Goal: Task Accomplishment & Management: Manage account settings

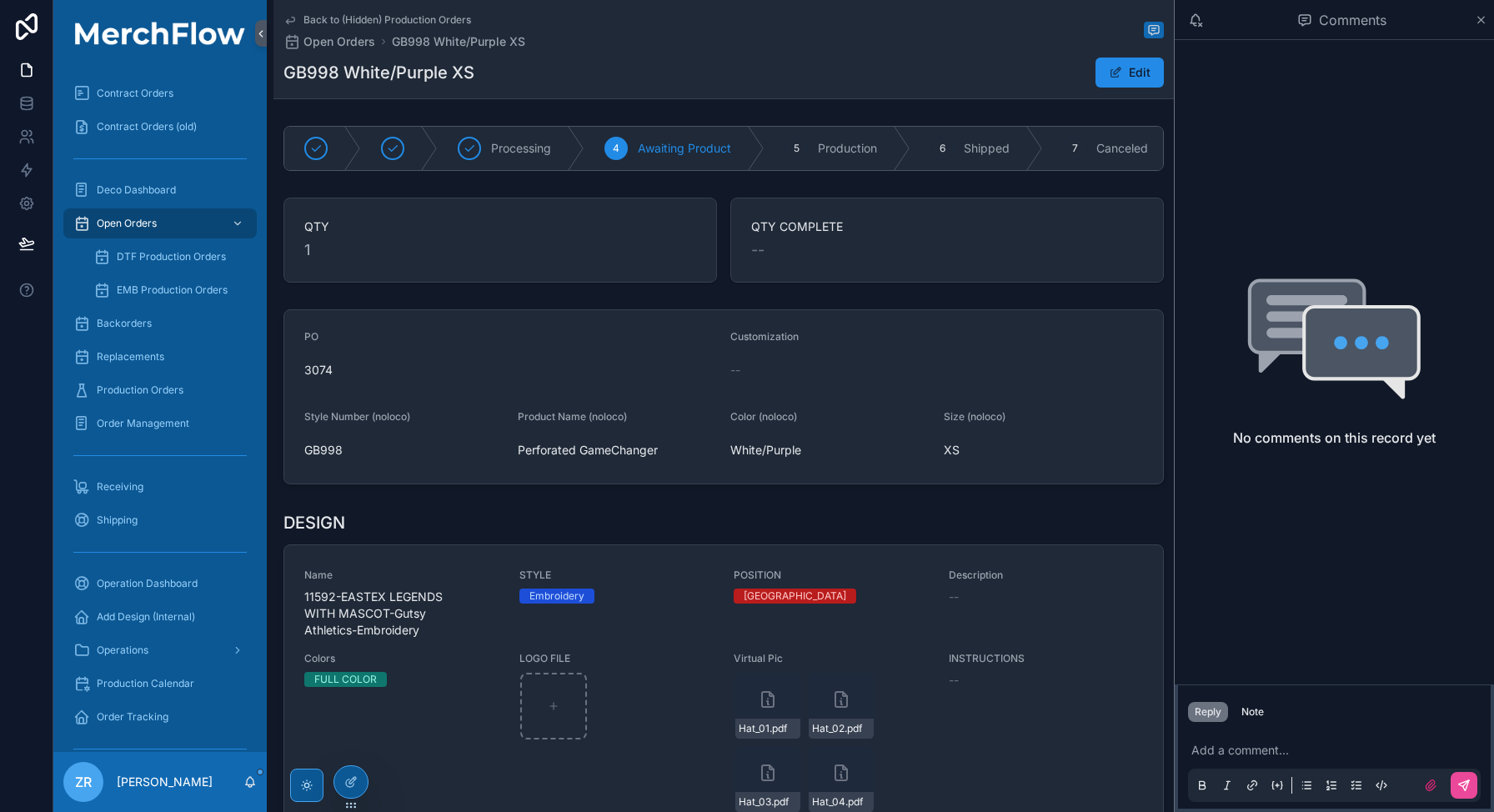
scroll to position [490, 0]
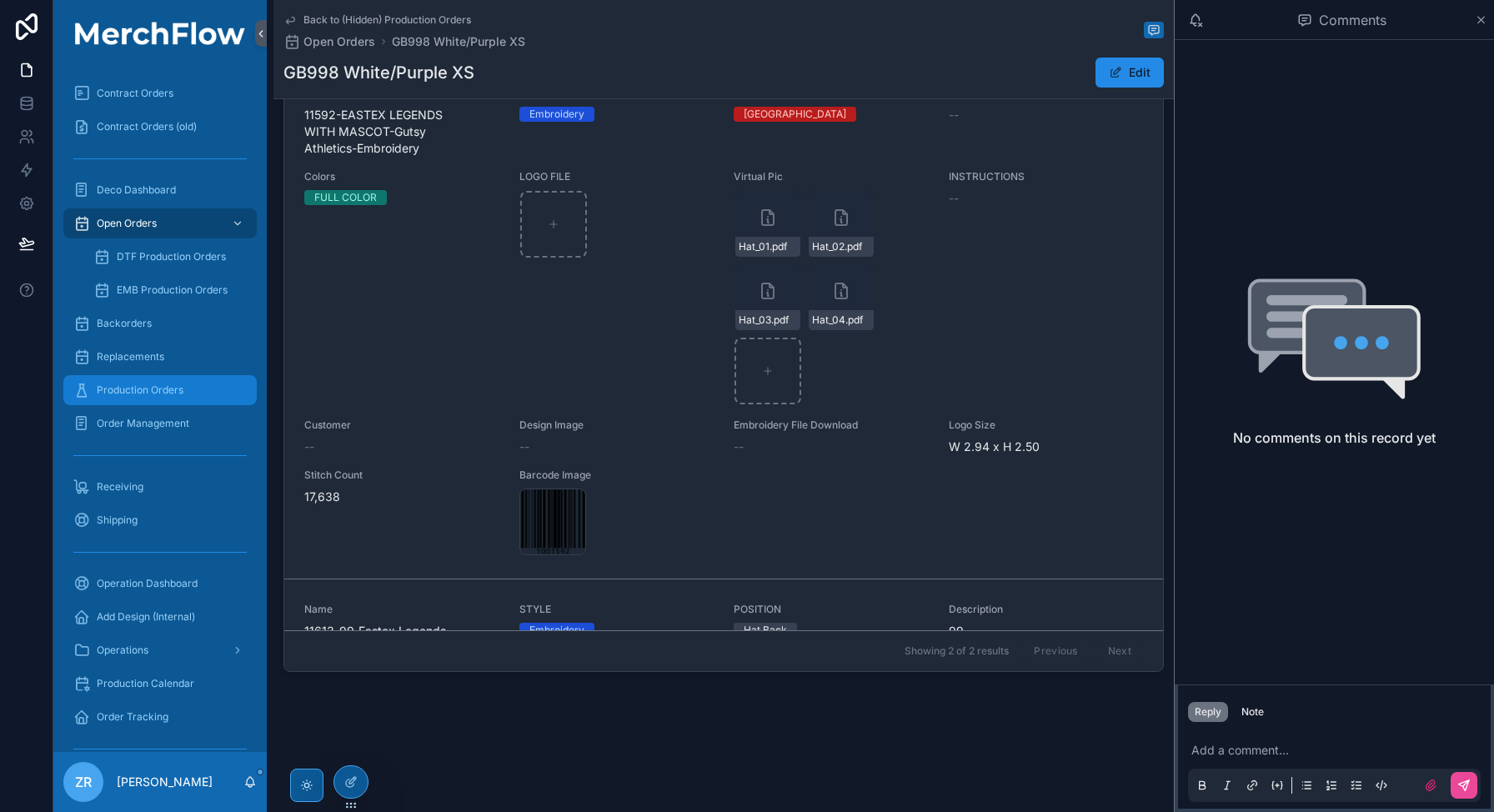
click at [183, 403] on link "Production Orders" at bounding box center [159, 389] width 194 height 30
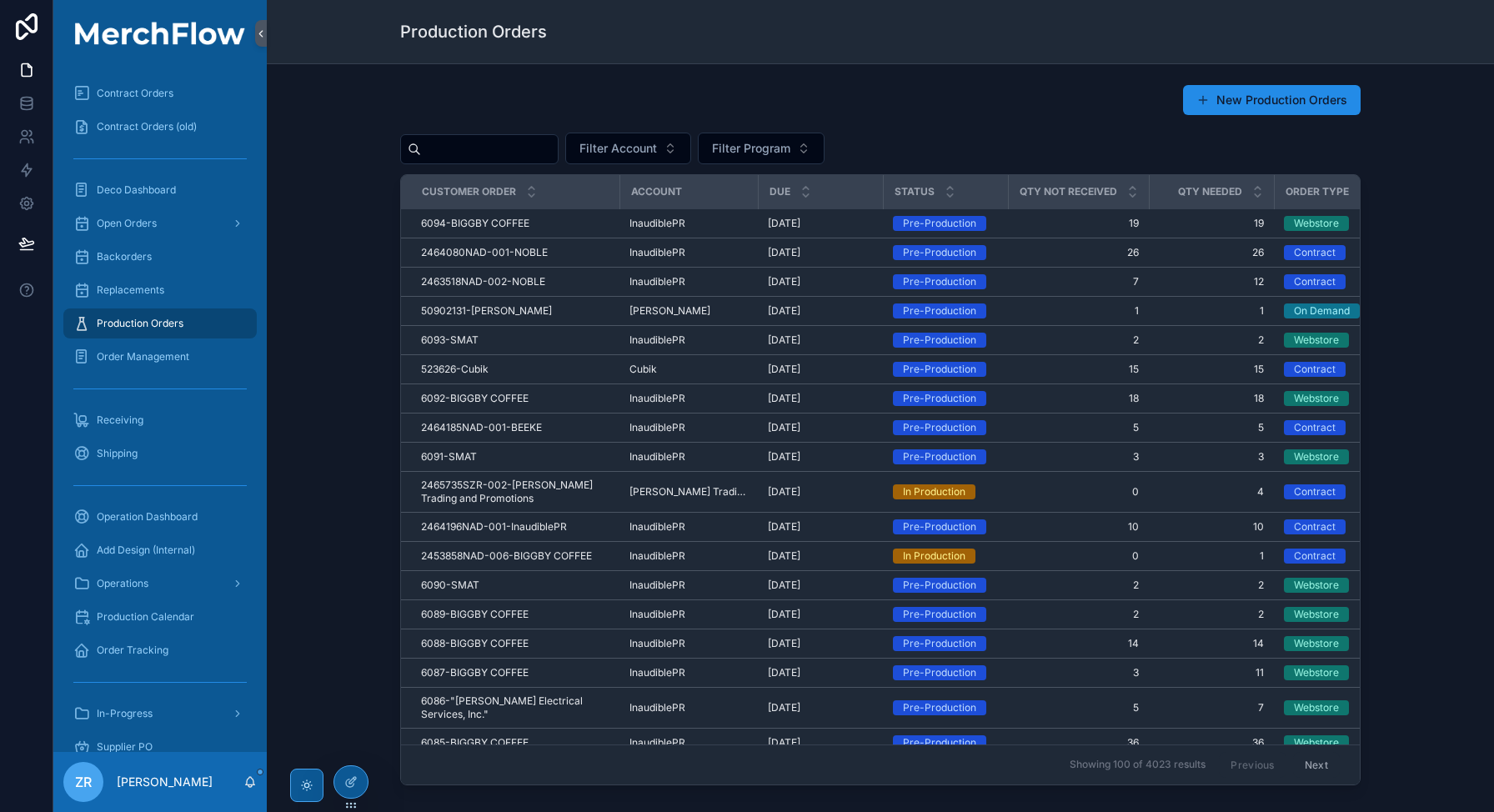
click at [475, 163] on div "scrollable content" at bounding box center [480, 149] width 158 height 30
click at [477, 157] on input "scrollable content" at bounding box center [489, 149] width 136 height 23
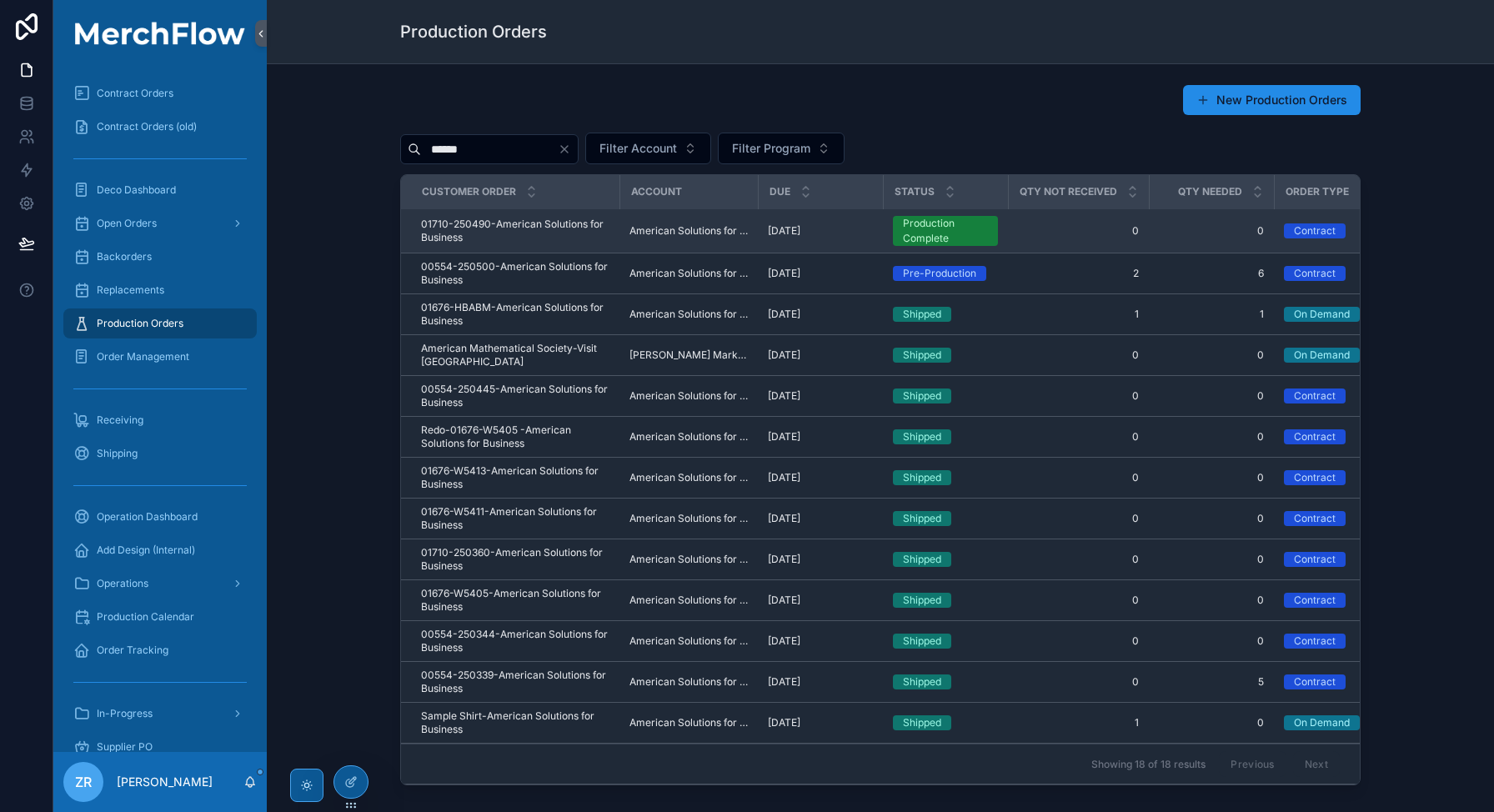
type input "******"
click at [519, 233] on span "01710-250490-American Solutions for Business" at bounding box center [516, 231] width 189 height 27
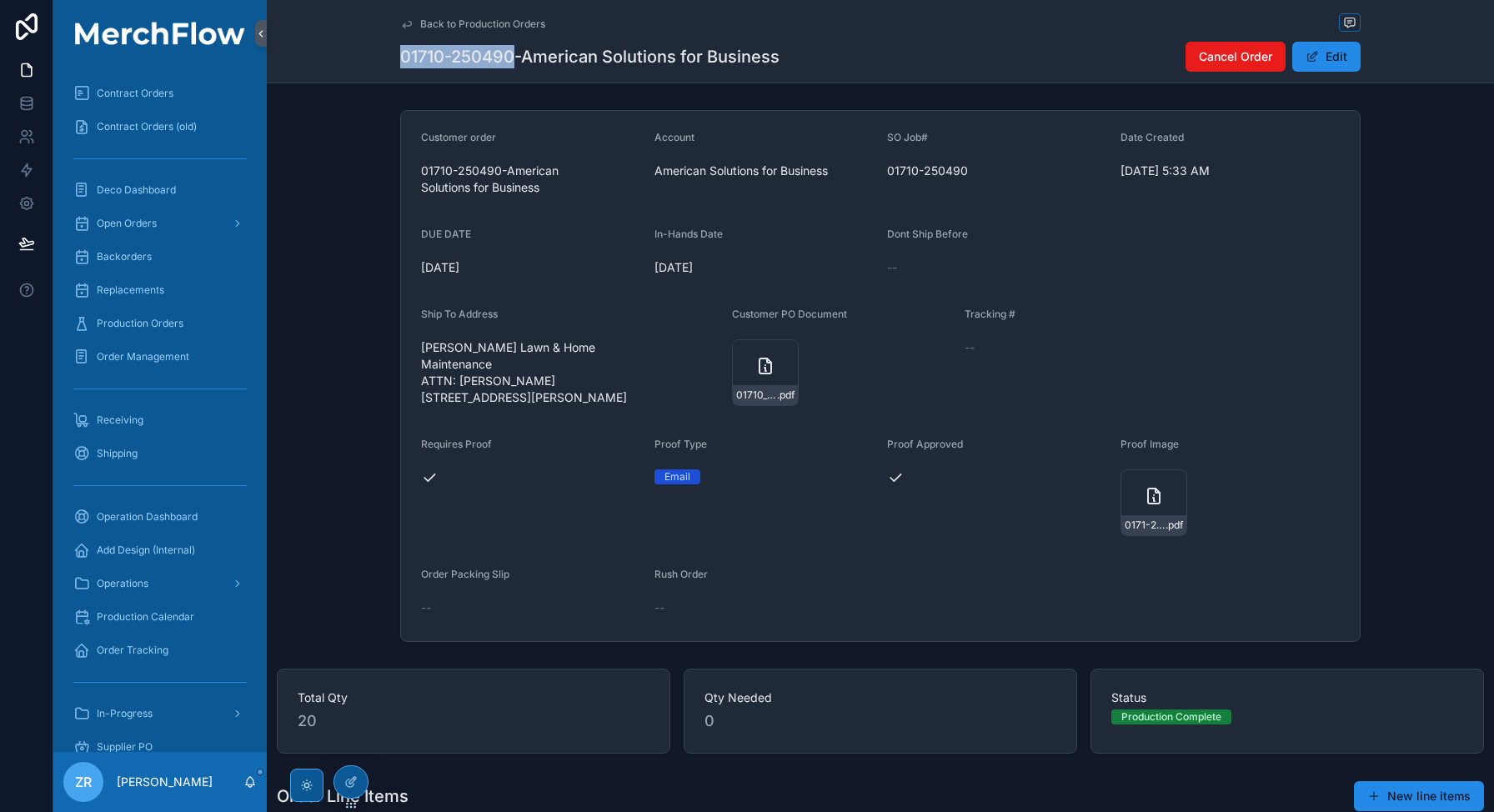
drag, startPoint x: 507, startPoint y: 58, endPoint x: 364, endPoint y: 55, distance: 143.0
click at [364, 55] on div "Back to Production Orders 01710-250490-American Solutions for Business Cancel O…" at bounding box center [880, 41] width 1227 height 83
copy h1 "01710-250490"
click at [163, 315] on div "Production Orders" at bounding box center [160, 323] width 174 height 27
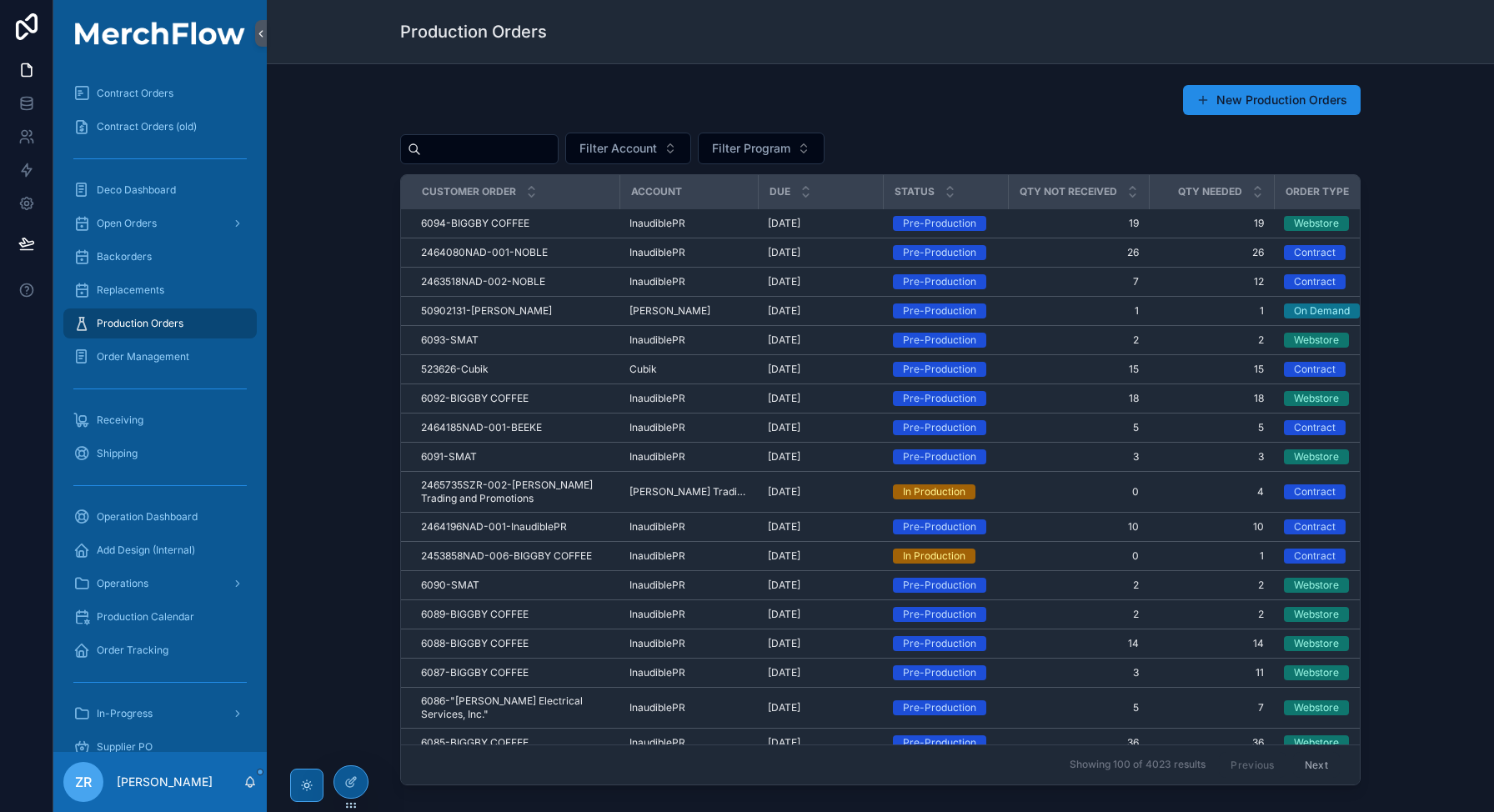
click at [463, 151] on input "scrollable content" at bounding box center [489, 149] width 136 height 23
type input "*****"
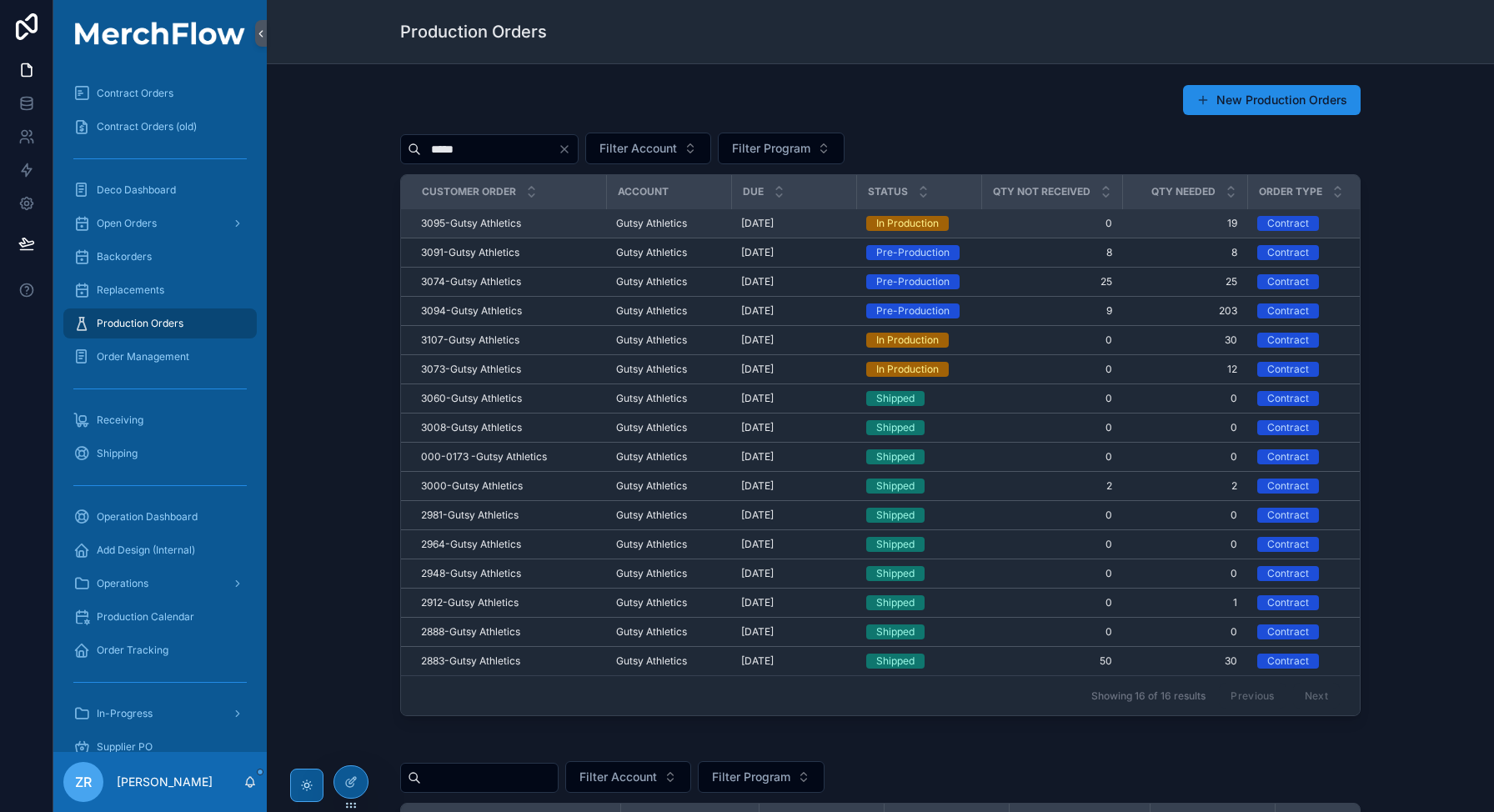
click at [466, 221] on span "3095-Gutsy Athletics" at bounding box center [471, 223] width 100 height 13
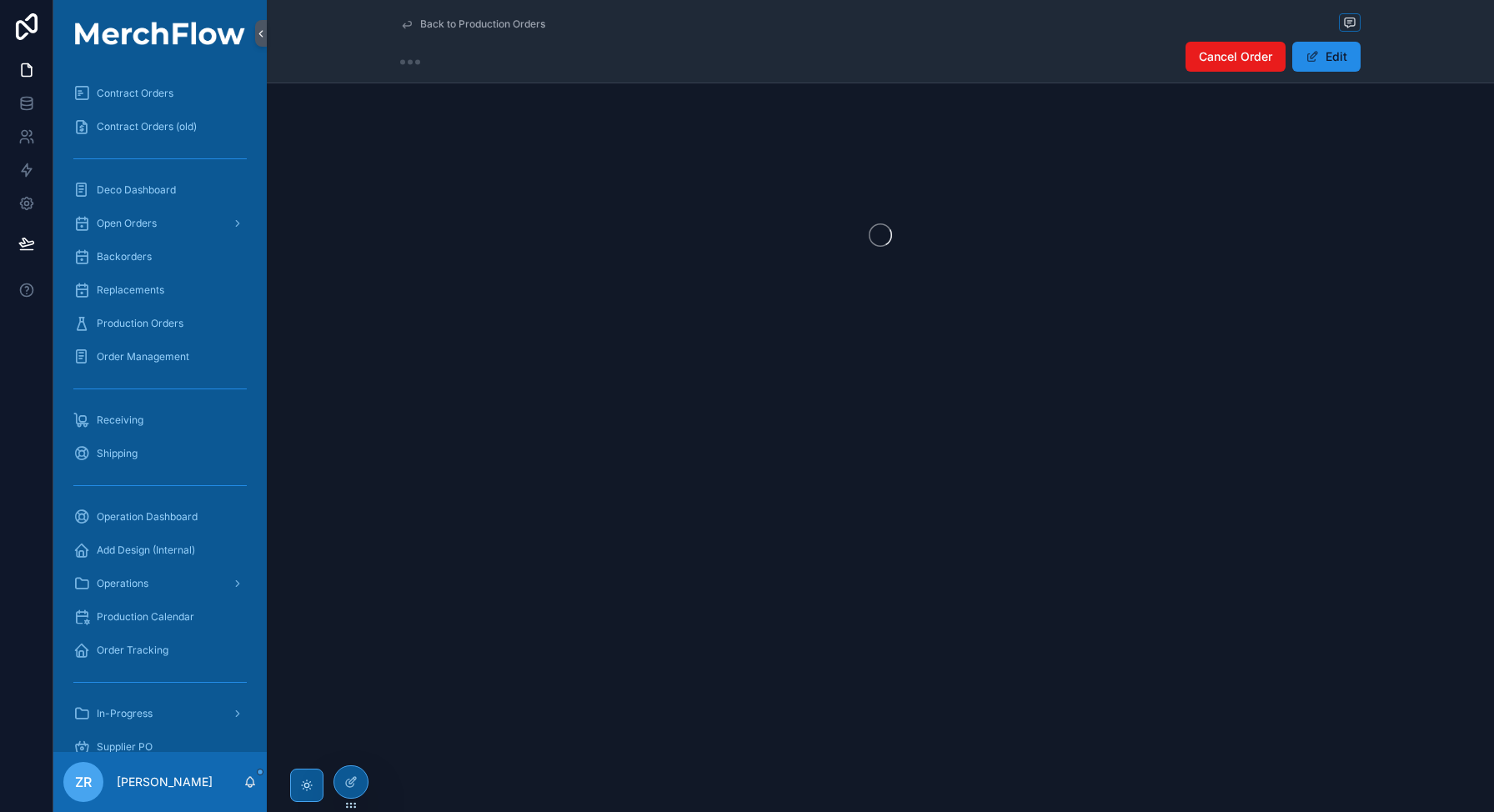
click at [466, 221] on div "scrollable content" at bounding box center [880, 234] width 1227 height 263
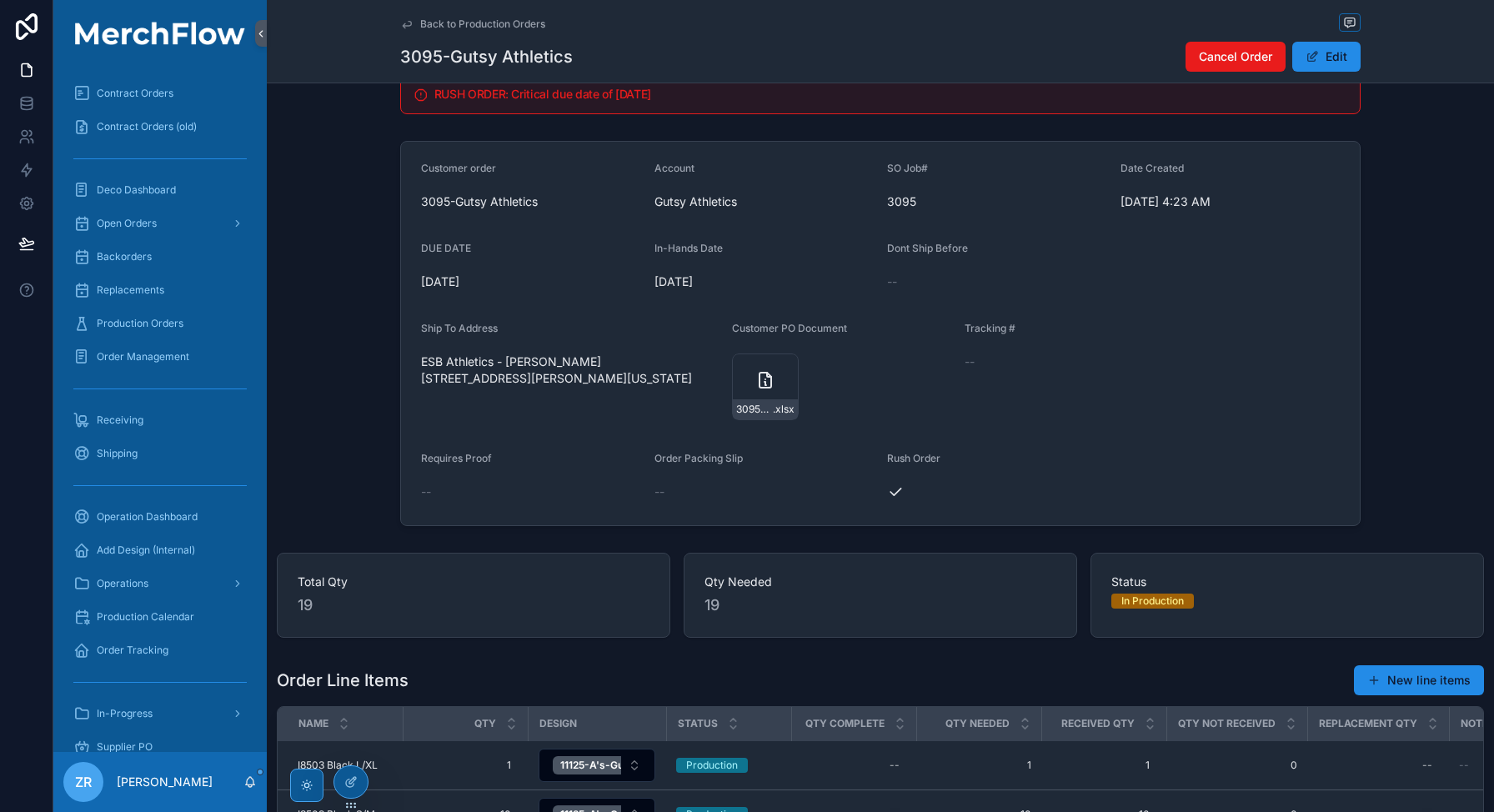
scroll to position [283, 0]
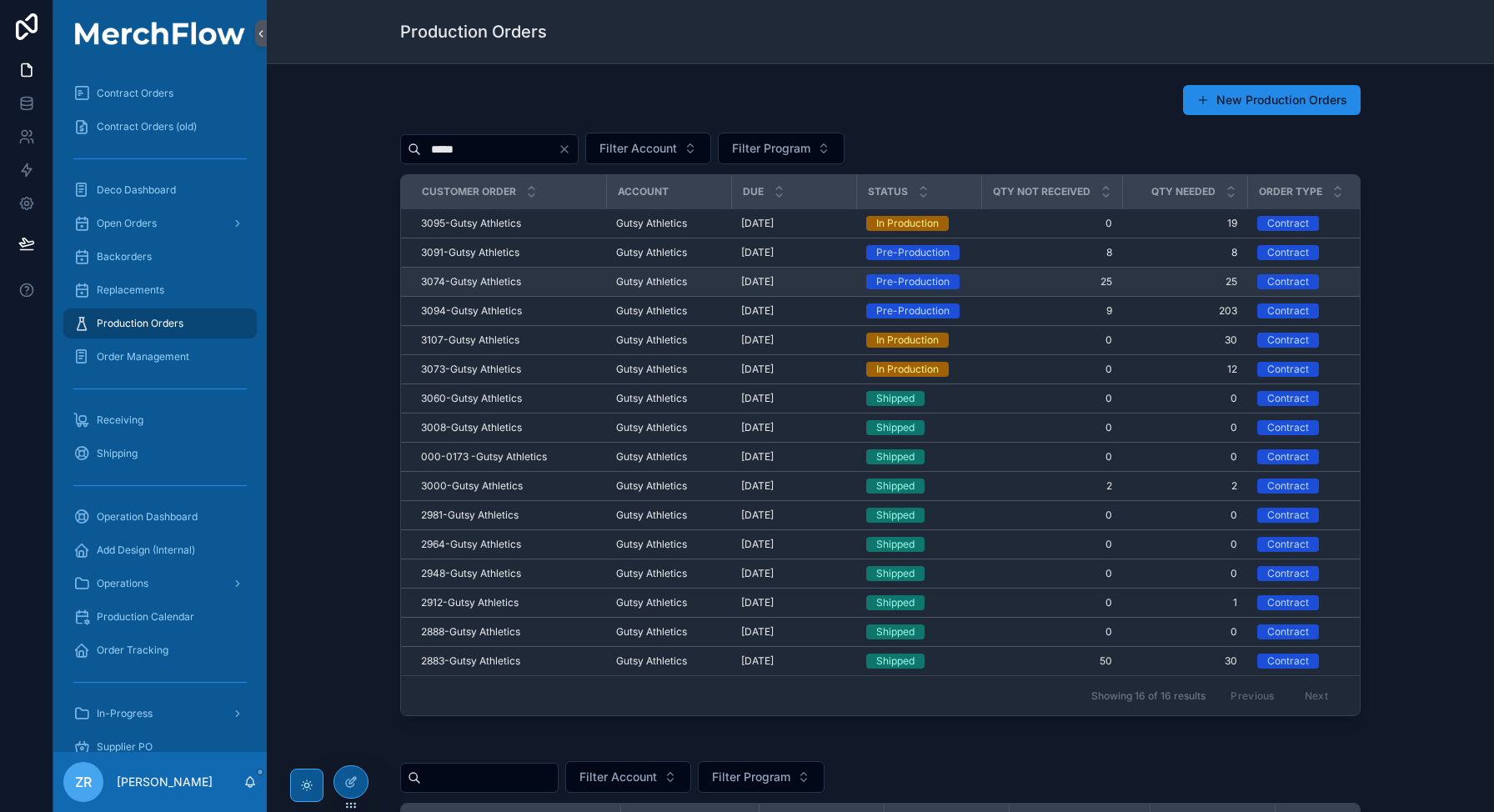
click at [497, 281] on span "3074-Gutsy Athletics" at bounding box center [471, 282] width 100 height 13
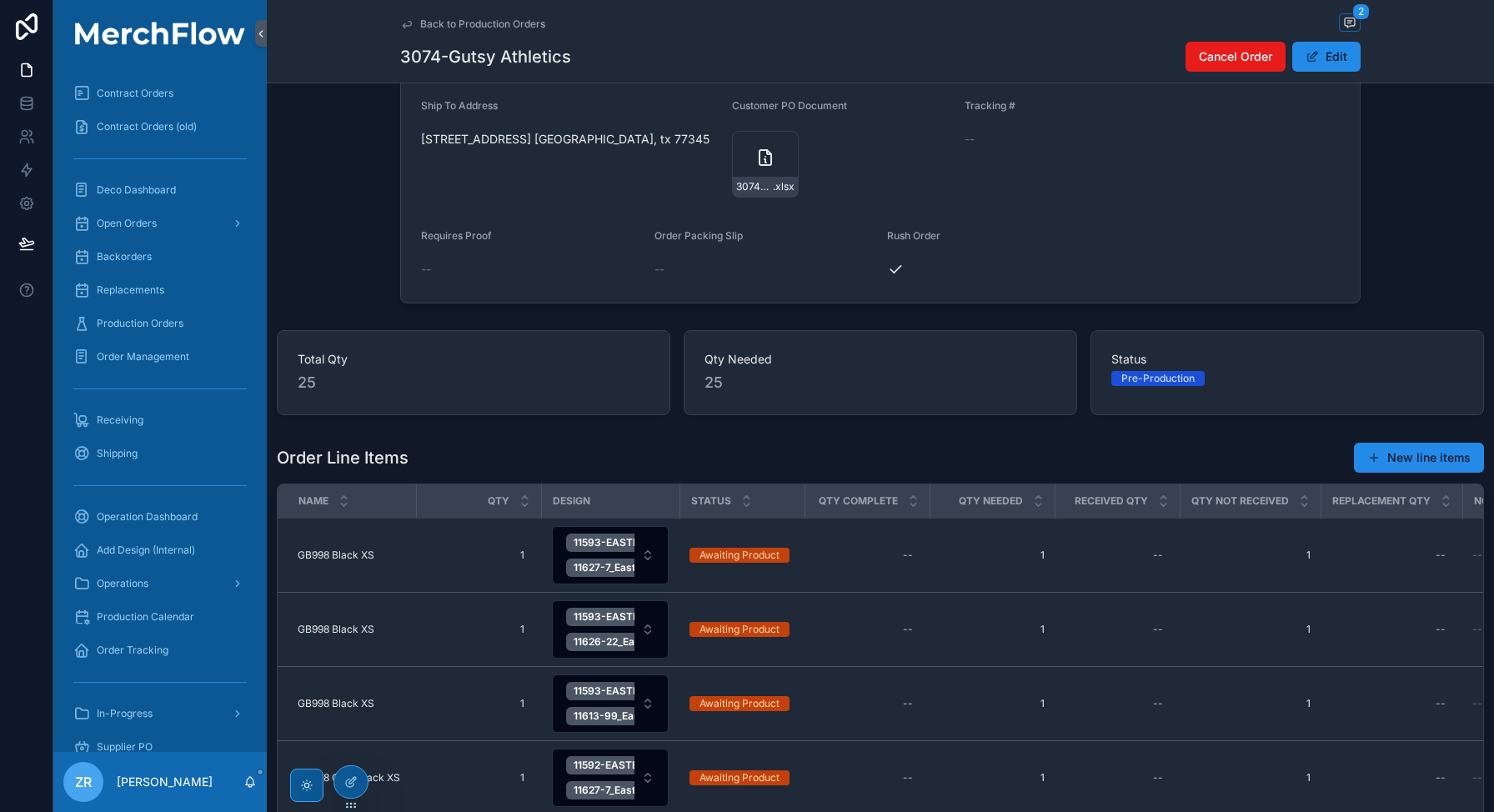
scroll to position [524, 0]
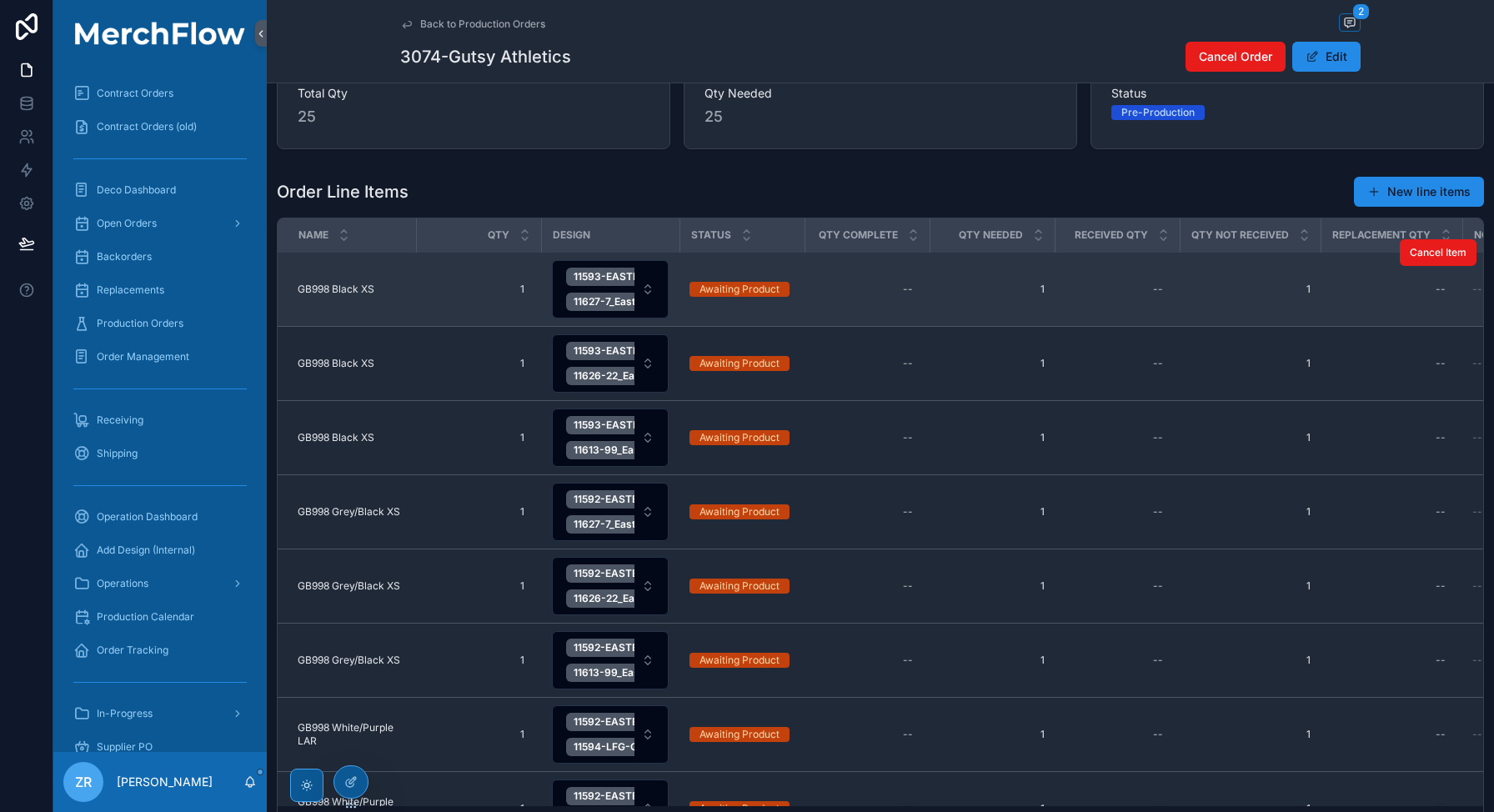
click at [382, 289] on div "GB998 Black XS GB998 Black XS" at bounding box center [352, 289] width 109 height 13
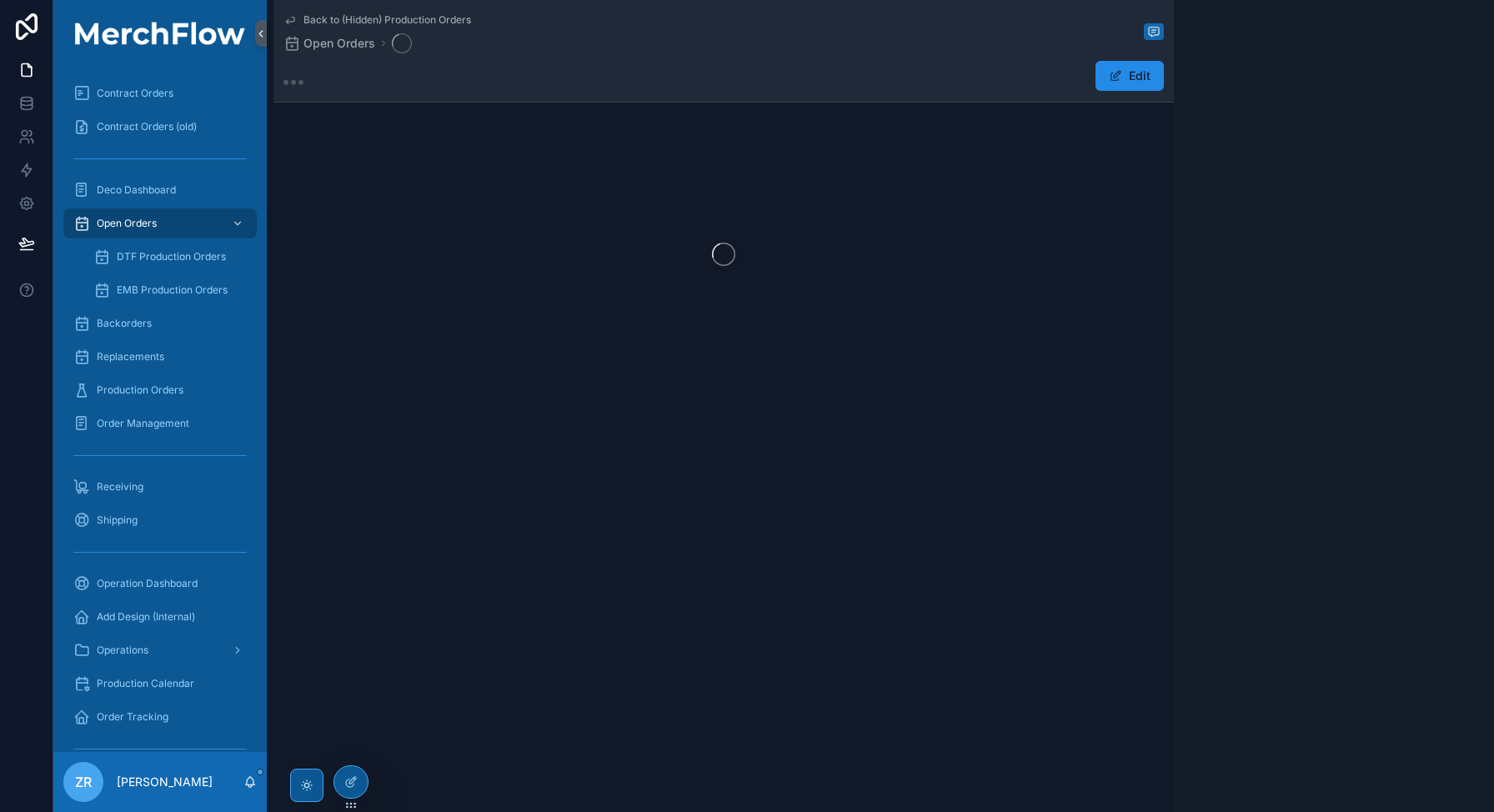
click at [382, 289] on div "scrollable content" at bounding box center [724, 254] width 900 height 263
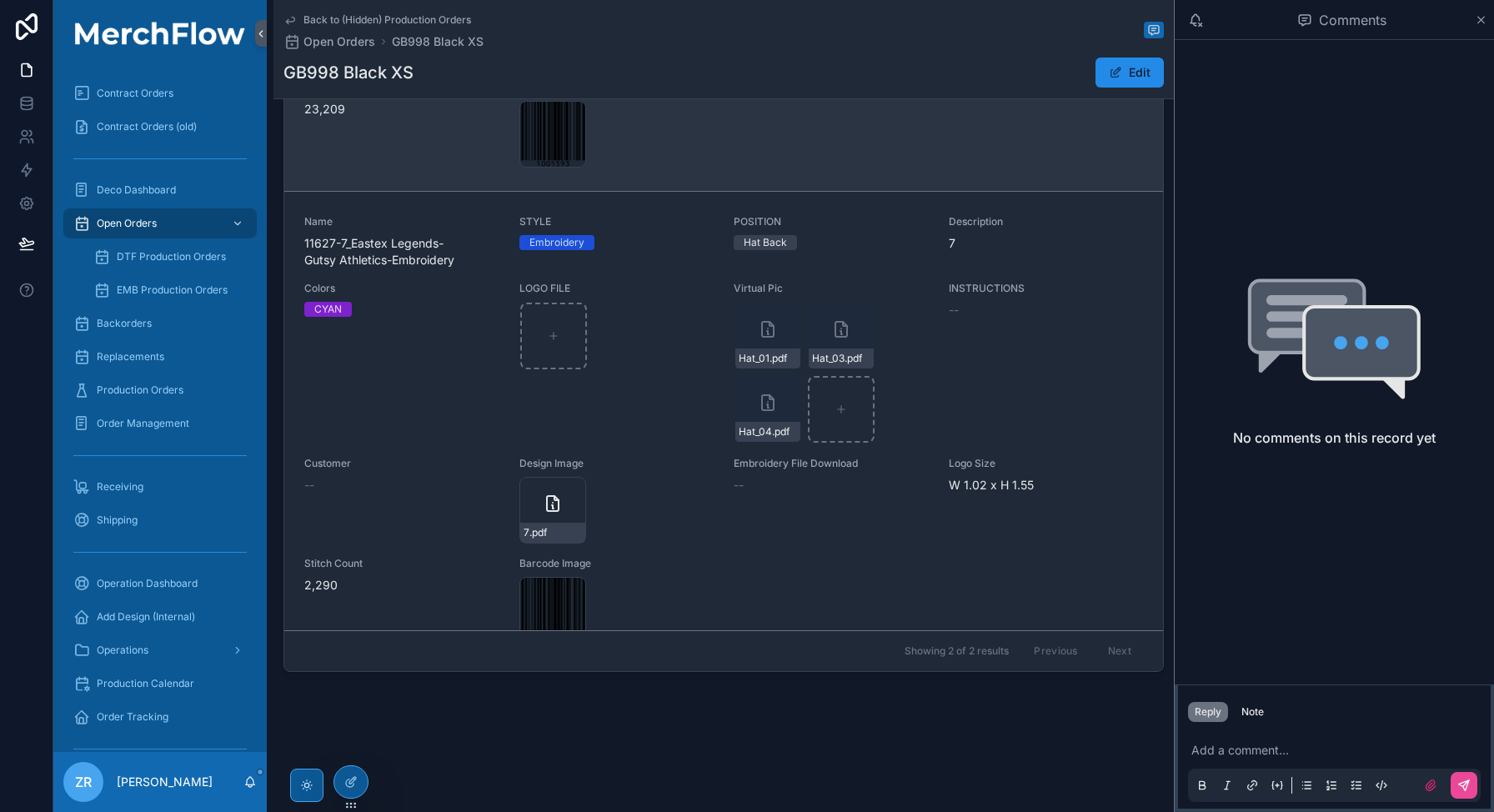
scroll to position [310, 0]
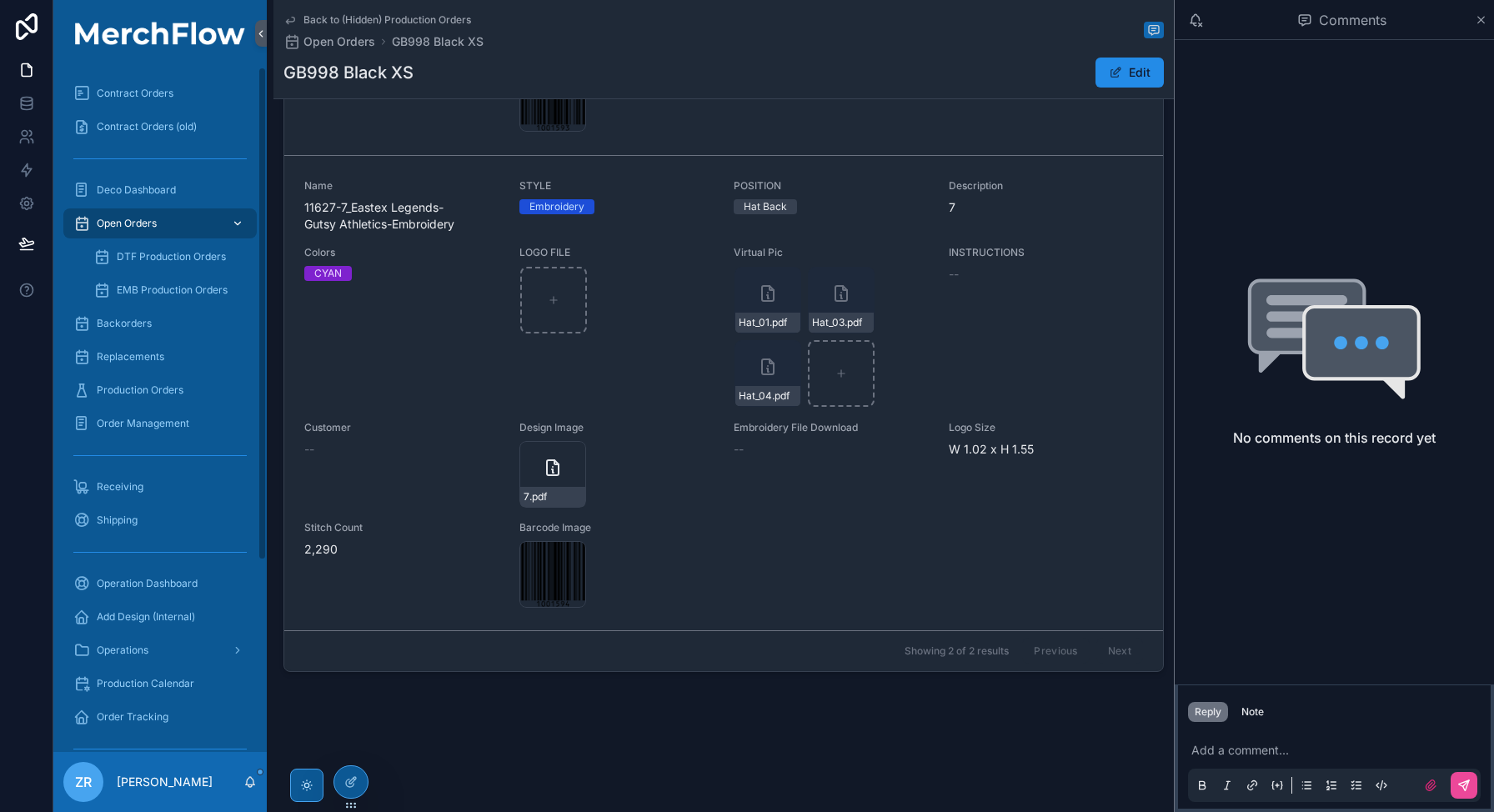
click at [154, 223] on span "Open Orders" at bounding box center [126, 223] width 60 height 13
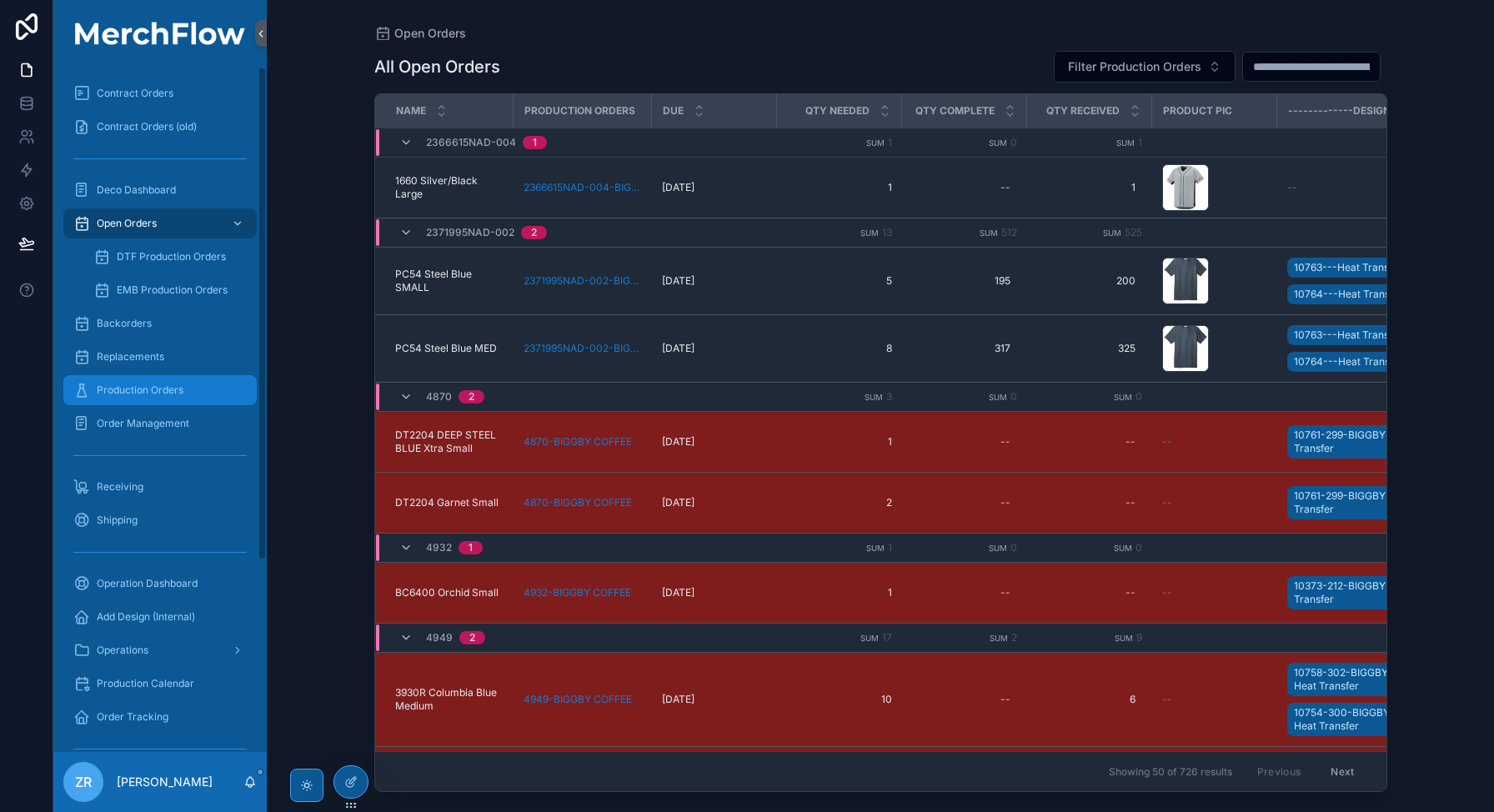
click at [164, 386] on span "Production Orders" at bounding box center [139, 390] width 87 height 13
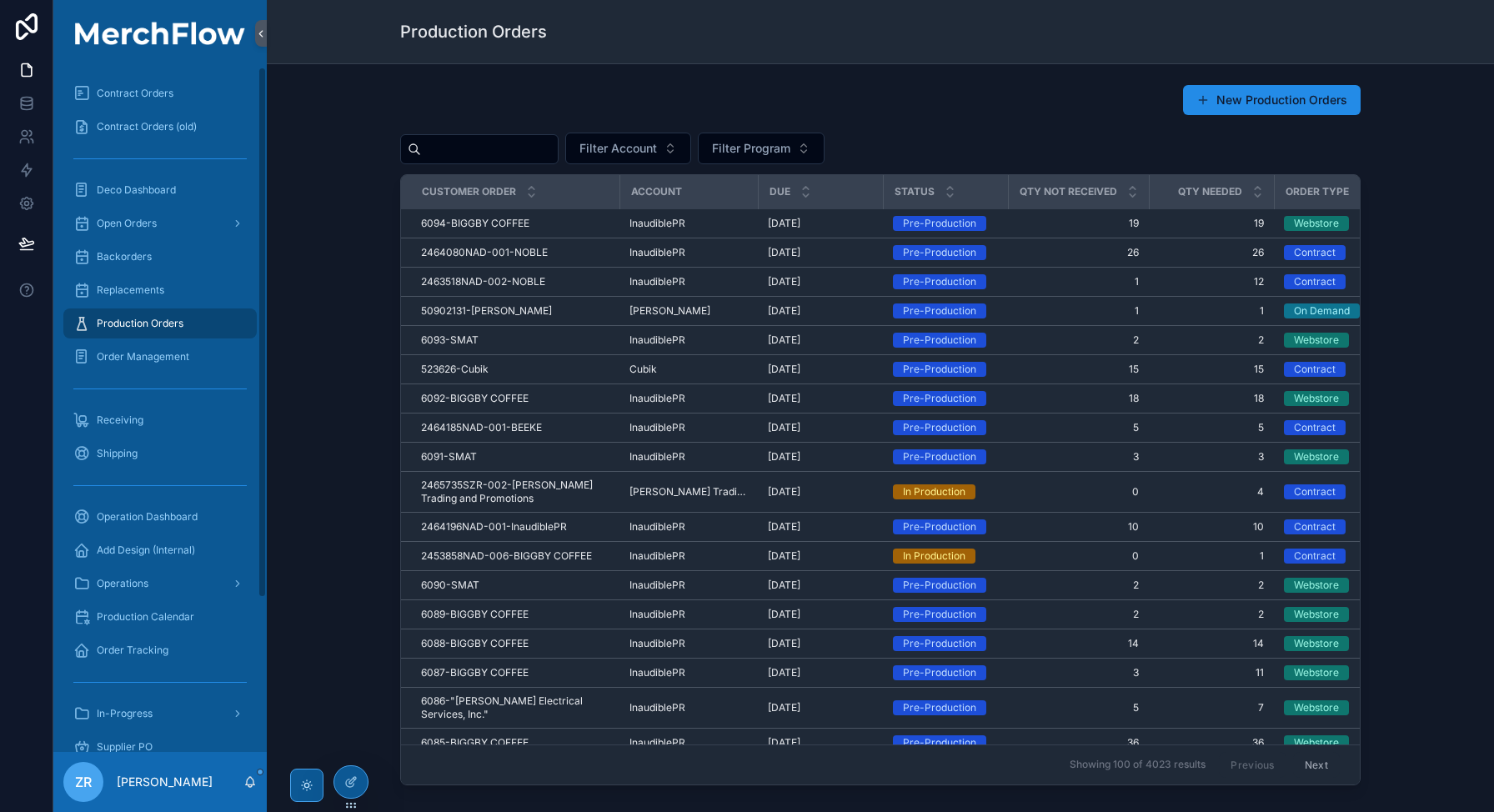
click at [472, 150] on input "scrollable content" at bounding box center [489, 149] width 136 height 23
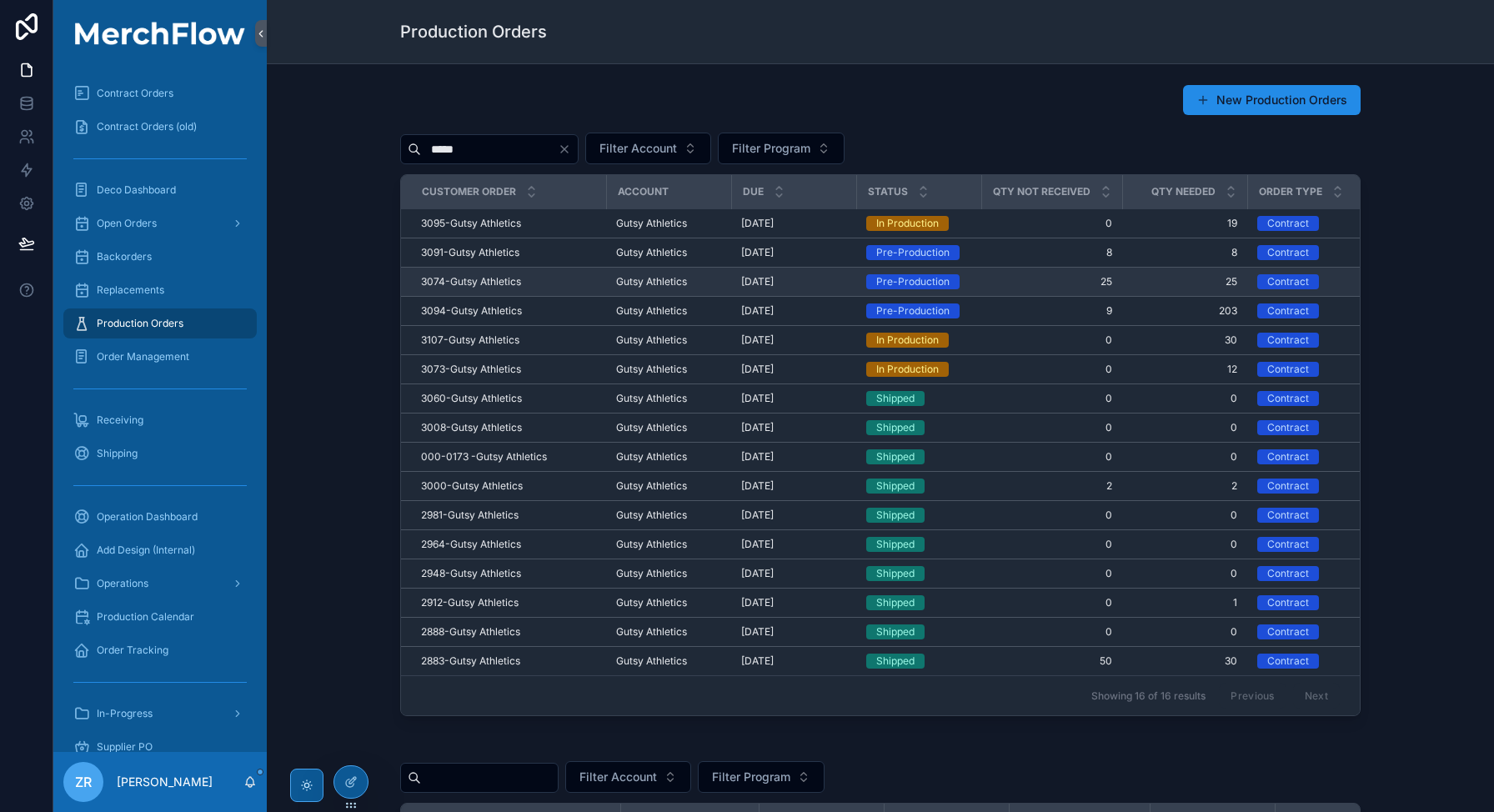
type input "*****"
click at [522, 283] on div "3074-Gutsy Athletics 3074-Gutsy Athletics" at bounding box center [509, 282] width 175 height 13
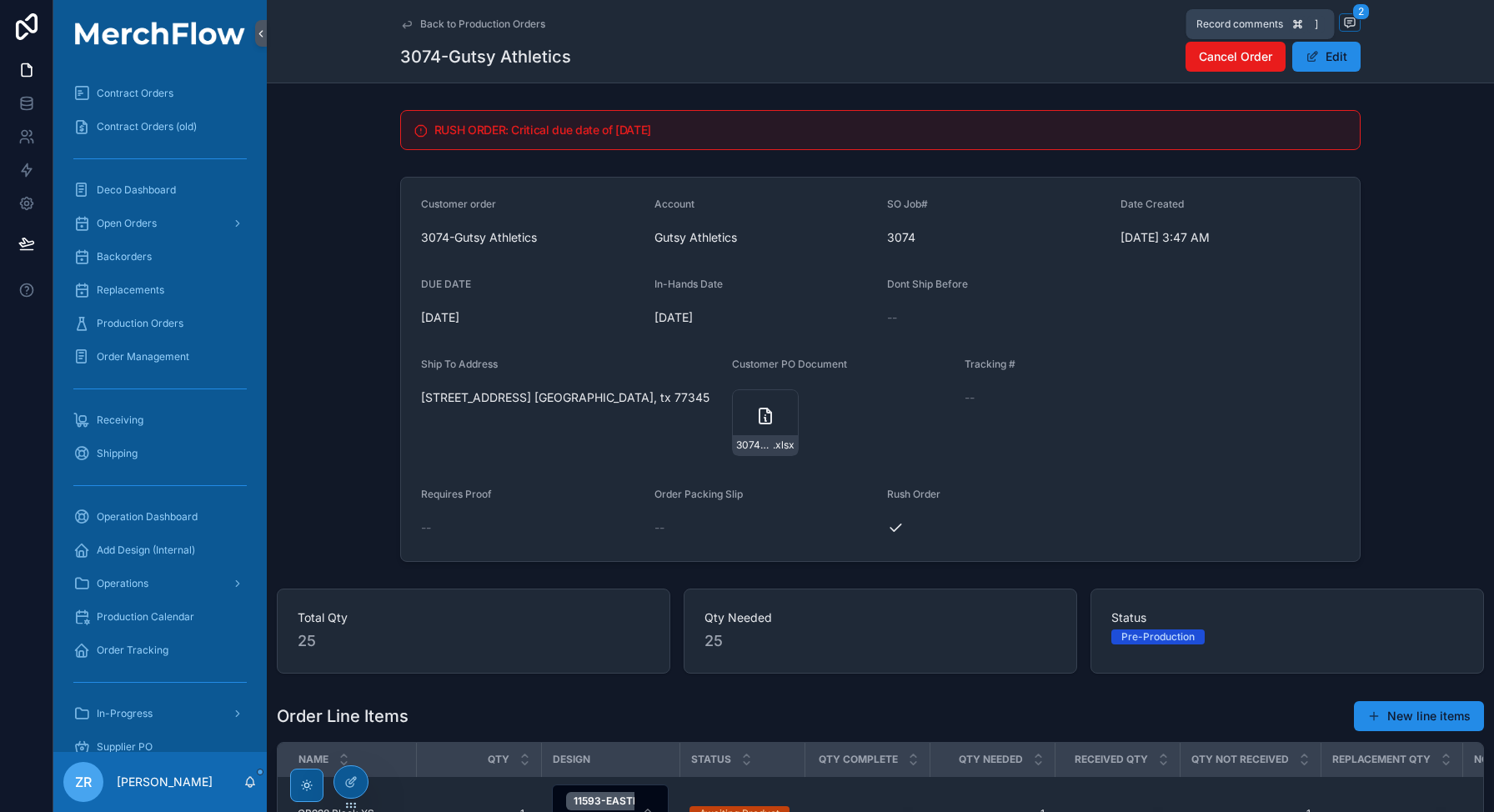
click at [1344, 25] on icon "scrollable content" at bounding box center [1349, 23] width 10 height 10
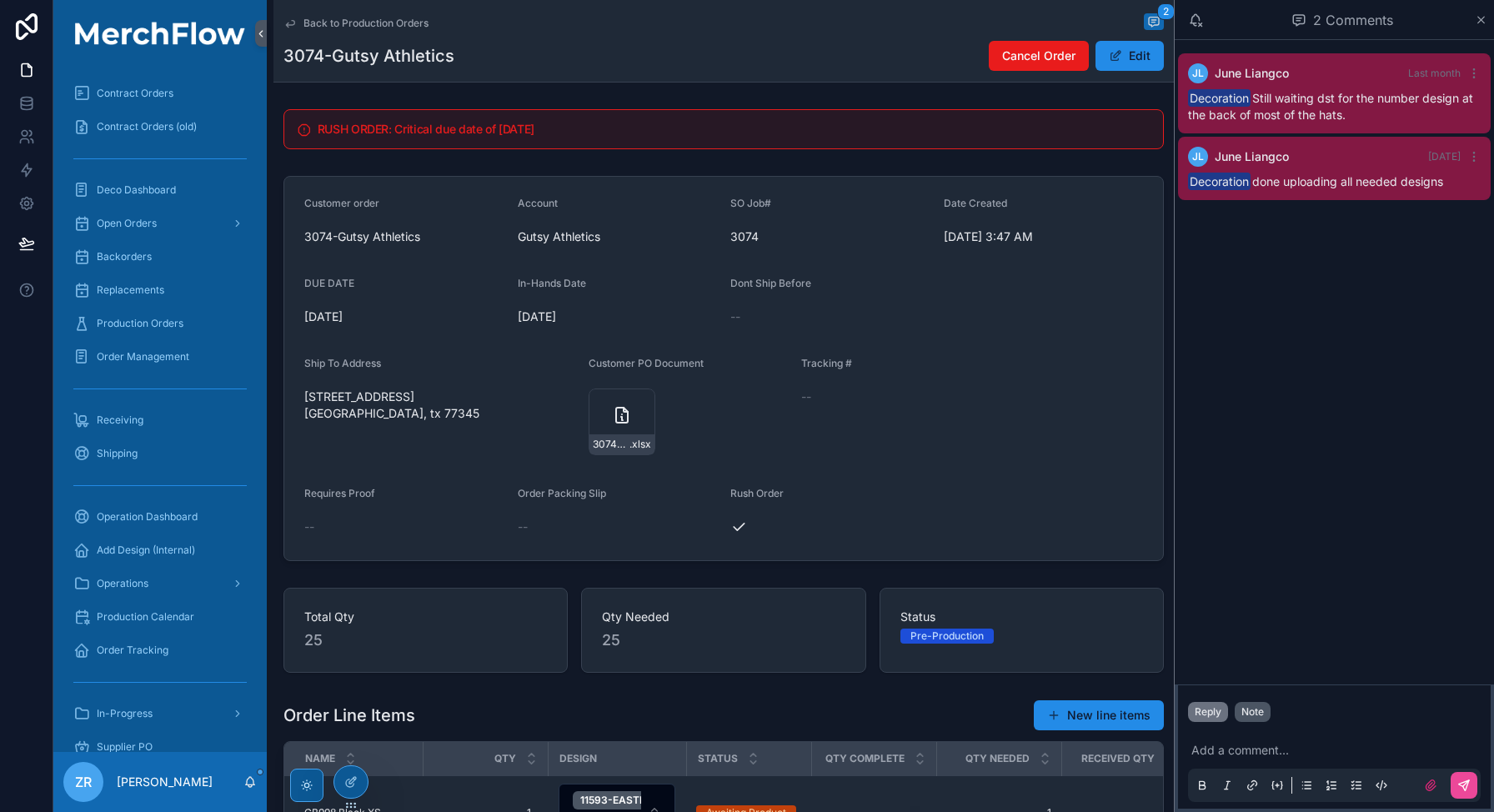
click at [1245, 713] on div "Note" at bounding box center [1253, 712] width 23 height 13
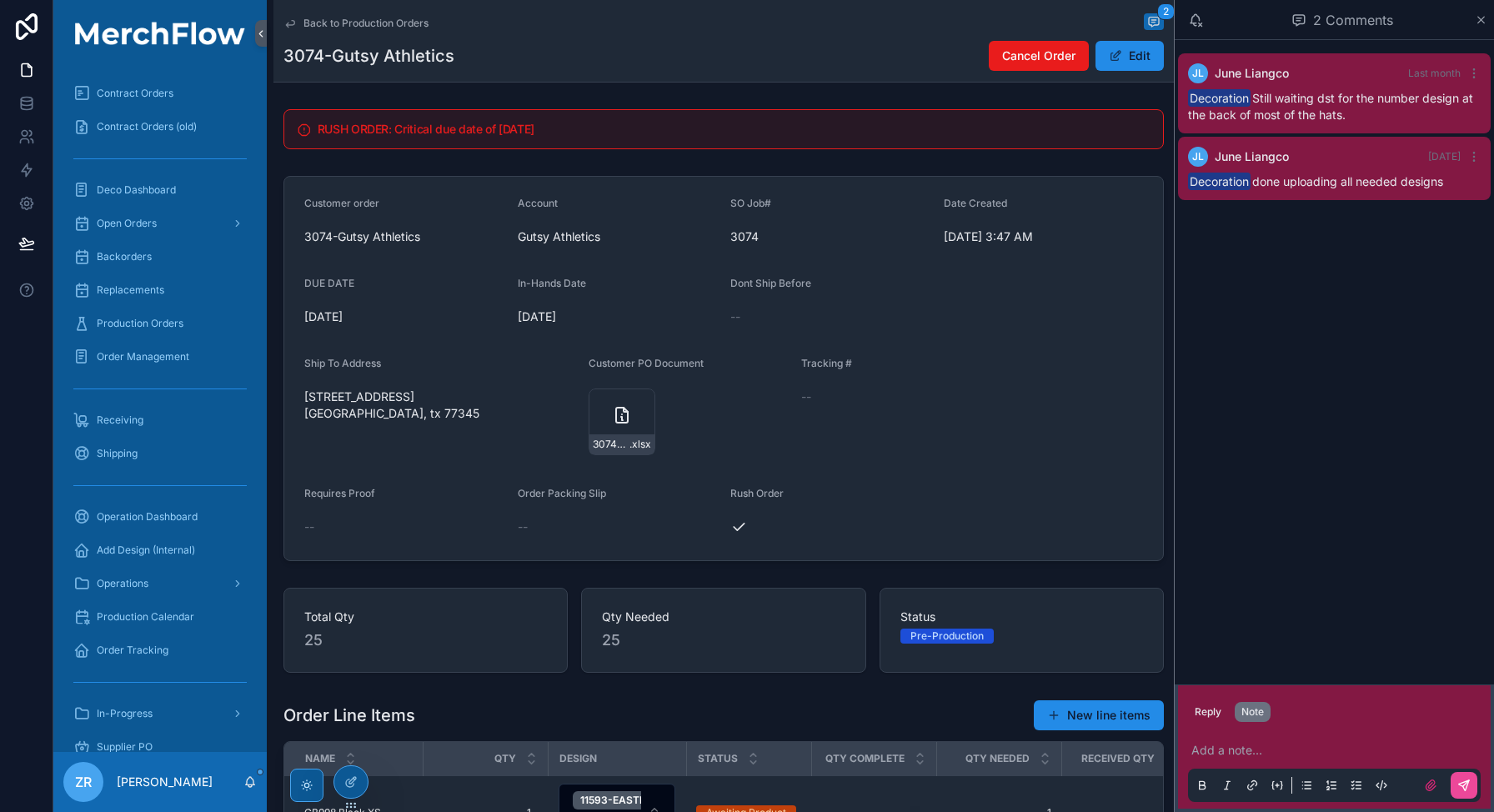
click at [1244, 742] on p "scrollable content" at bounding box center [1338, 749] width 293 height 16
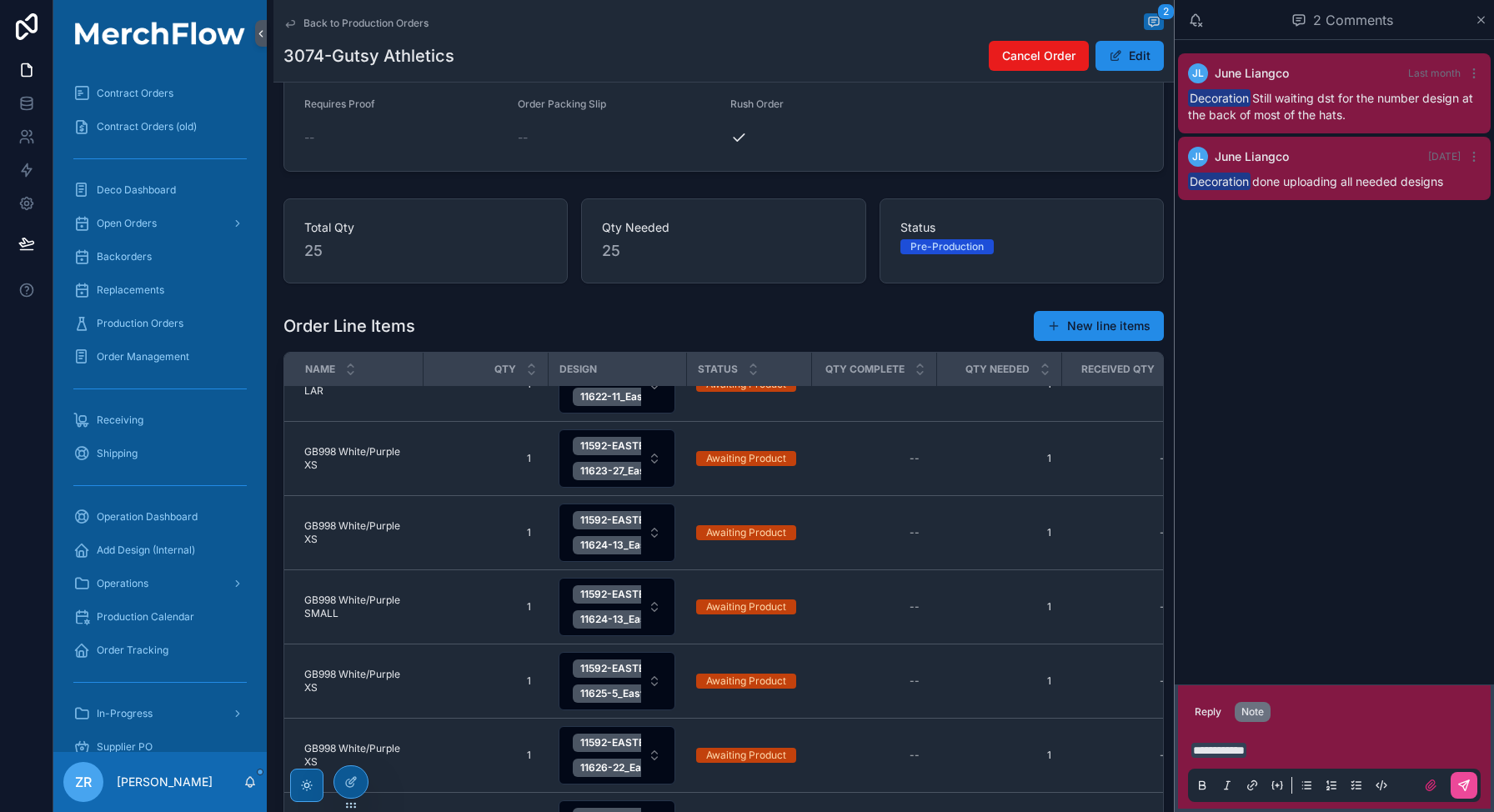
scroll to position [680, 0]
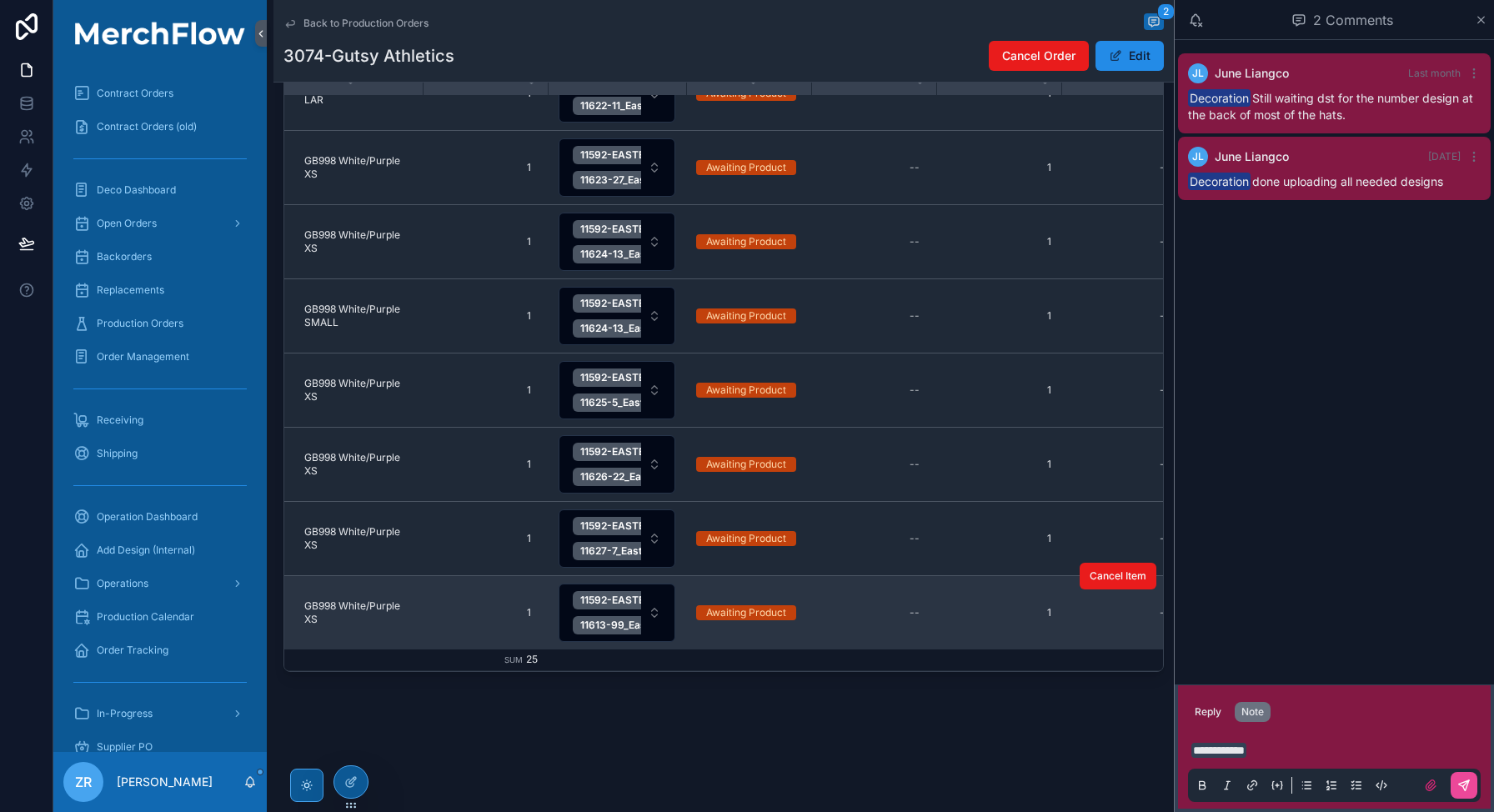
click at [409, 616] on span "GB998 White/Purple XS" at bounding box center [358, 613] width 109 height 27
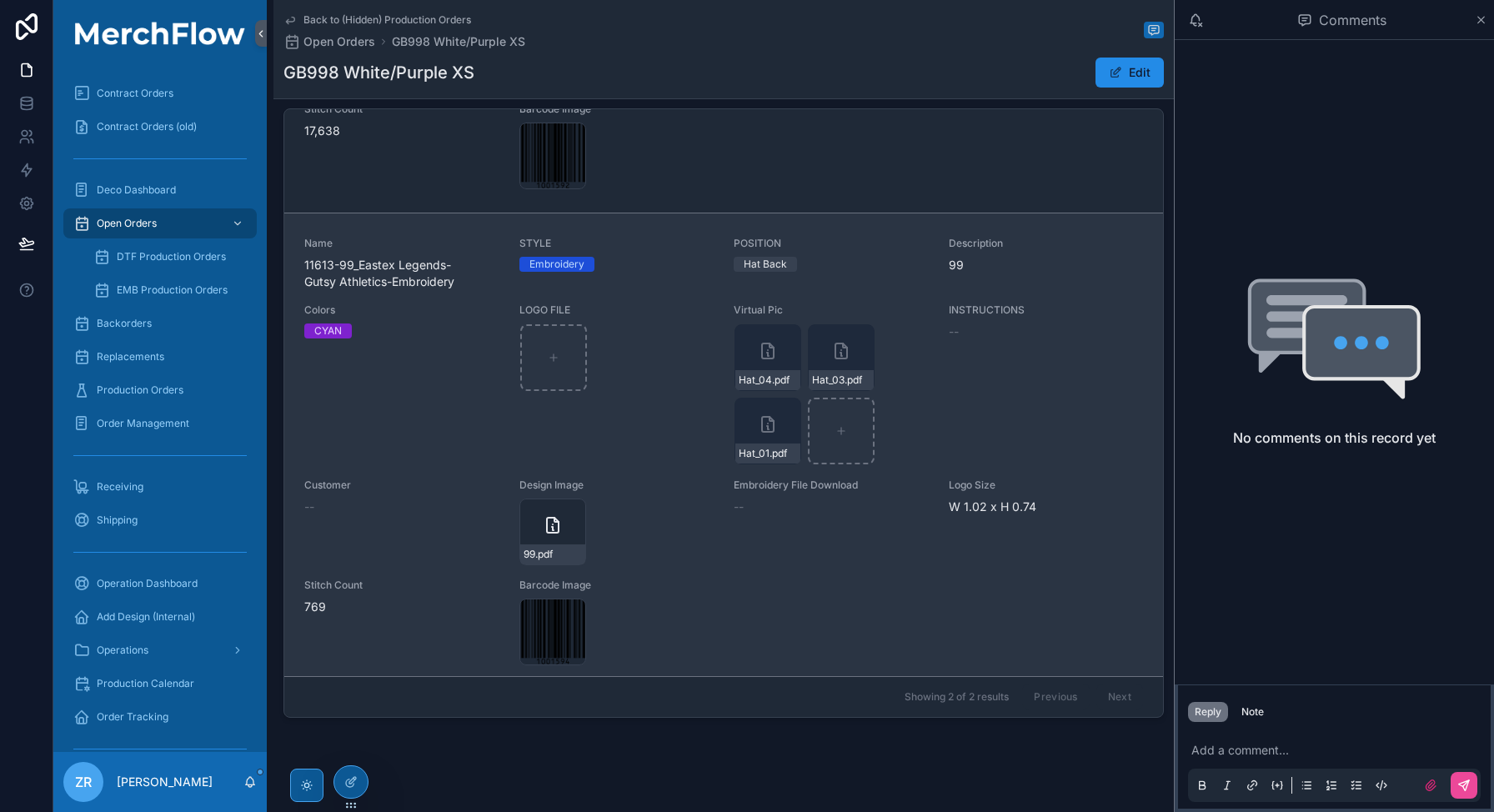
scroll to position [459, 0]
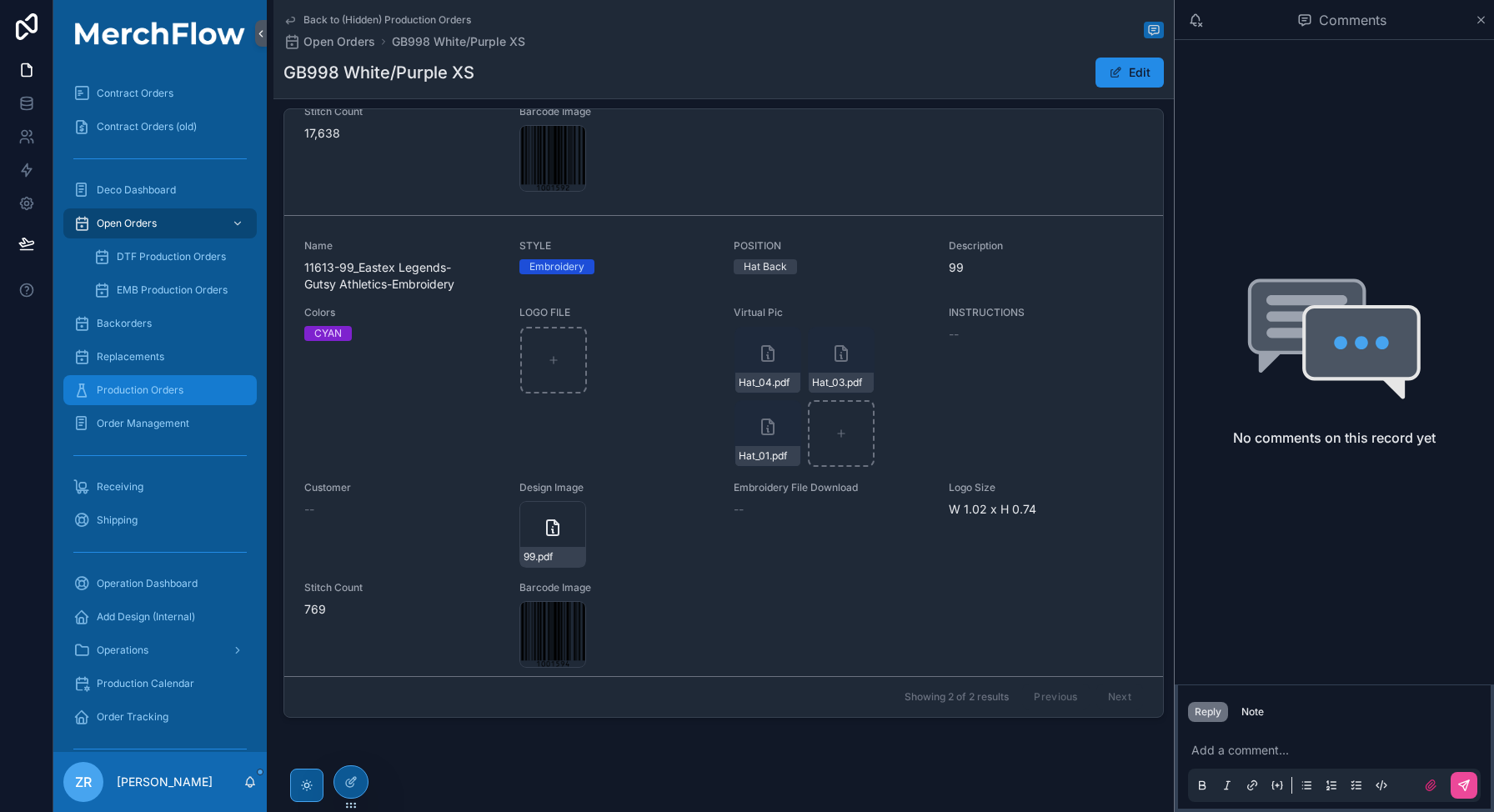
click at [176, 394] on span "Production Orders" at bounding box center [139, 390] width 87 height 13
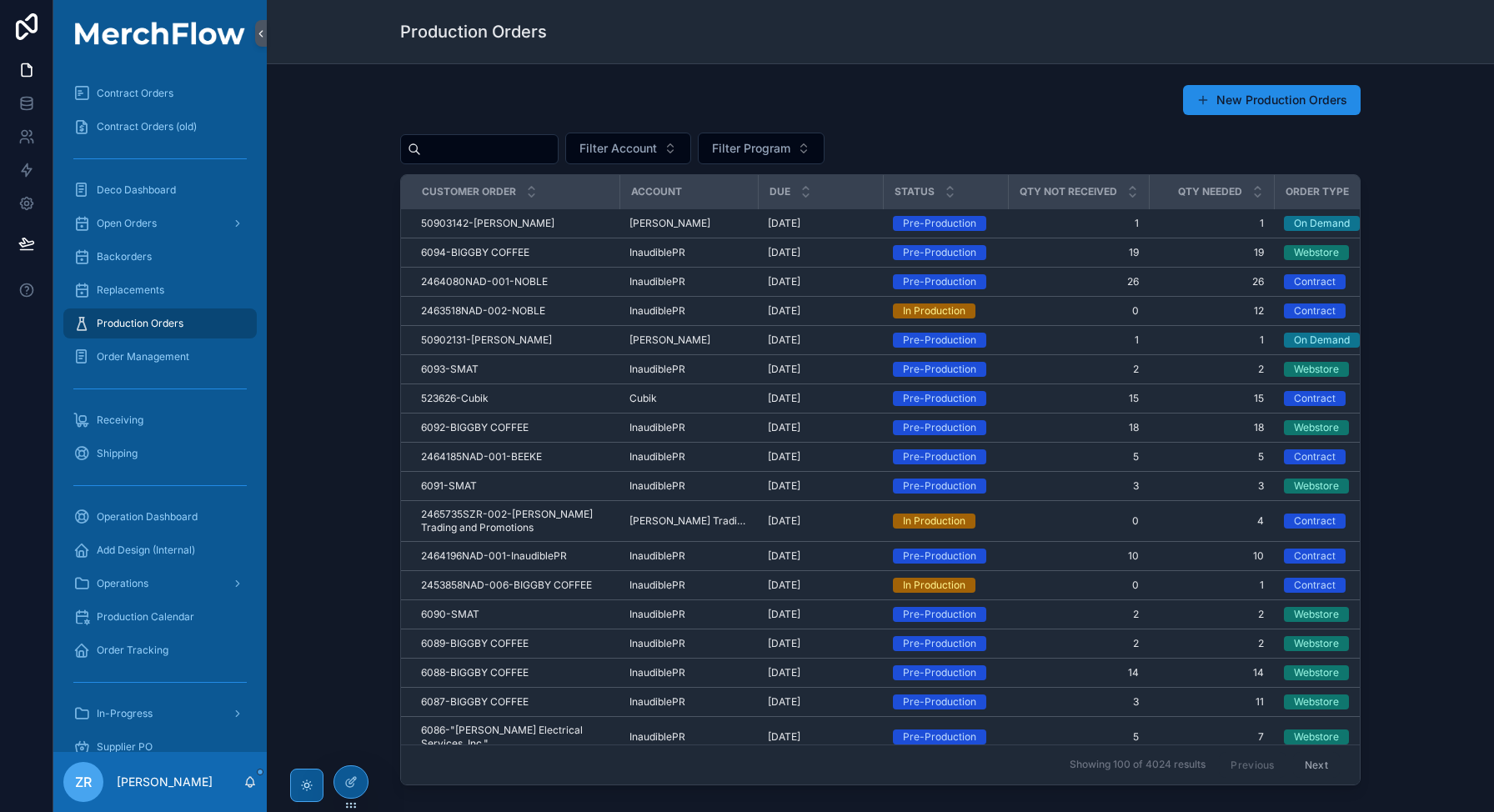
click at [492, 146] on input "scrollable content" at bounding box center [489, 149] width 136 height 23
type input "******"
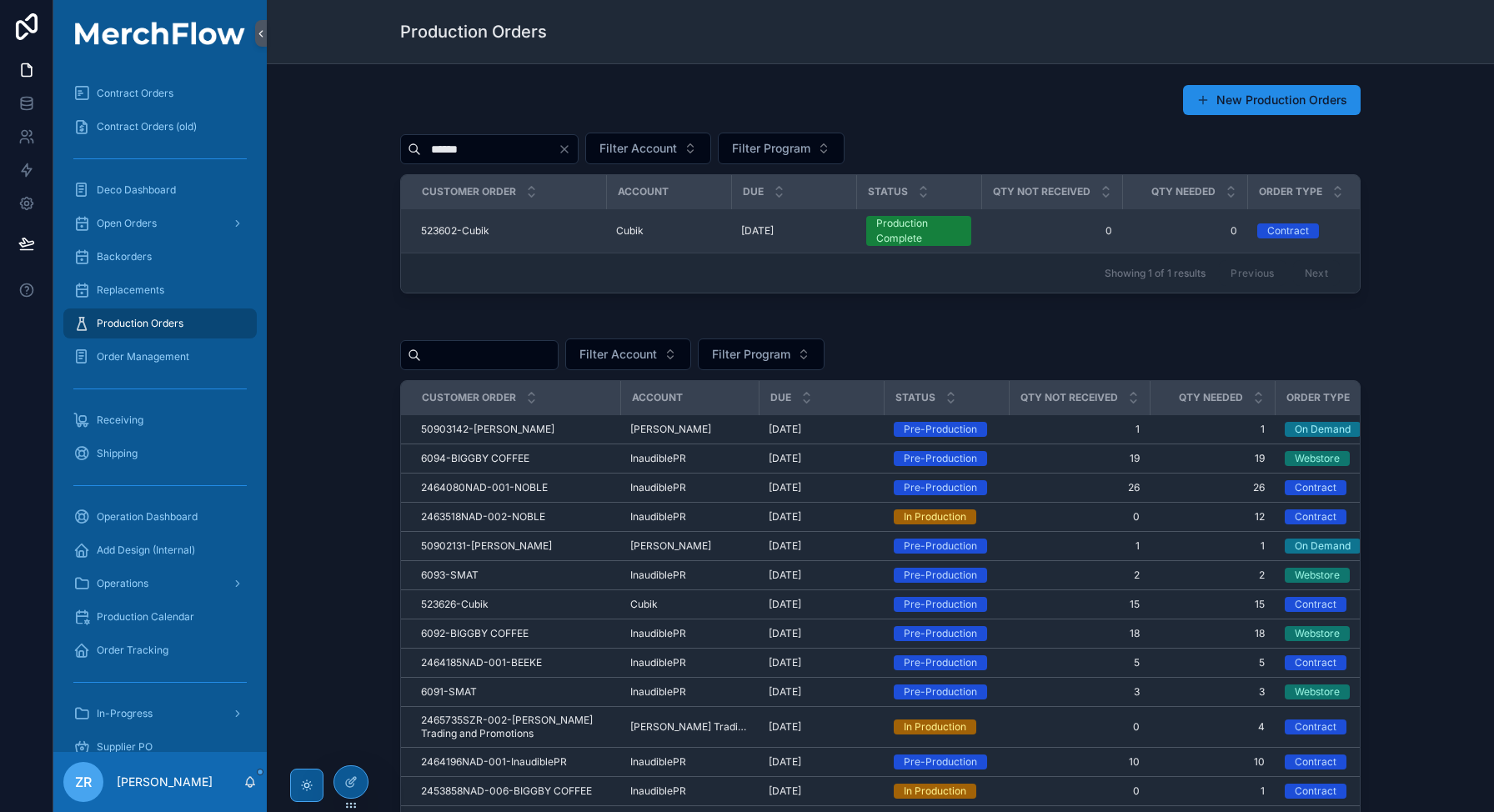
click at [478, 232] on span "523602-Cubik" at bounding box center [456, 231] width 69 height 13
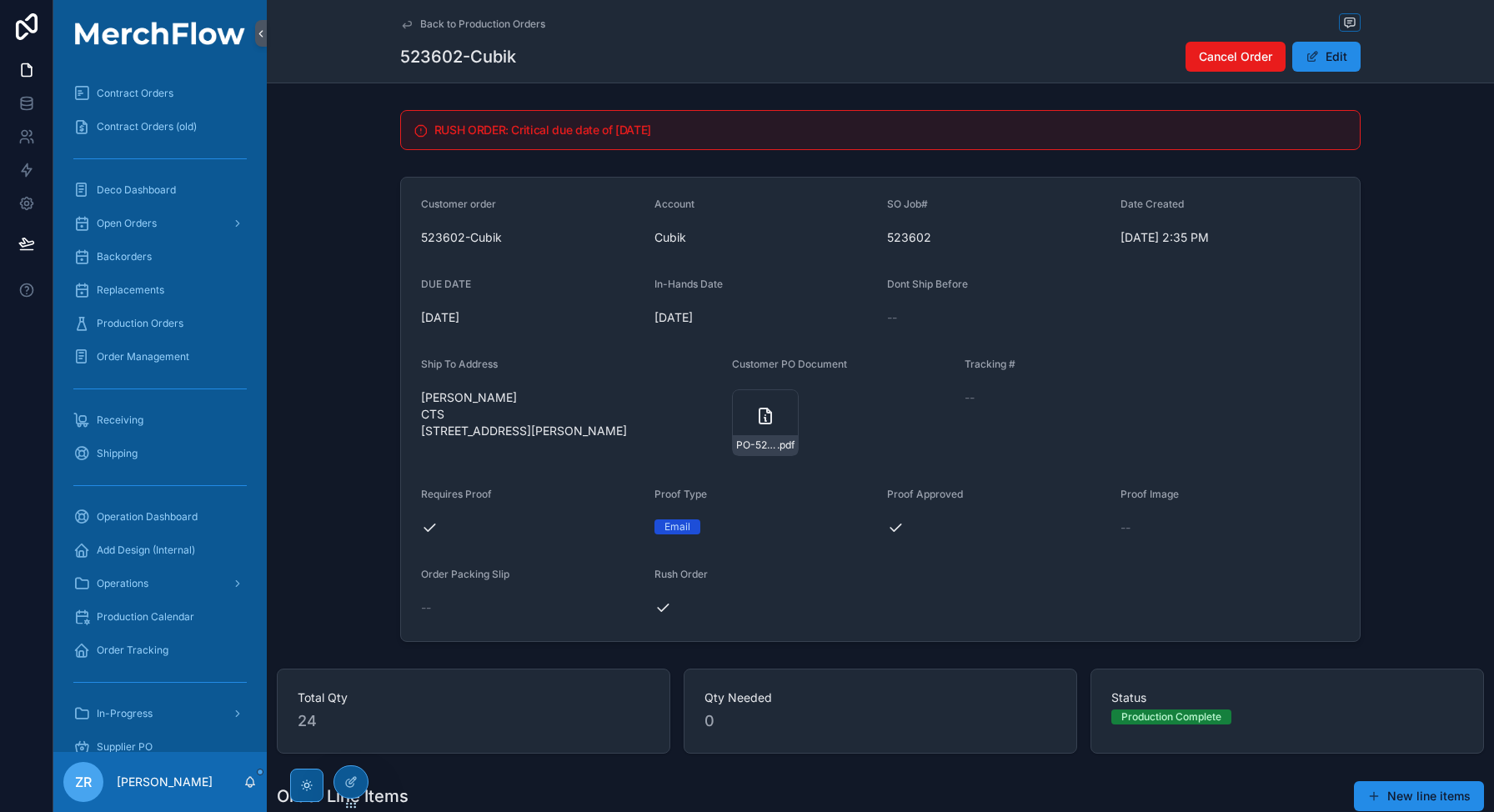
click at [436, 54] on h1 "523602-Cubik" at bounding box center [459, 56] width 116 height 23
copy h1 "523602"
click at [1339, 68] on button "Edit" at bounding box center [1326, 56] width 69 height 30
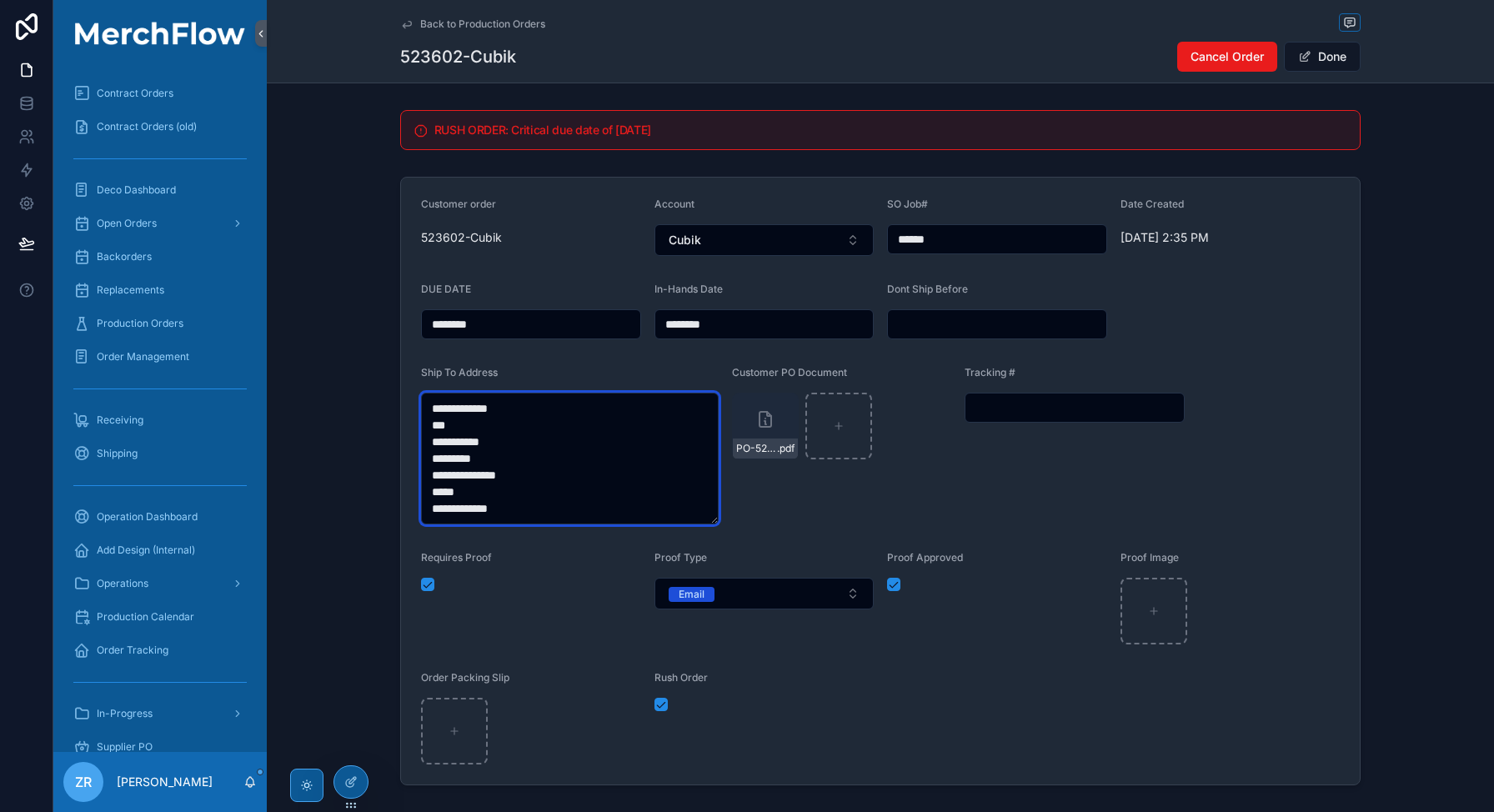
click at [522, 507] on textarea "**********" at bounding box center [570, 458] width 297 height 132
type textarea "**********"
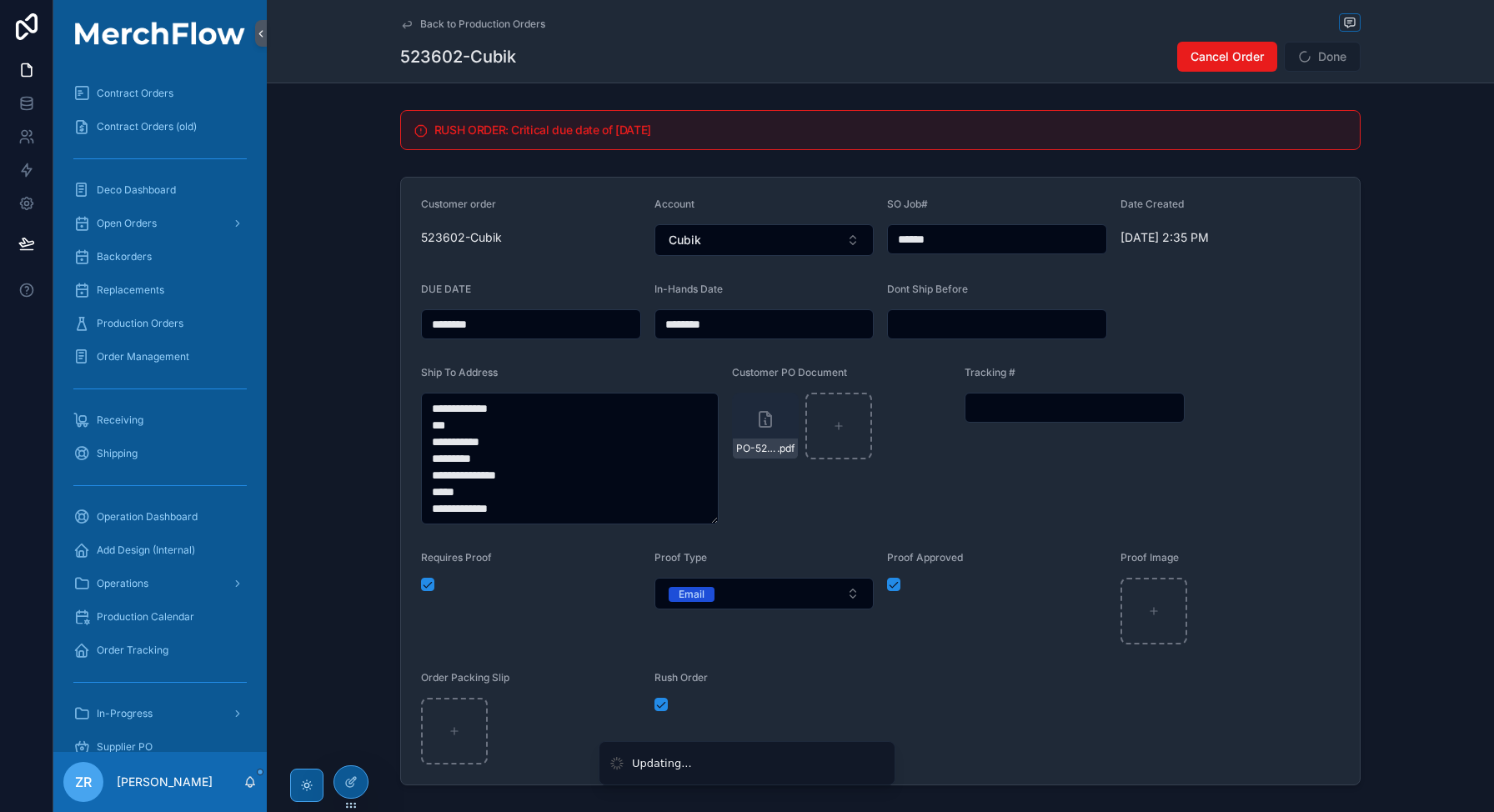
click at [1325, 62] on span "Done" at bounding box center [1322, 56] width 76 height 30
click at [1324, 54] on button "Done" at bounding box center [1322, 56] width 76 height 30
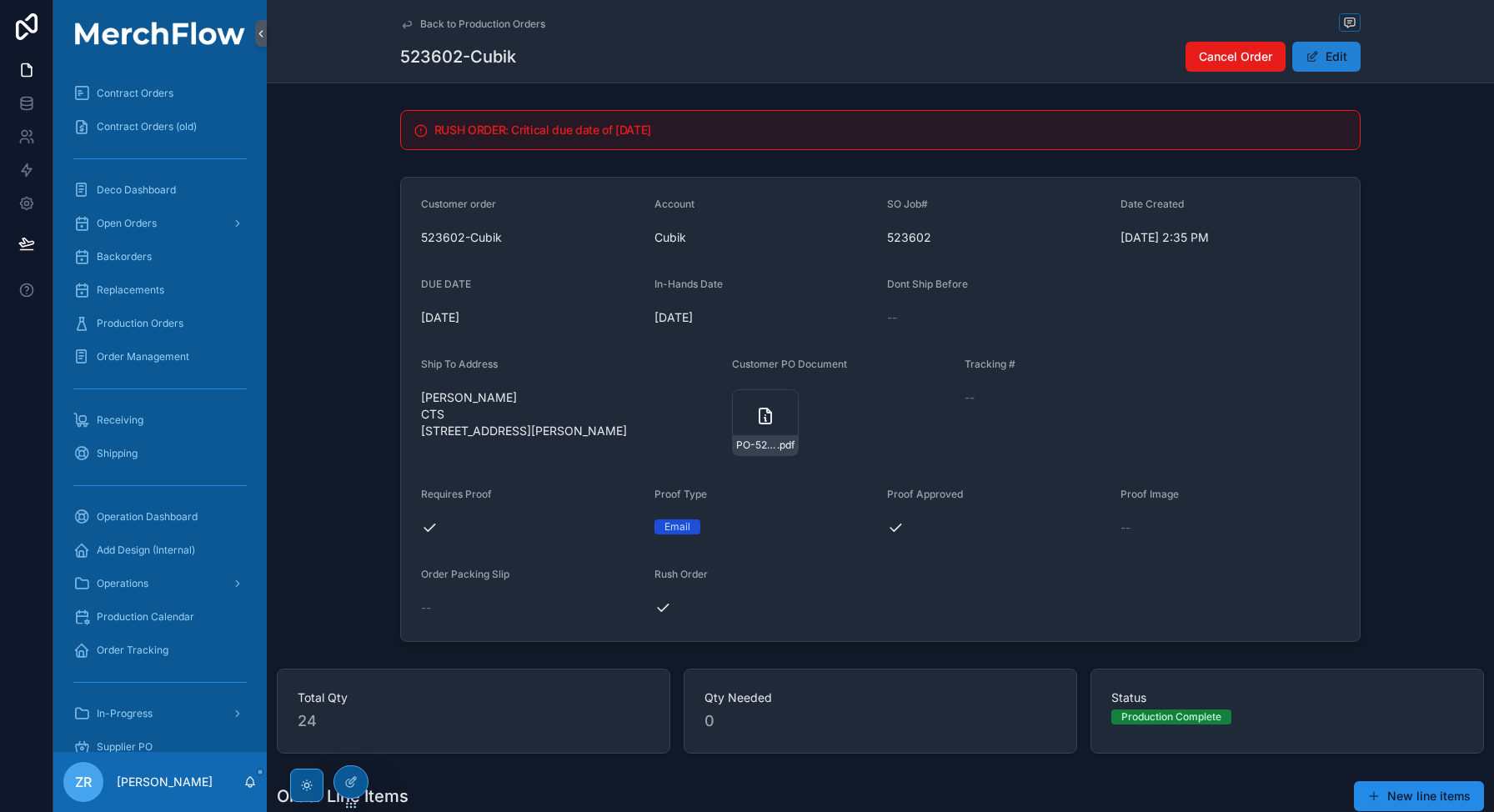
click at [1324, 54] on button "Edit" at bounding box center [1326, 56] width 69 height 30
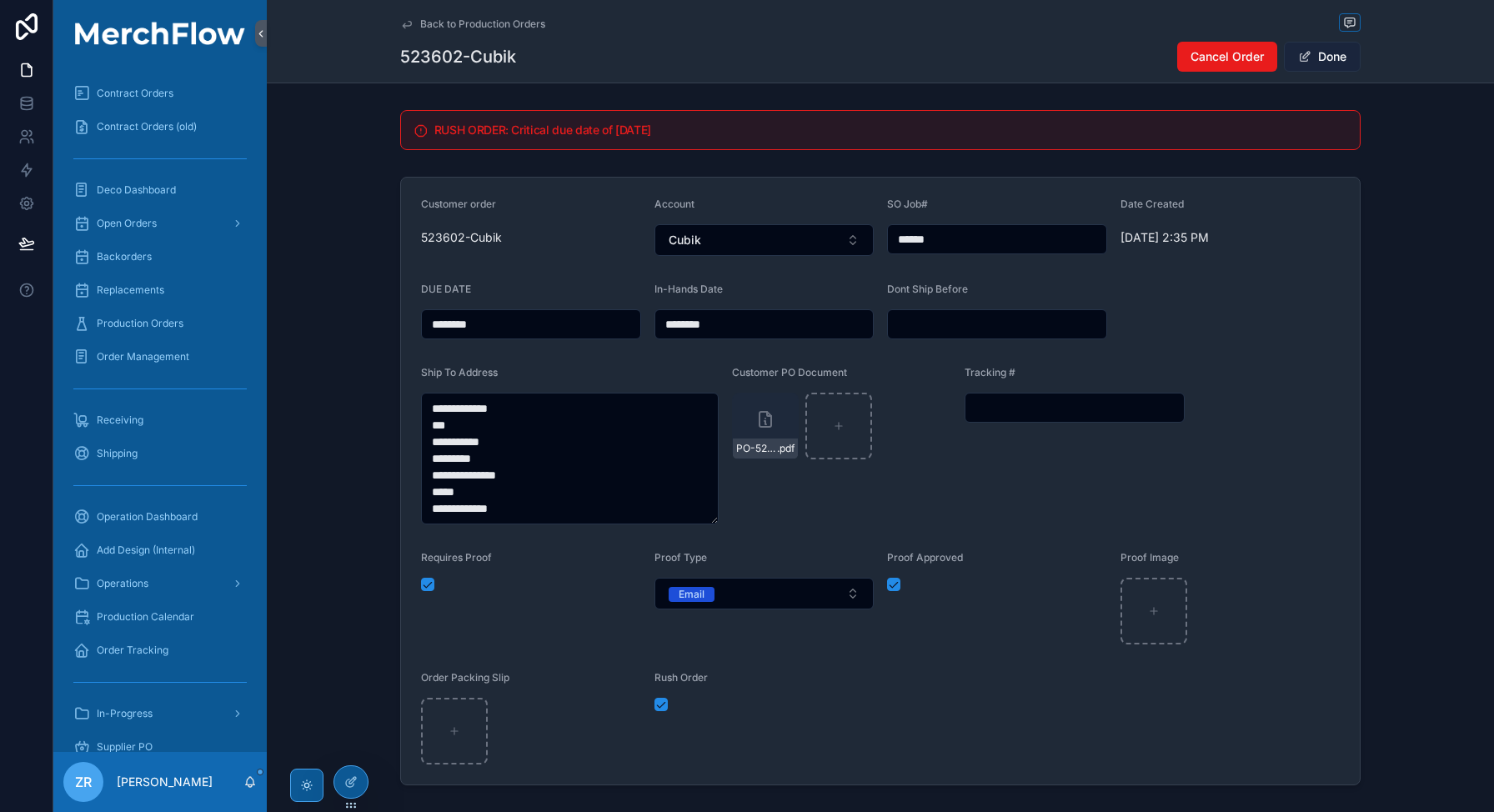
click at [1324, 55] on button "Done" at bounding box center [1322, 56] width 76 height 30
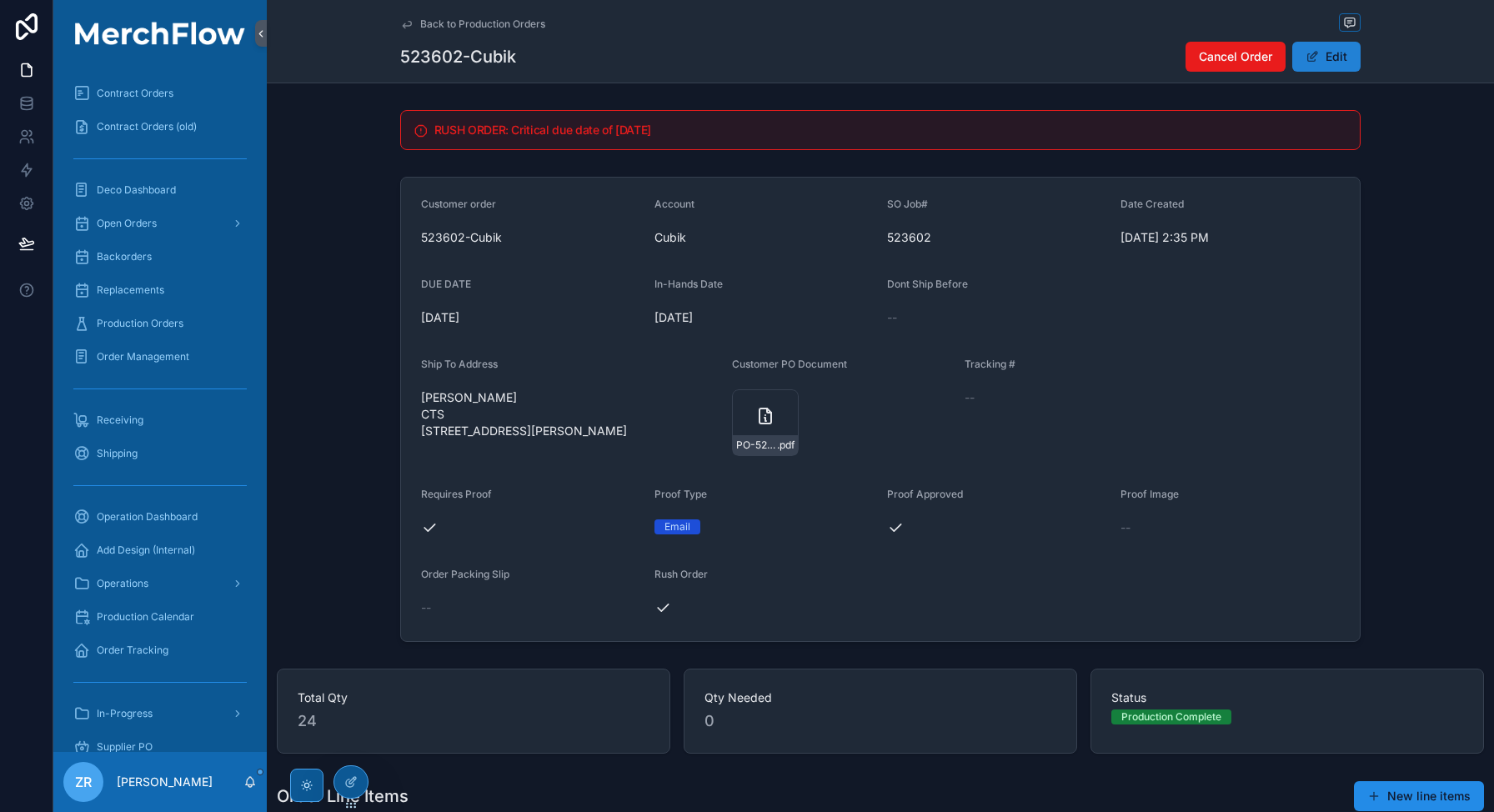
click at [1332, 59] on button "Edit" at bounding box center [1326, 56] width 69 height 30
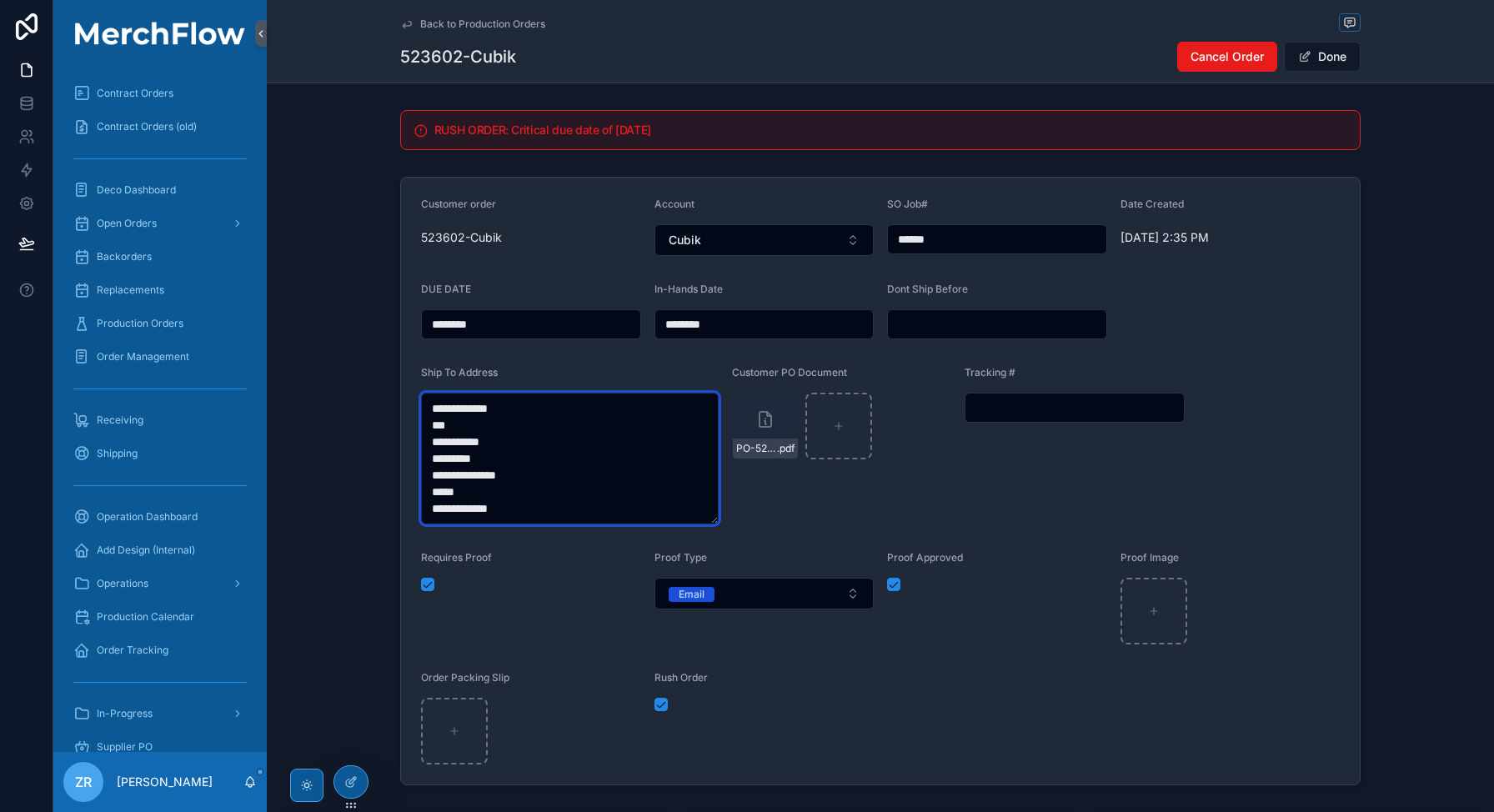
click at [551, 495] on textarea "**********" at bounding box center [570, 458] width 297 height 132
click at [546, 511] on textarea "**********" at bounding box center [570, 458] width 297 height 132
click at [823, 521] on div "Customer PO Document PO-523602 .pdf" at bounding box center [842, 445] width 220 height 158
click at [1311, 59] on button "Done" at bounding box center [1322, 56] width 76 height 30
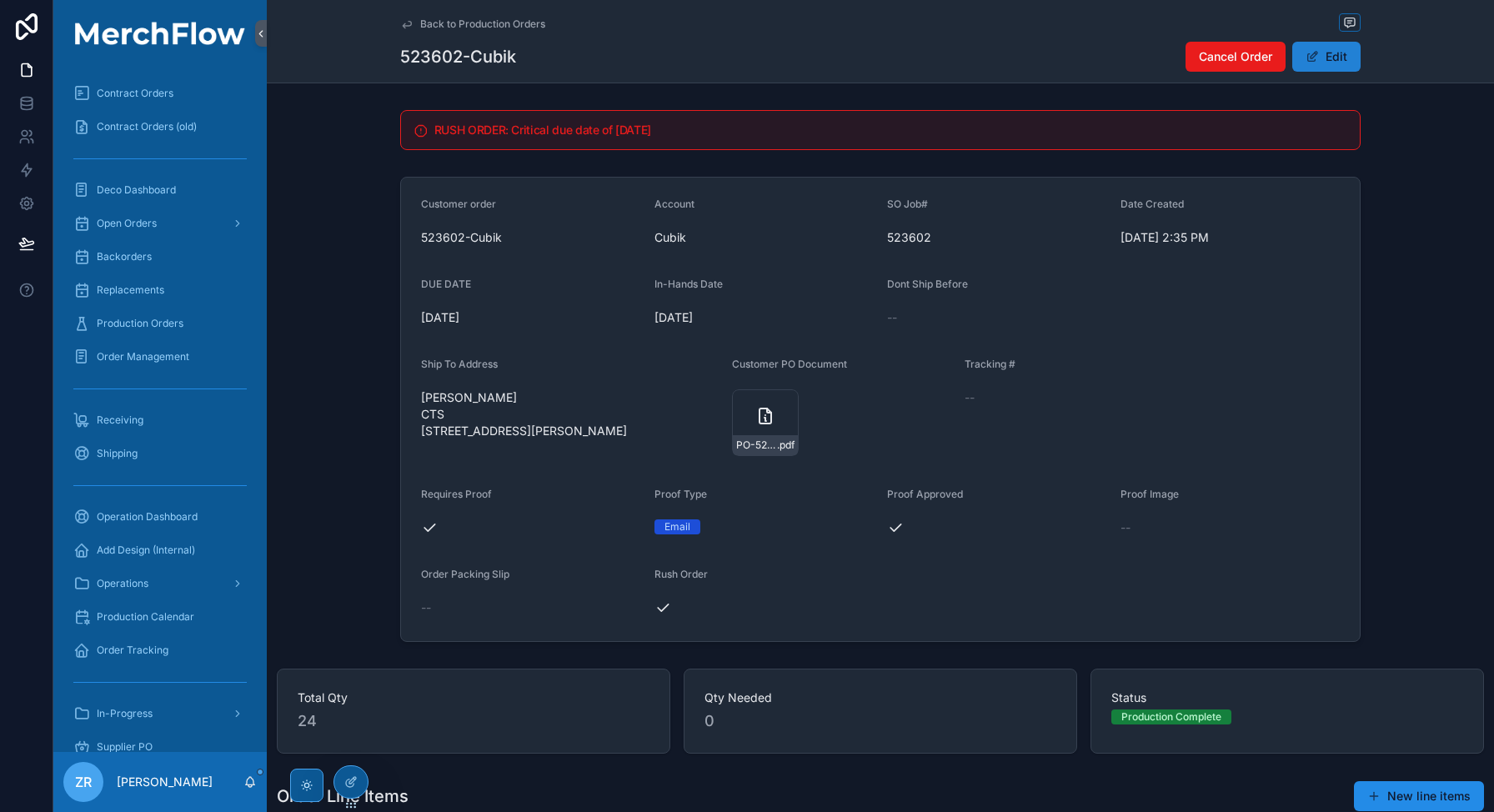
click at [1313, 58] on span "scrollable content" at bounding box center [1312, 56] width 13 height 13
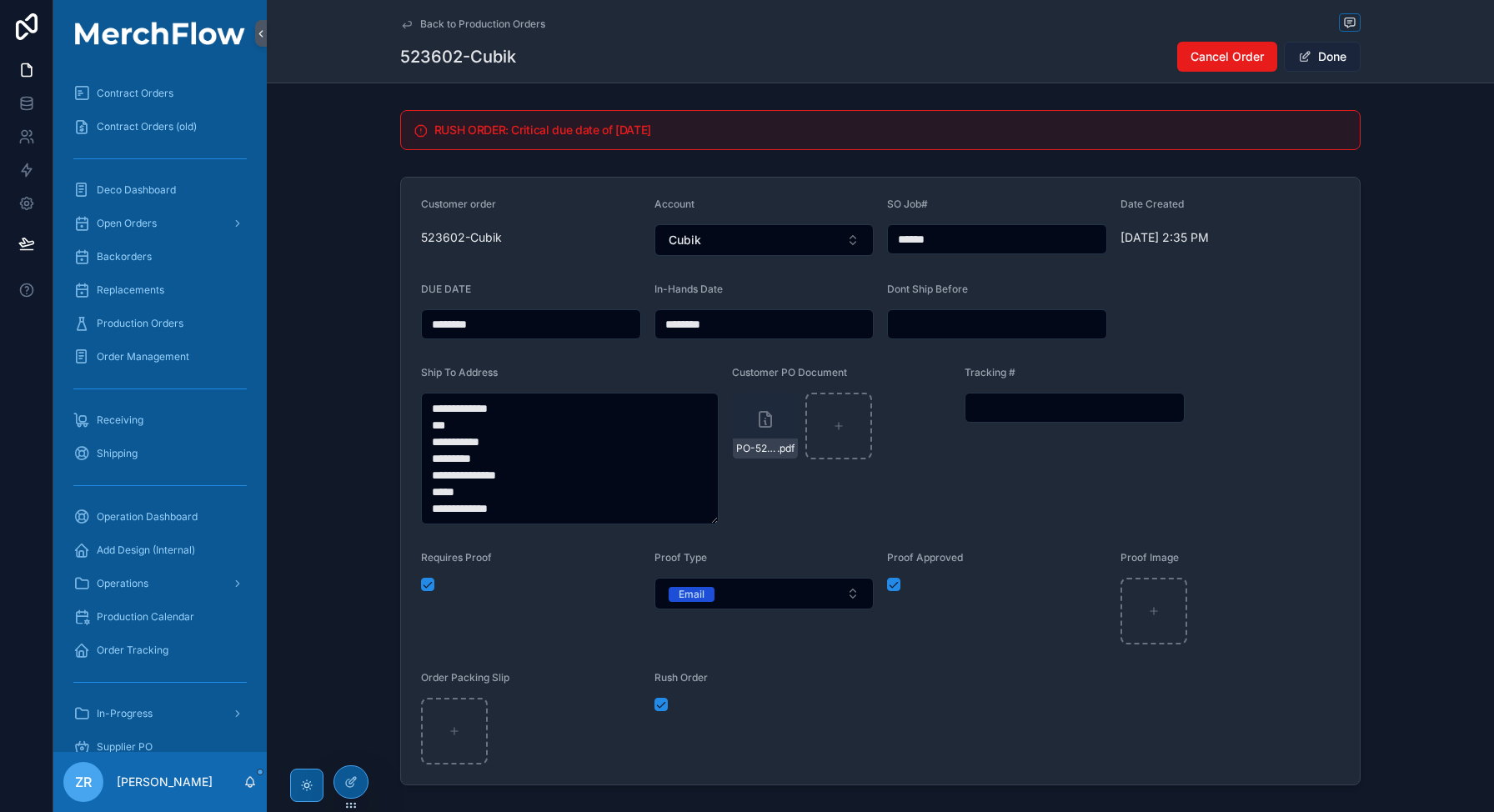
click at [1314, 58] on button "Done" at bounding box center [1322, 56] width 76 height 30
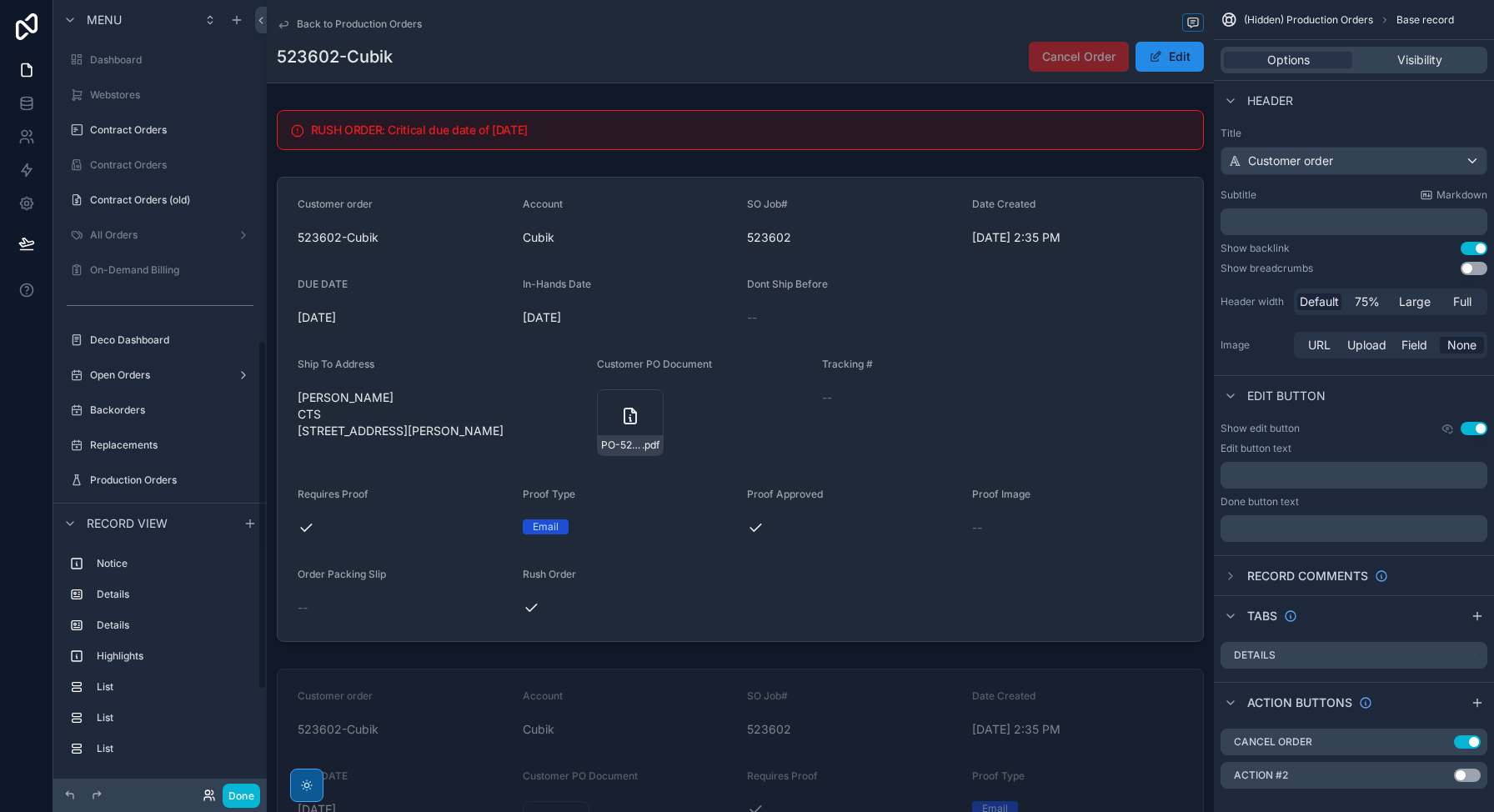
click at [205, 793] on icon at bounding box center [207, 792] width 4 height 4
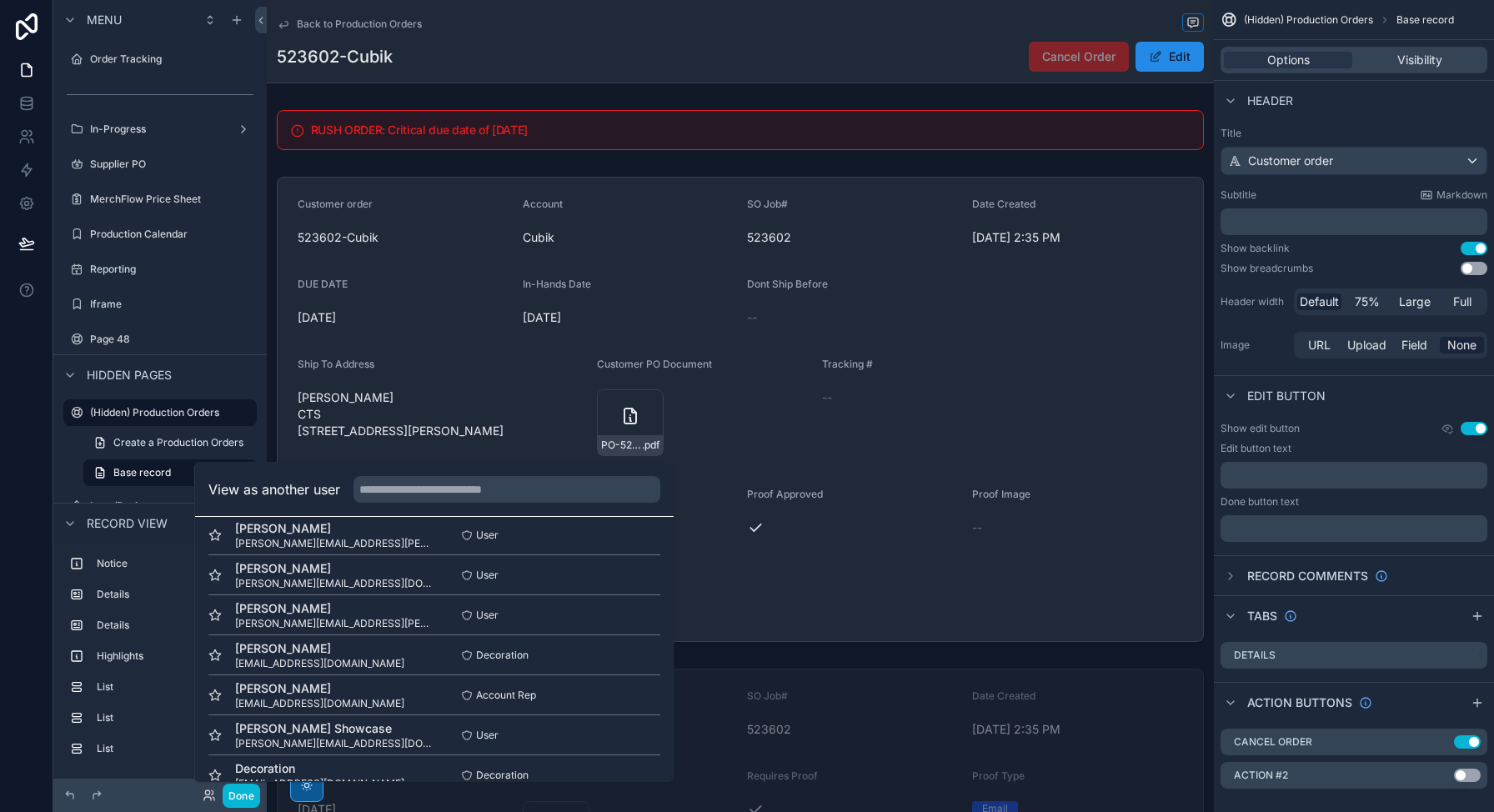
scroll to position [1098, 0]
click at [445, 486] on input "text" at bounding box center [507, 489] width 307 height 27
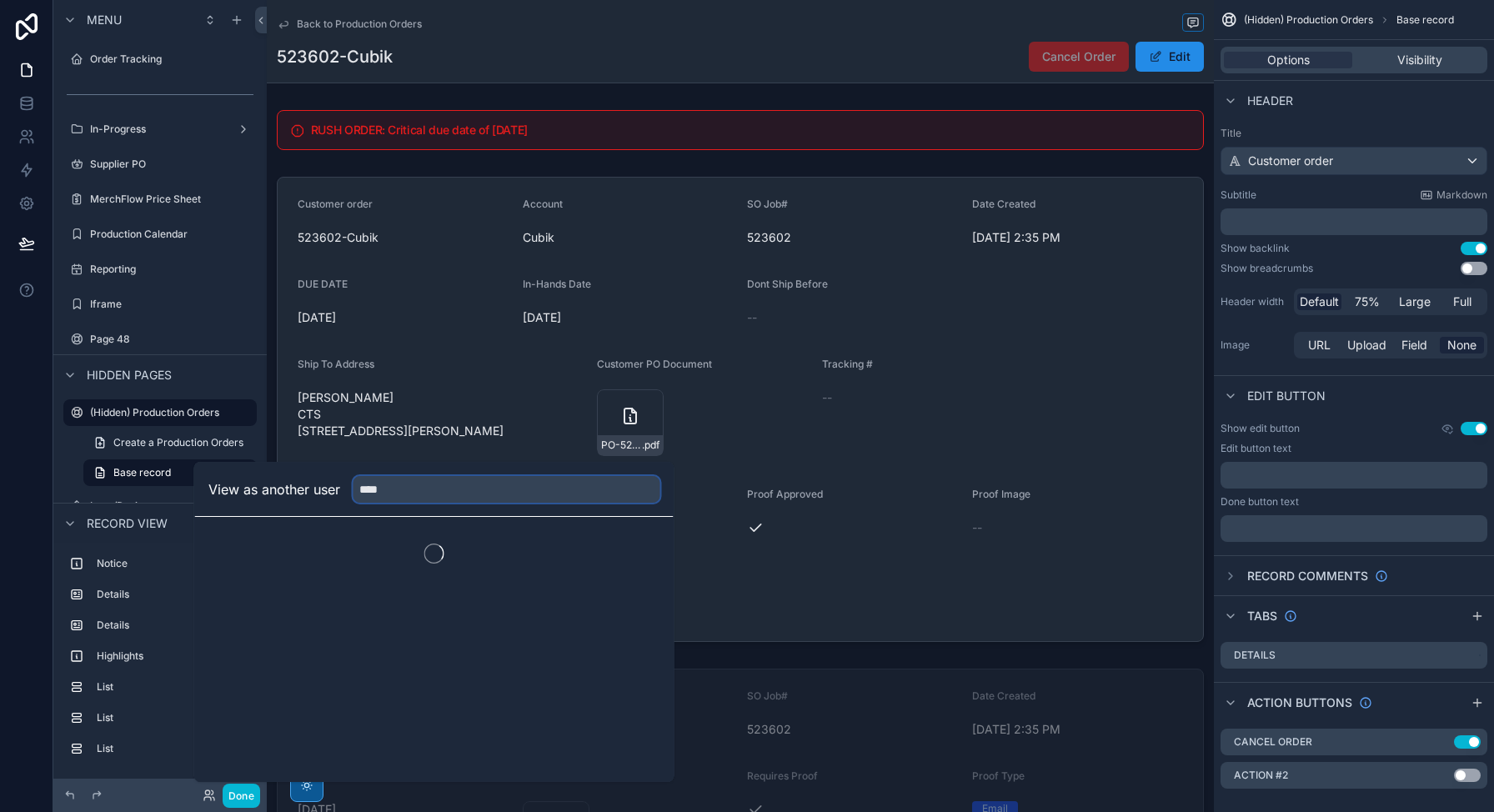
scroll to position [0, 0]
type input "****"
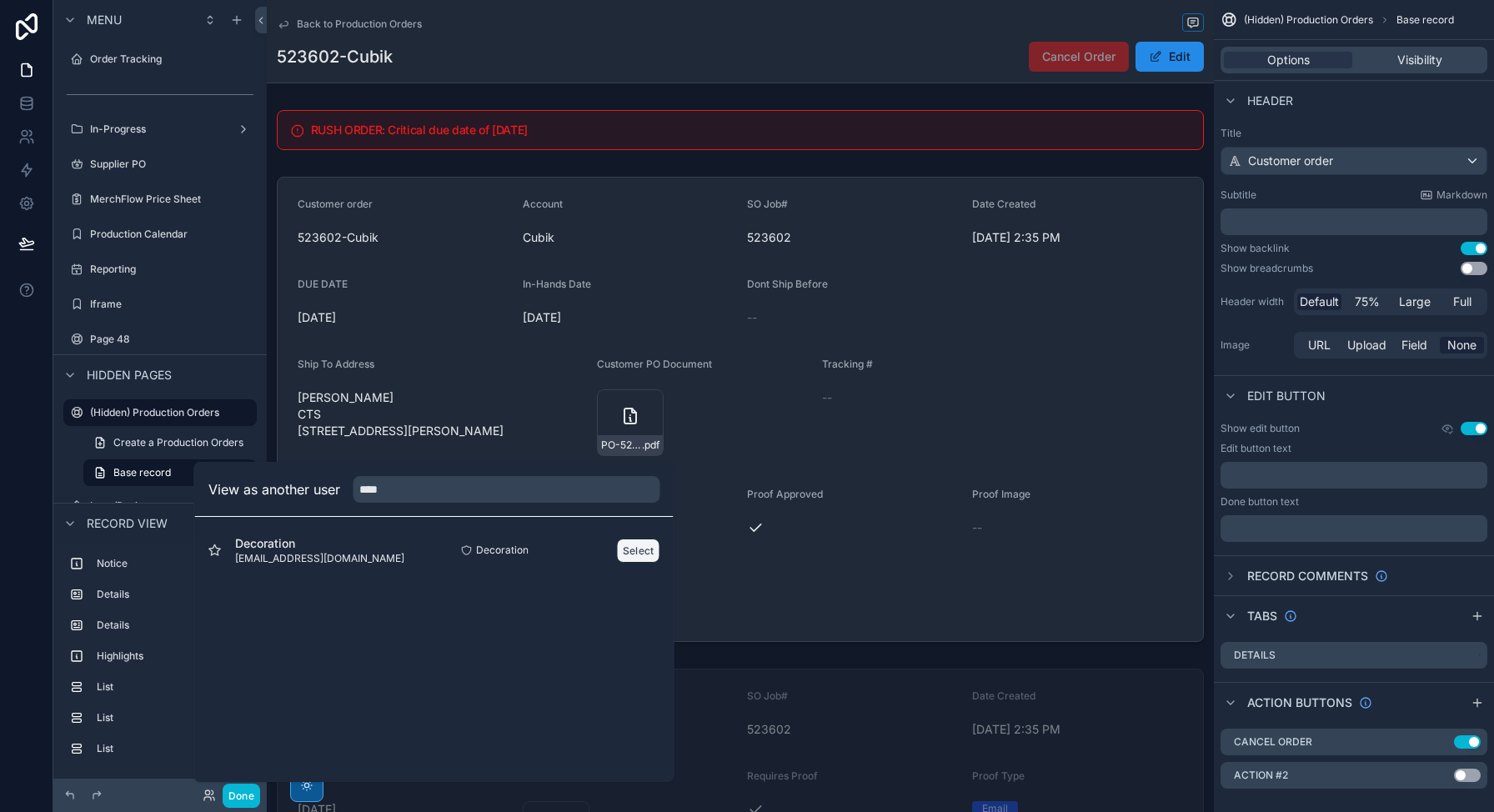
click at [625, 551] on button "Select" at bounding box center [638, 550] width 43 height 24
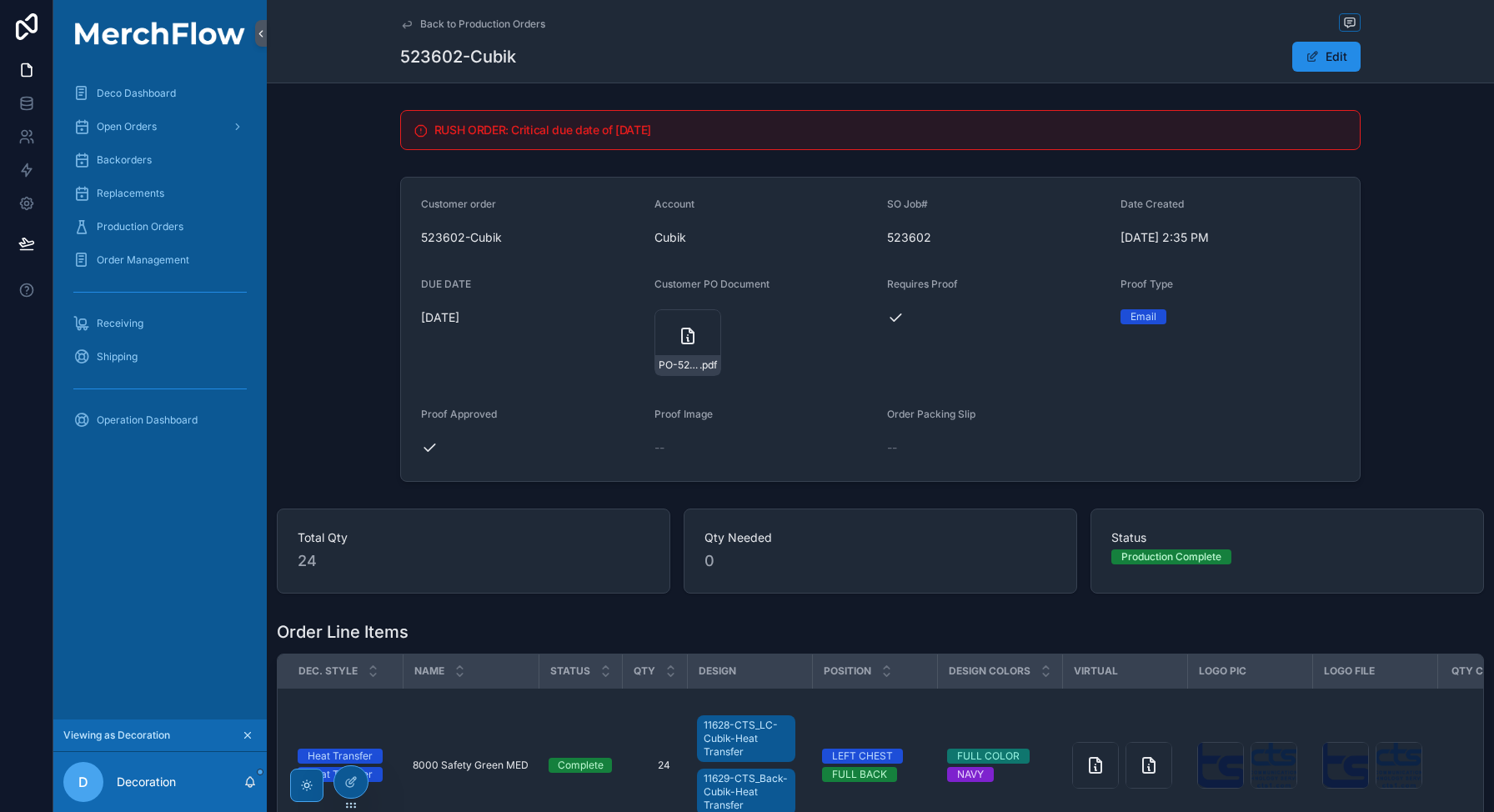
click at [1318, 72] on div "Edit" at bounding box center [1298, 56] width 125 height 31
click at [1318, 63] on button "Edit" at bounding box center [1326, 56] width 69 height 30
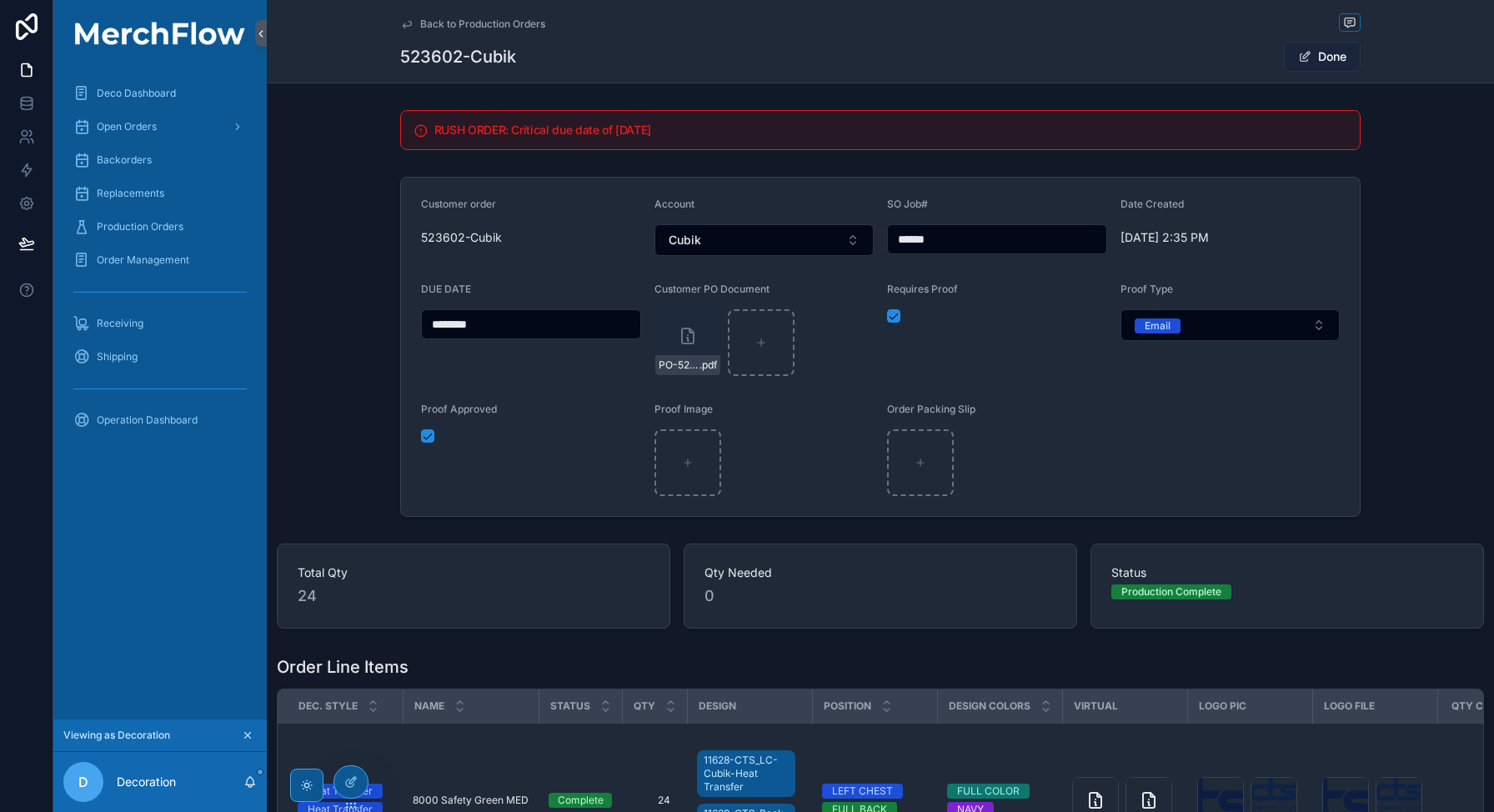
click at [1318, 63] on button "Done" at bounding box center [1322, 56] width 76 height 30
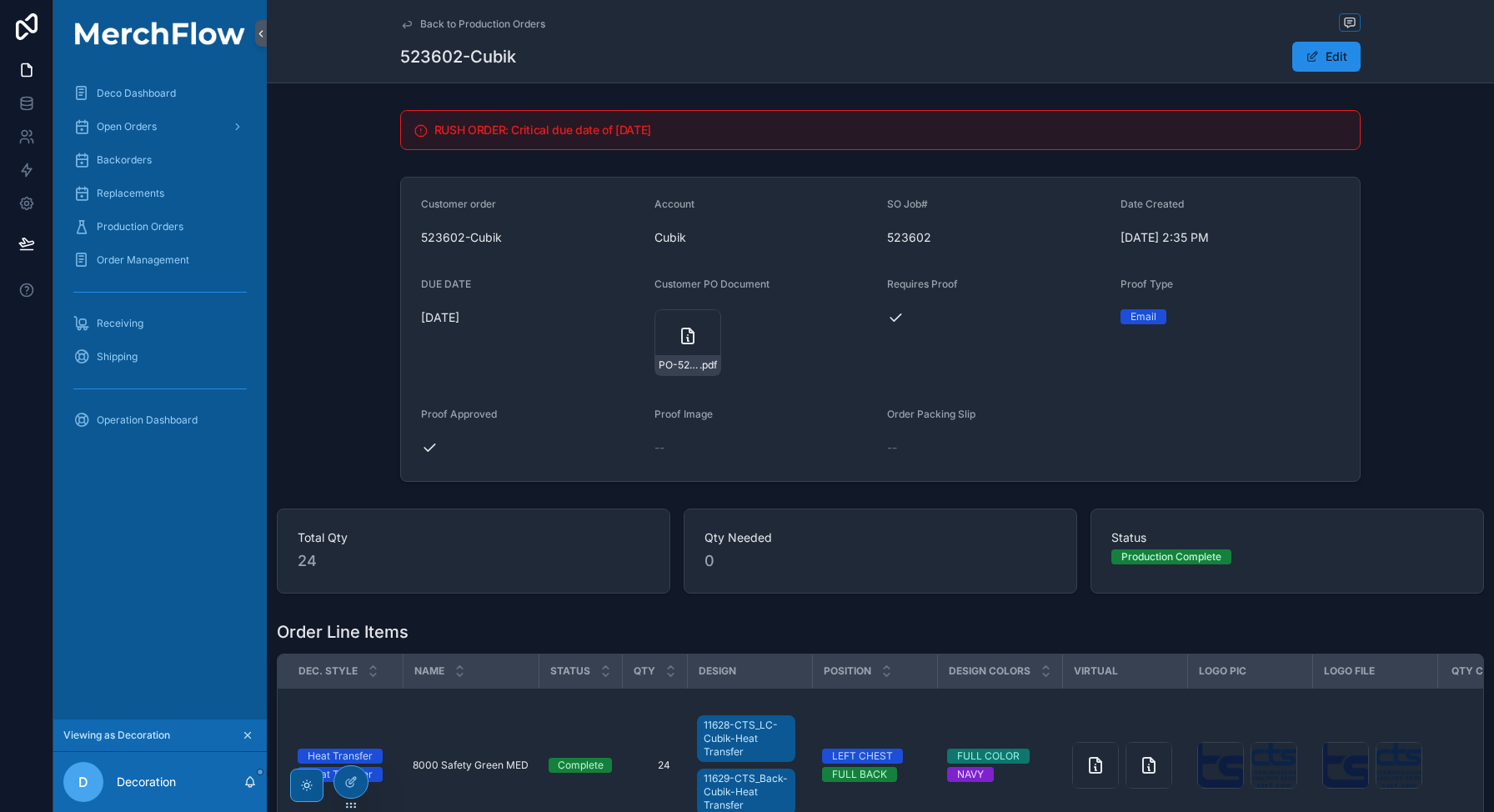
click at [1178, 407] on form "Customer order 523602-Cubik Account Cubik SO Job# 523602 Date Created 8/29/2025…" at bounding box center [881, 329] width 959 height 303
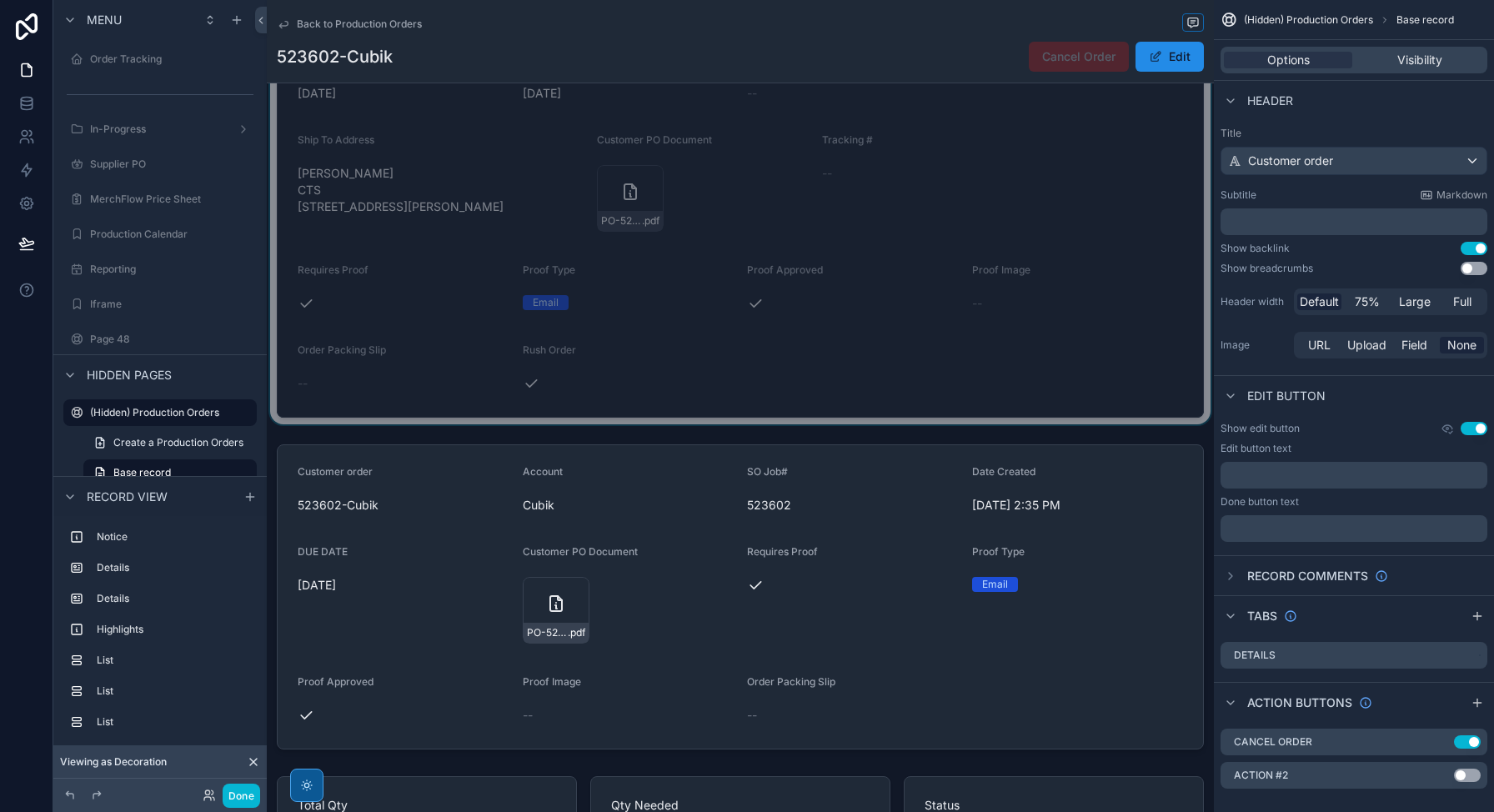
scroll to position [485, 0]
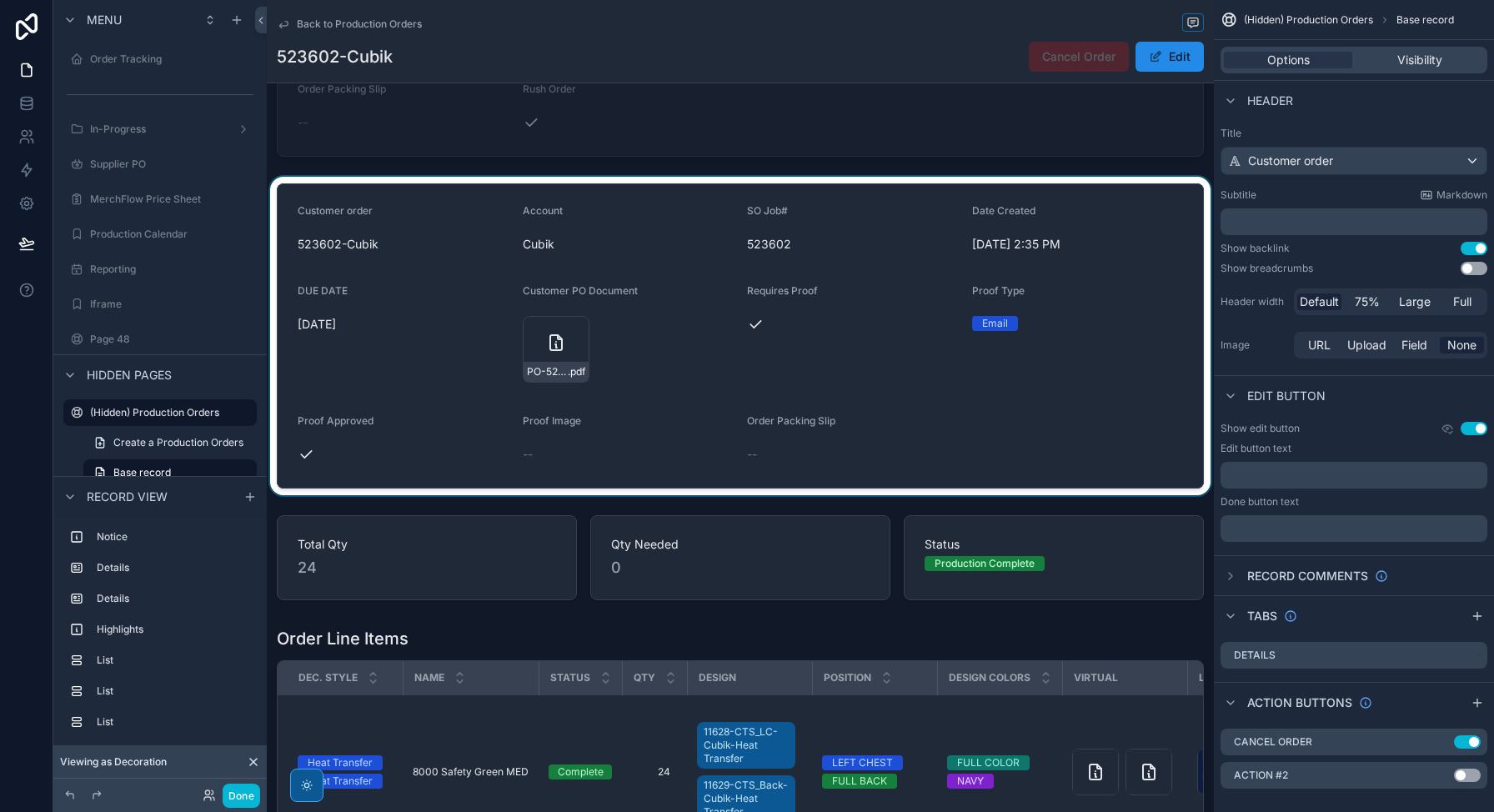
click at [1038, 430] on div "scrollable content" at bounding box center [740, 335] width 947 height 318
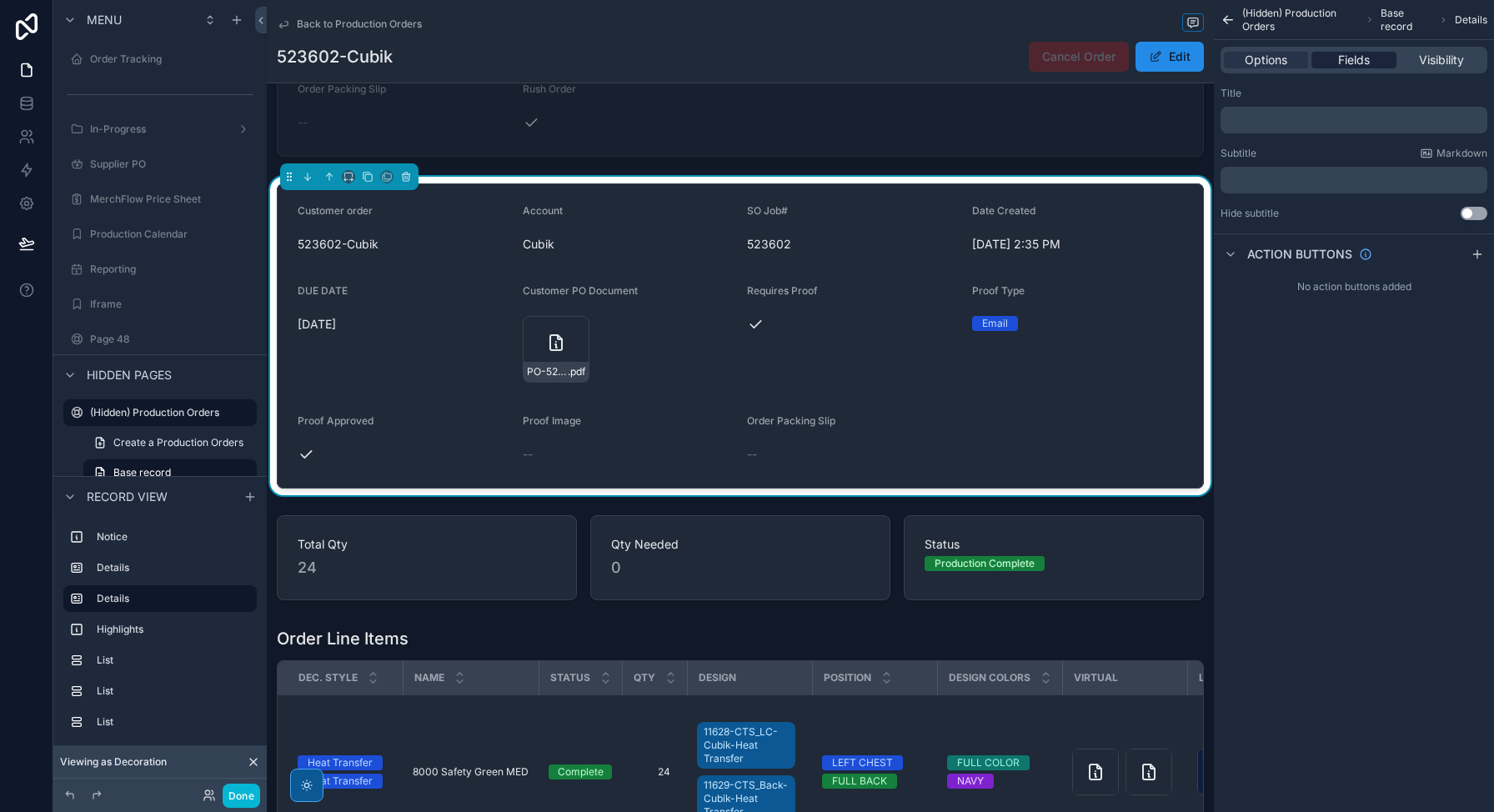
click at [1365, 59] on span "Fields" at bounding box center [1353, 59] width 31 height 16
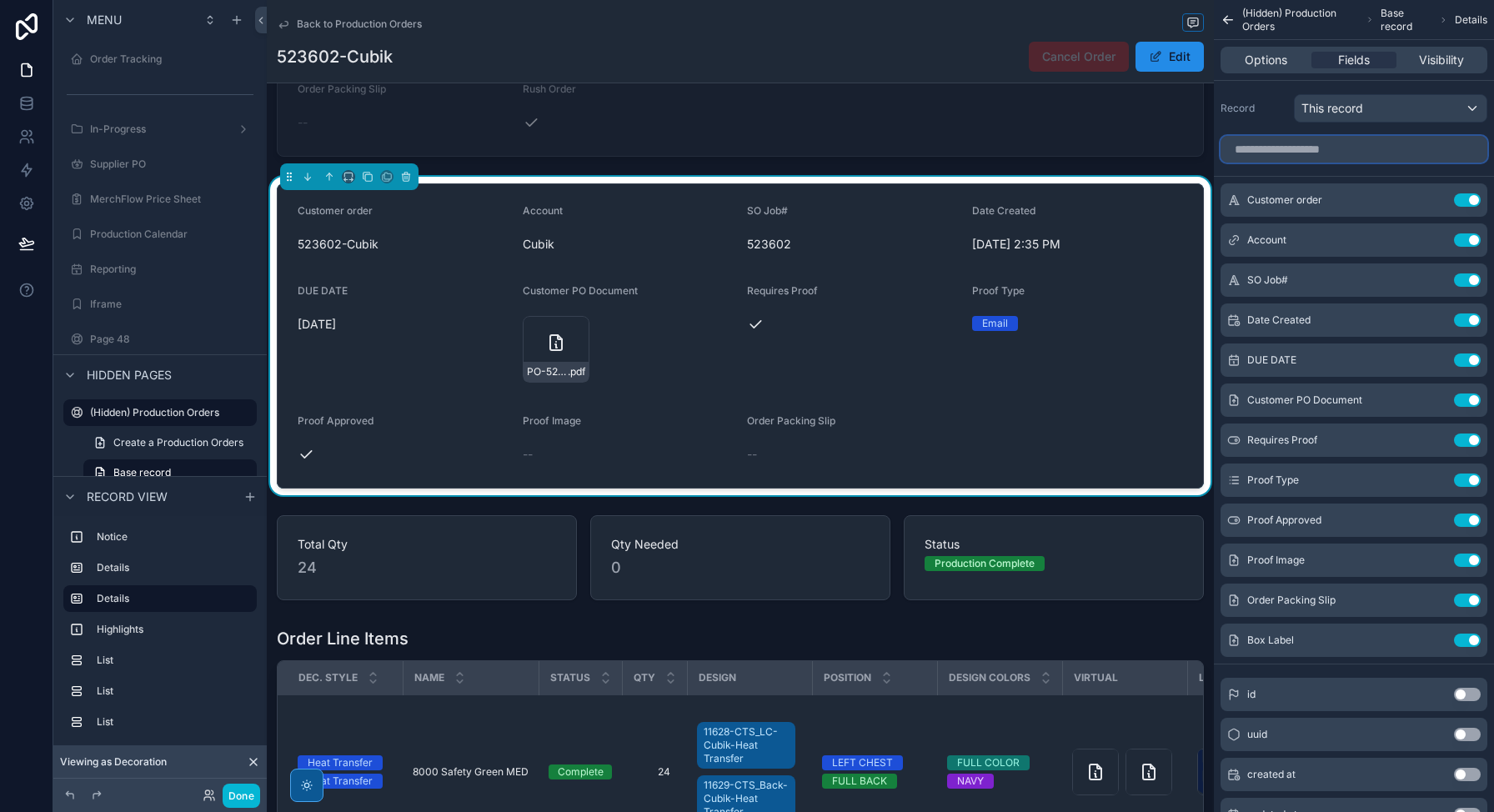
click at [1326, 151] on input "scrollable content" at bounding box center [1354, 150] width 267 height 27
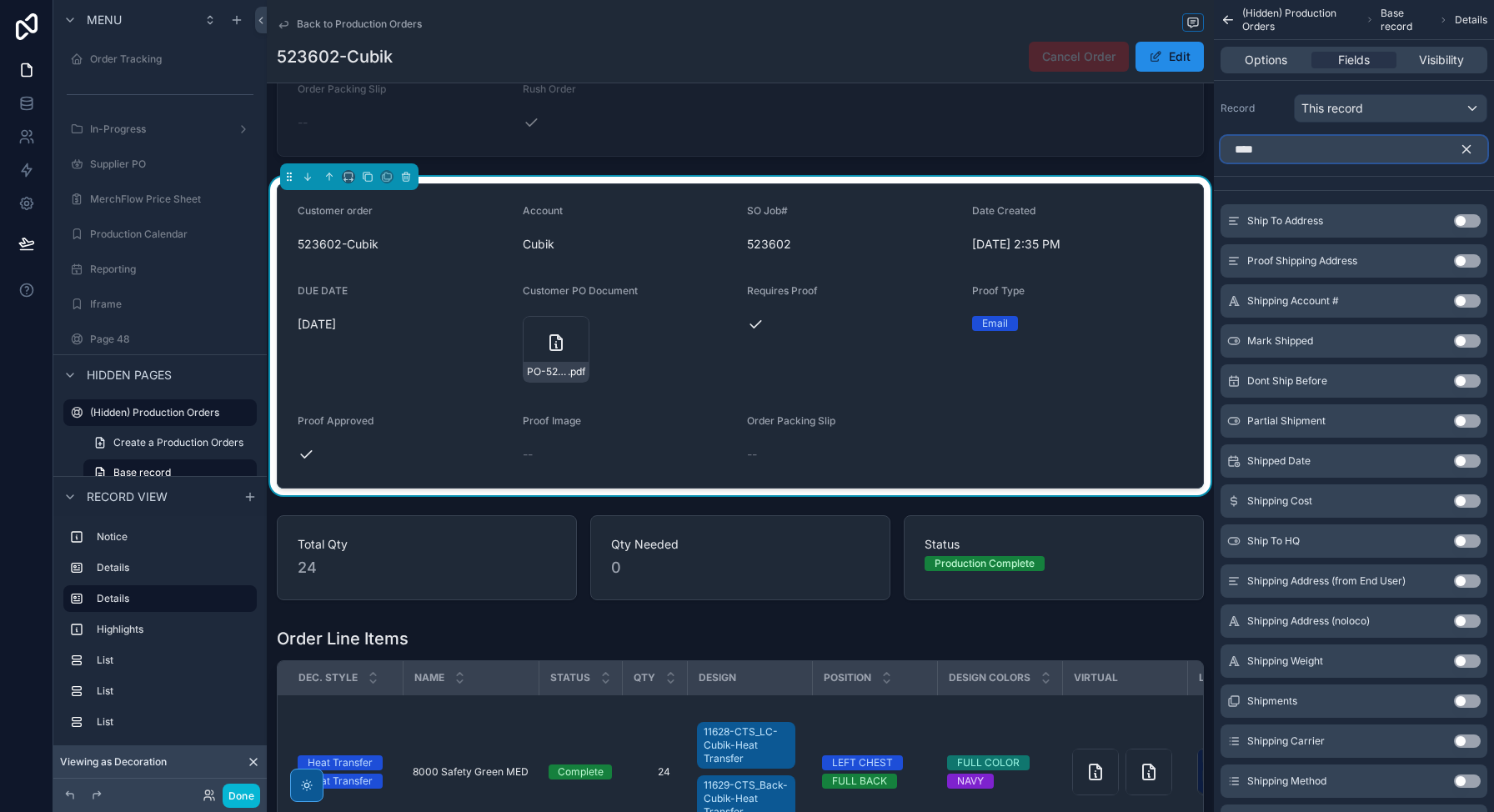
type input "****"
drag, startPoint x: 1473, startPoint y: 221, endPoint x: 1275, endPoint y: 475, distance: 322.1
click at [1473, 221] on button "Use setting" at bounding box center [1467, 221] width 27 height 13
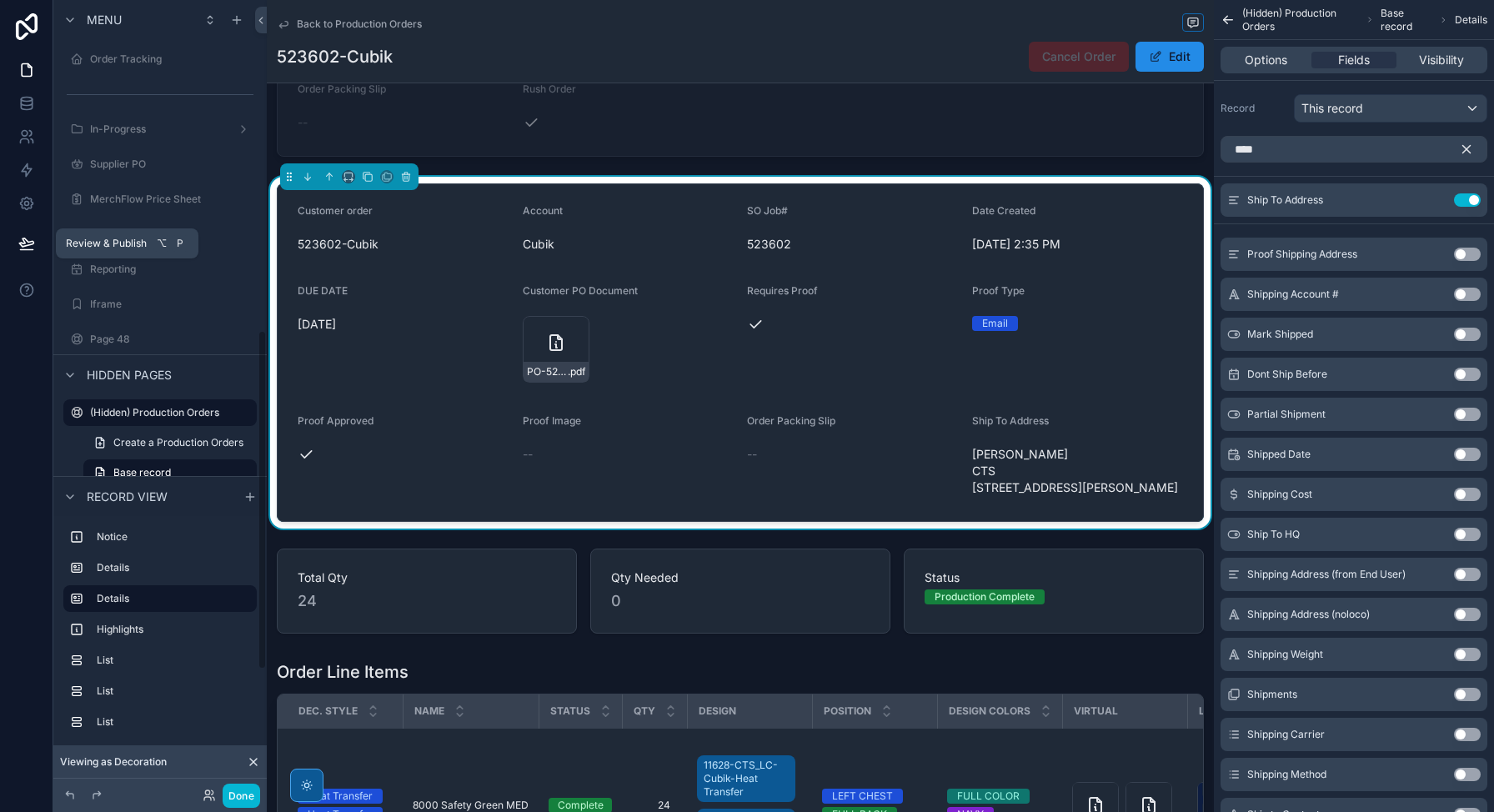
click at [27, 240] on icon at bounding box center [26, 242] width 14 height 9
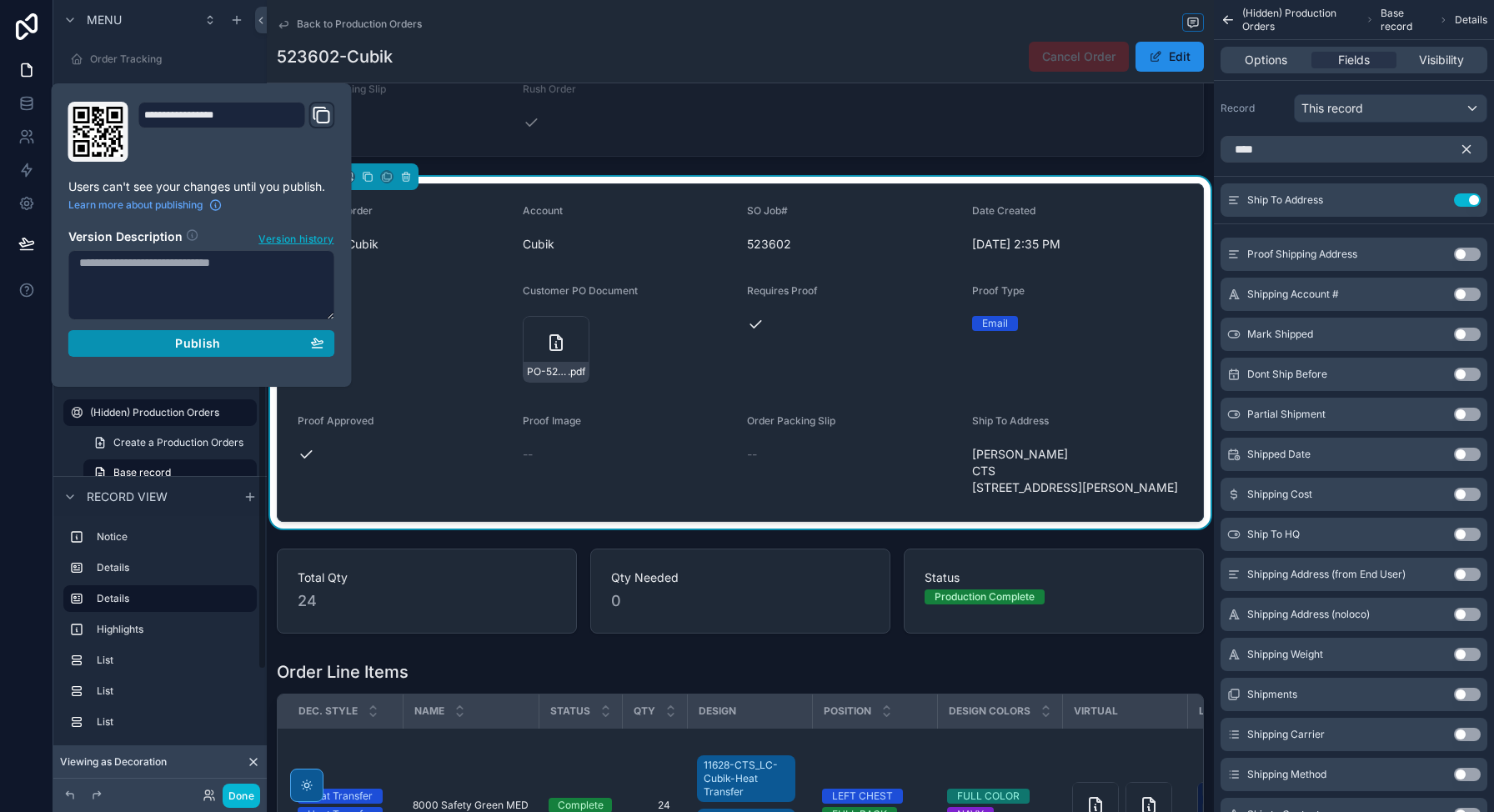
click at [250, 336] on div "Publish" at bounding box center [201, 343] width 245 height 15
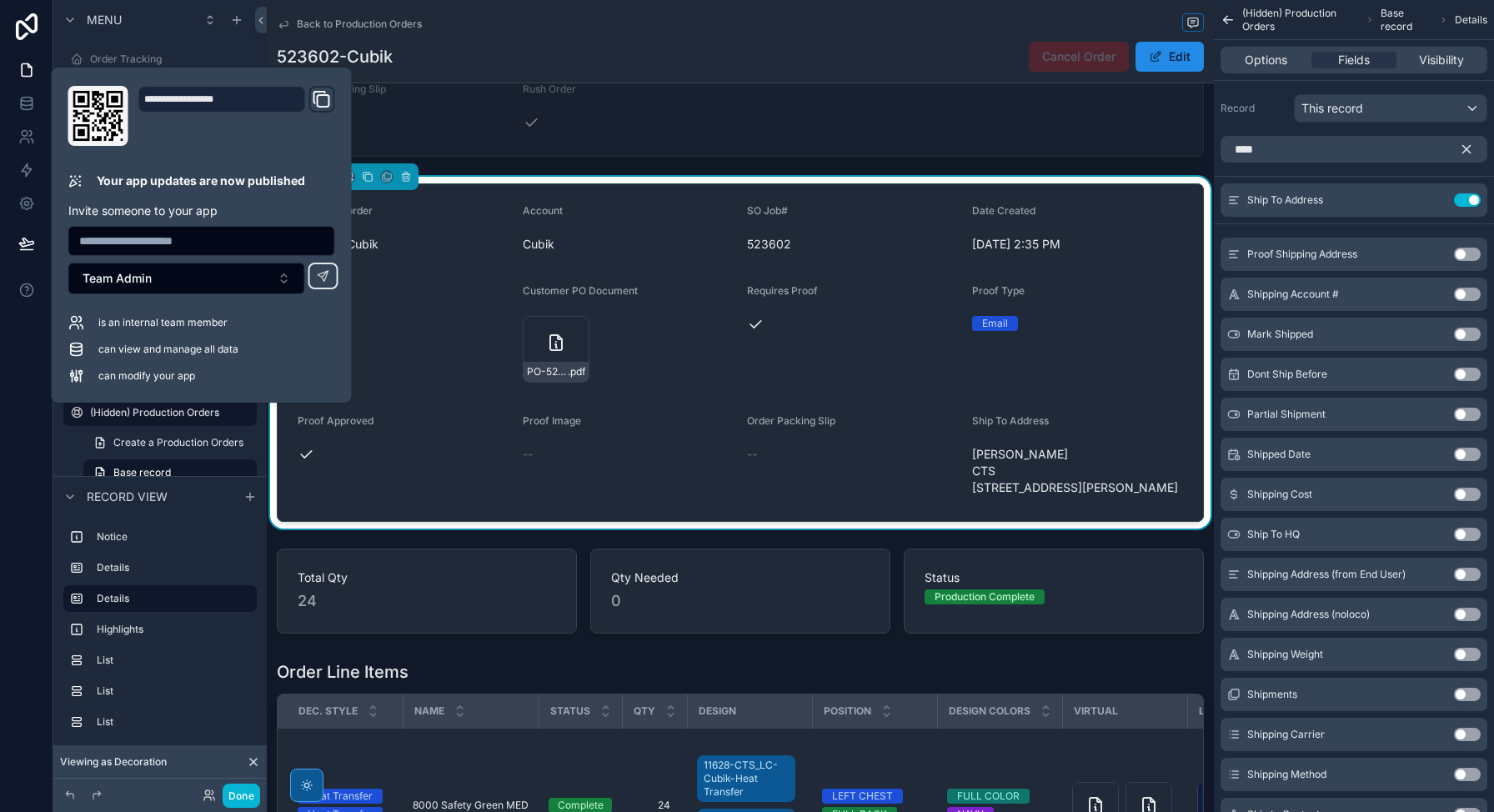
click at [1094, 388] on div "Proof Type Email" at bounding box center [1078, 335] width 212 height 103
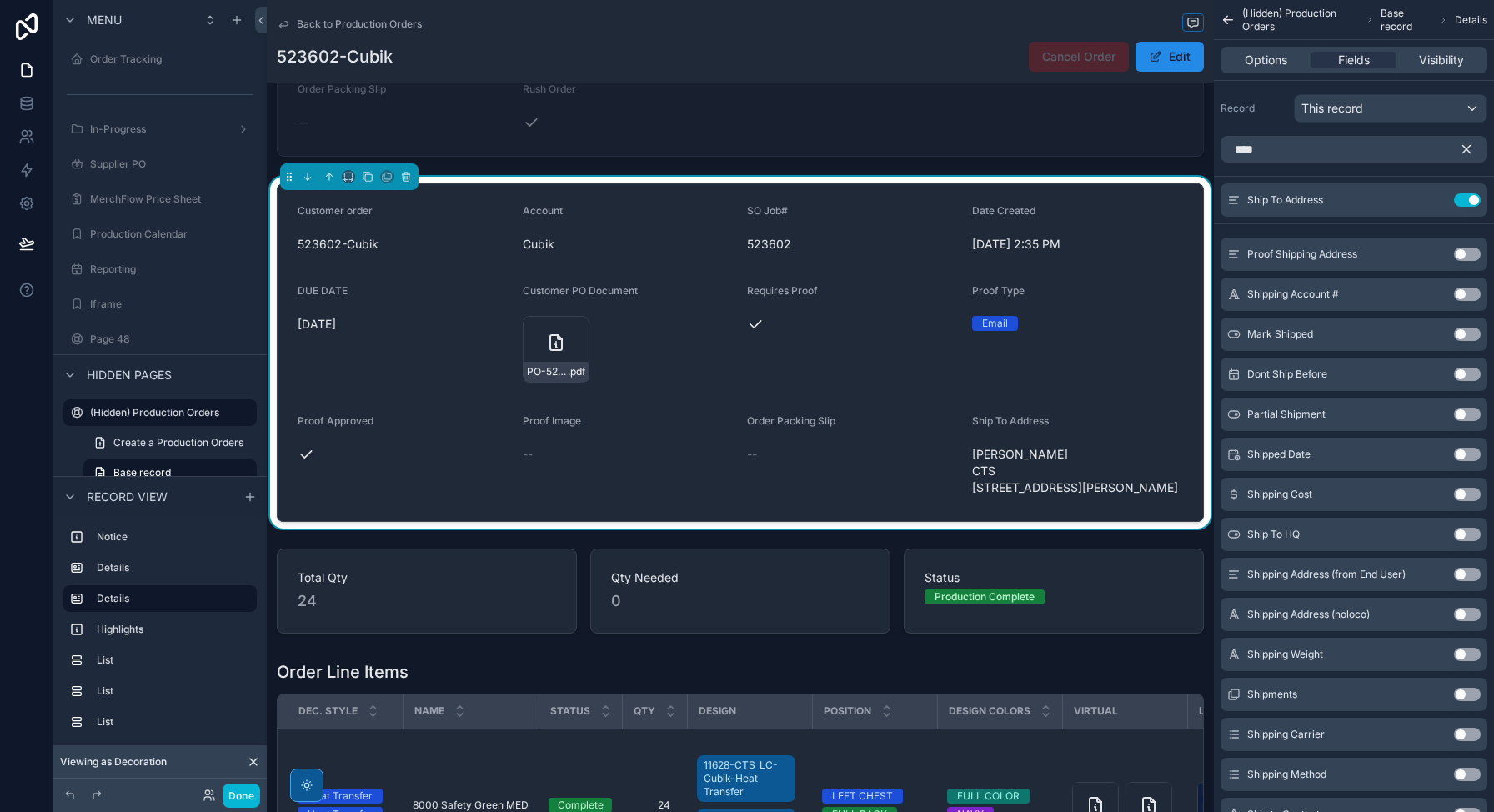
click at [319, 56] on h1 "523602-Cubik" at bounding box center [335, 56] width 116 height 23
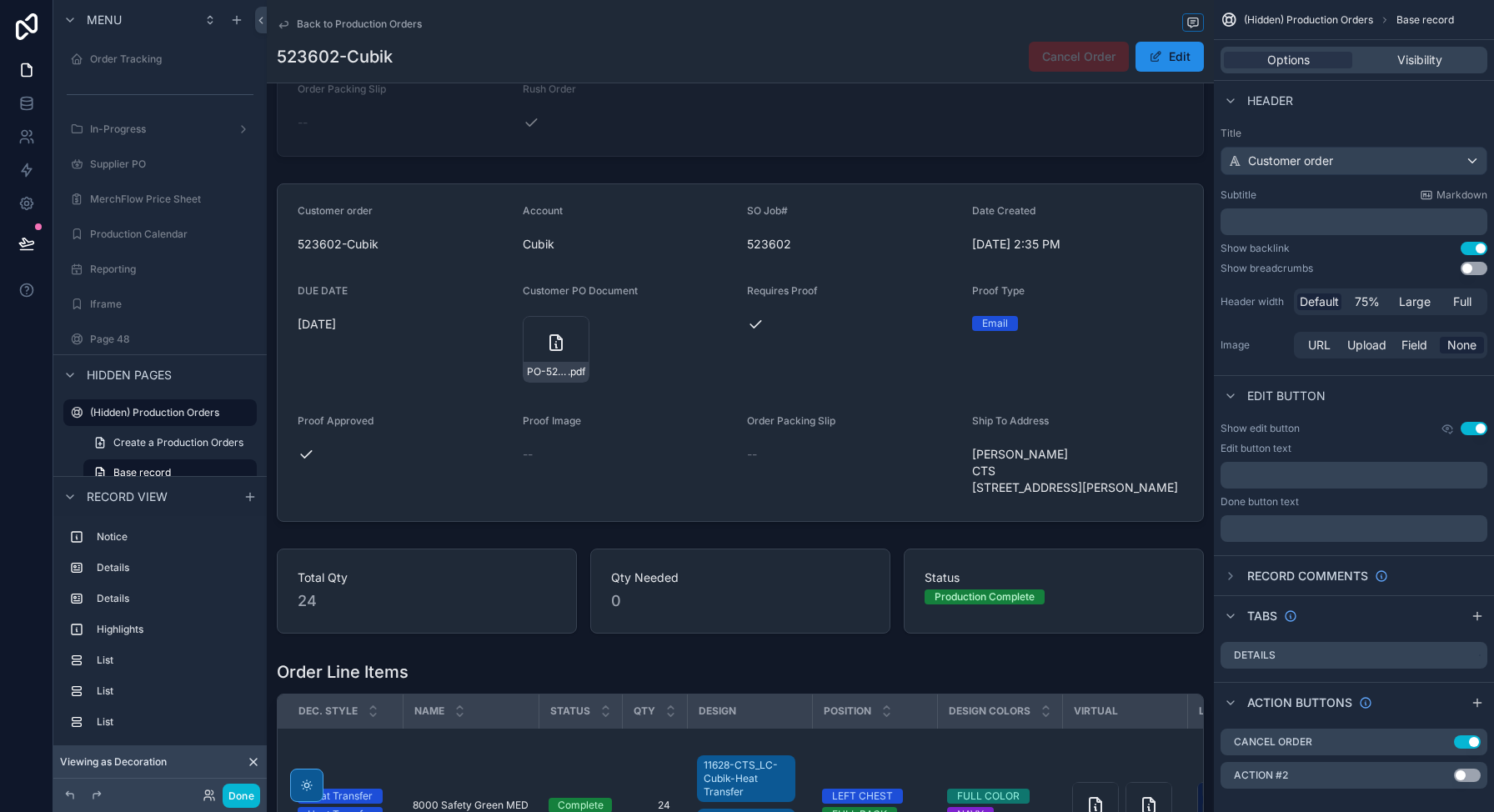
copy h1 "523602"
click at [1171, 66] on button "Edit" at bounding box center [1170, 56] width 69 height 30
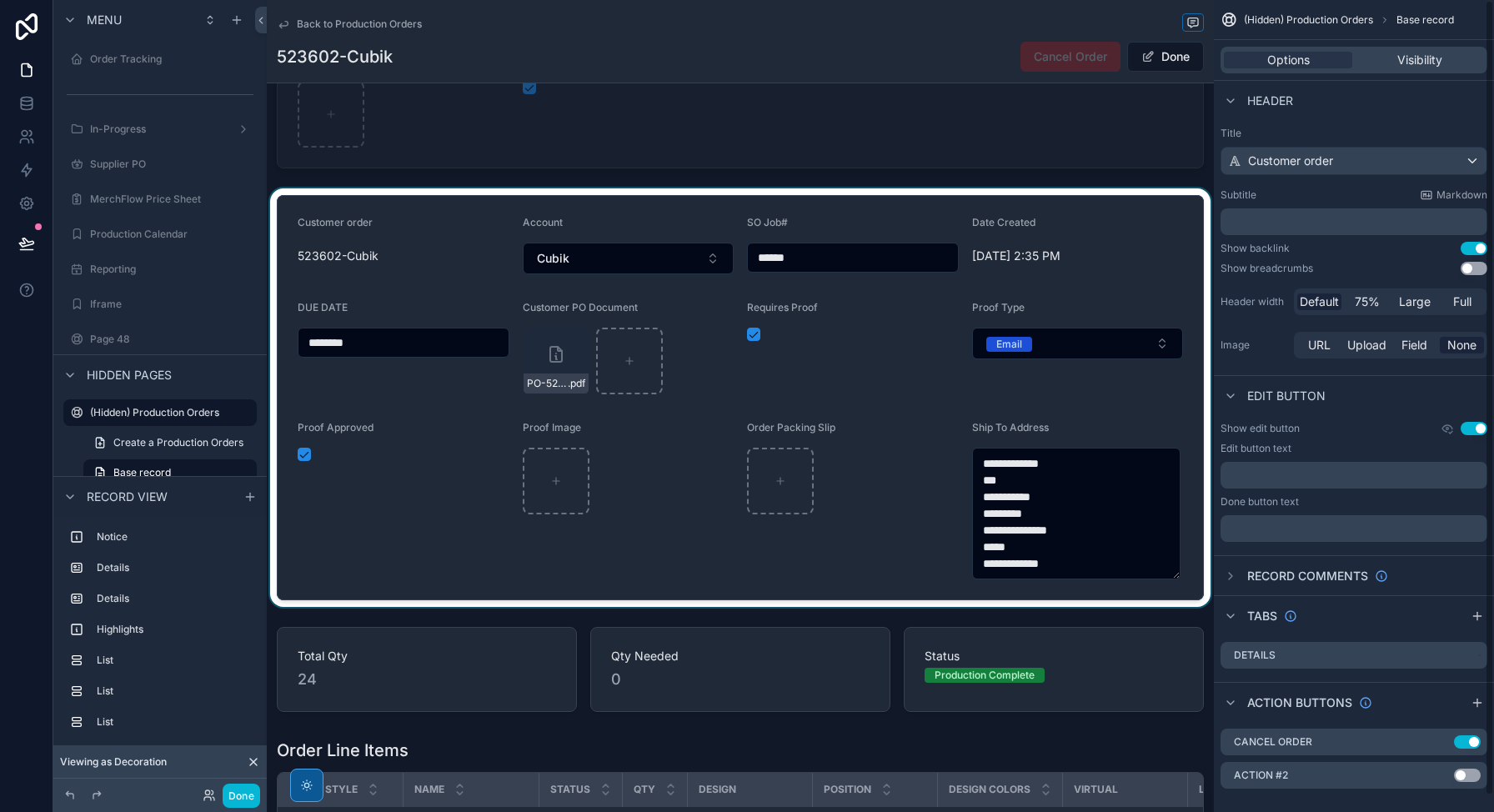
scroll to position [652, 0]
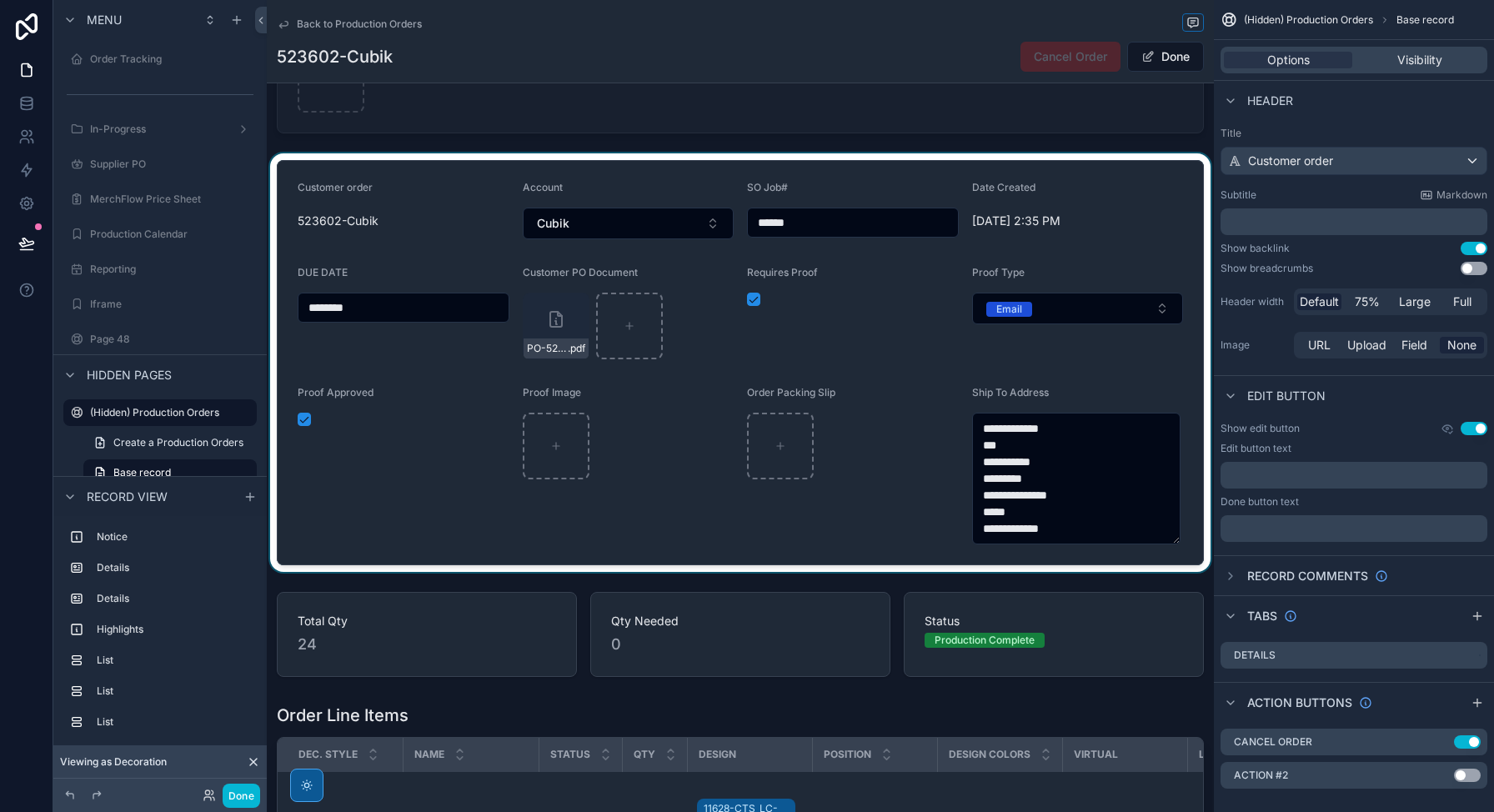
click at [1072, 530] on div "scrollable content" at bounding box center [740, 362] width 947 height 418
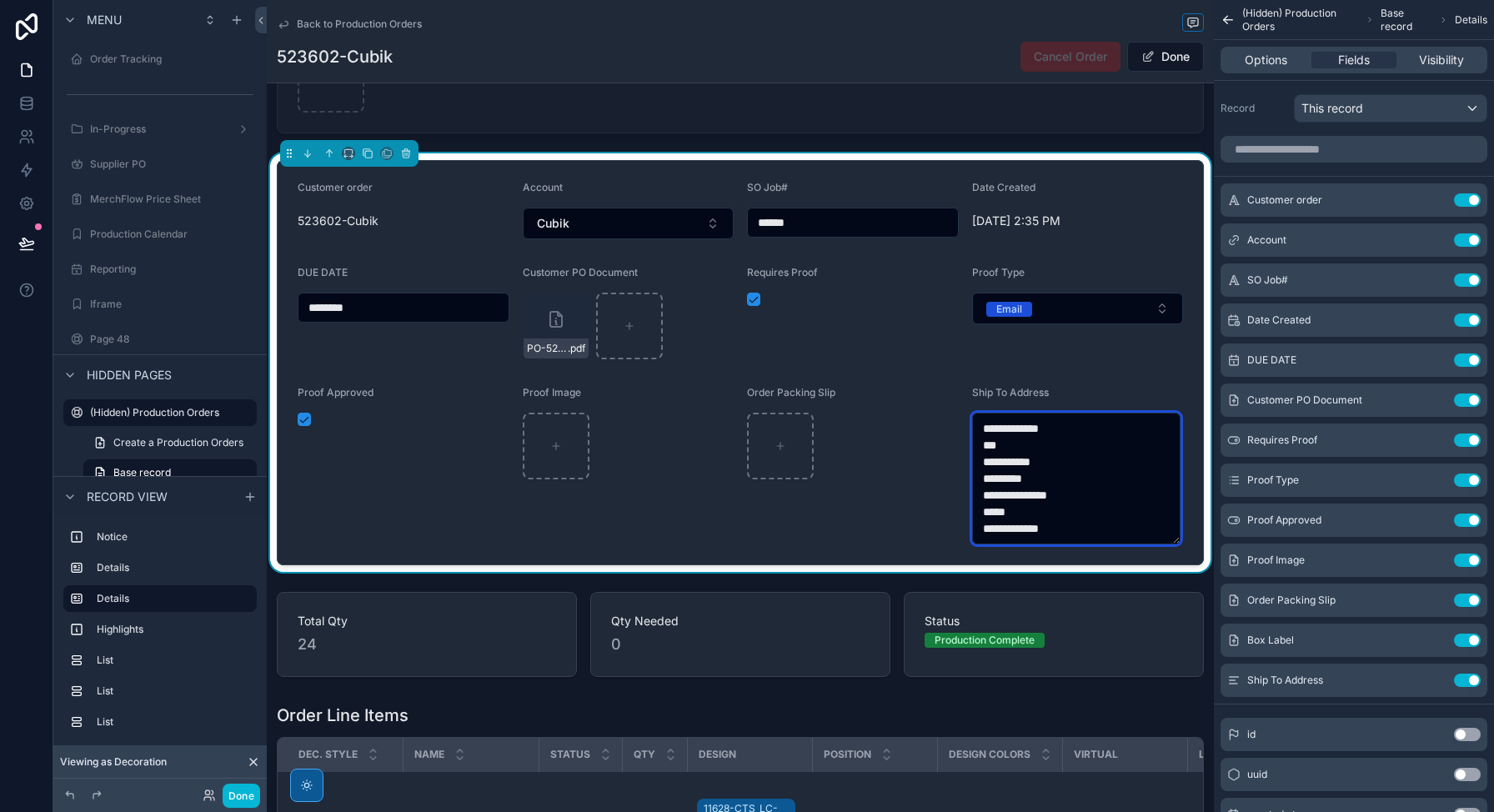
click at [1058, 528] on textarea "**********" at bounding box center [1076, 478] width 209 height 132
click at [1109, 380] on form "**********" at bounding box center [740, 362] width 926 height 403
click at [1114, 423] on textarea "**********" at bounding box center [1076, 478] width 209 height 132
click at [1163, 60] on button "Done" at bounding box center [1165, 56] width 76 height 30
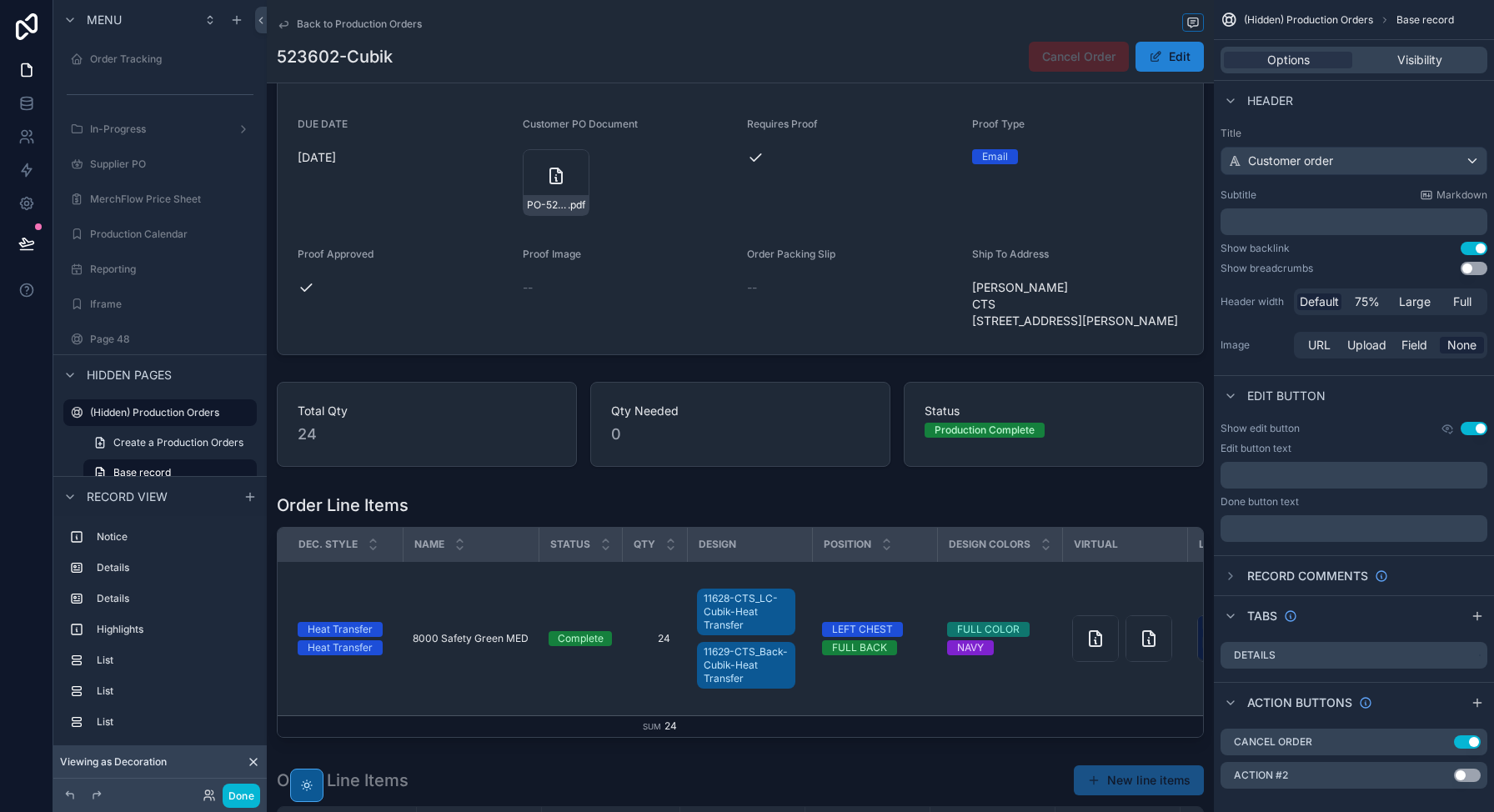
scroll to position [599, 0]
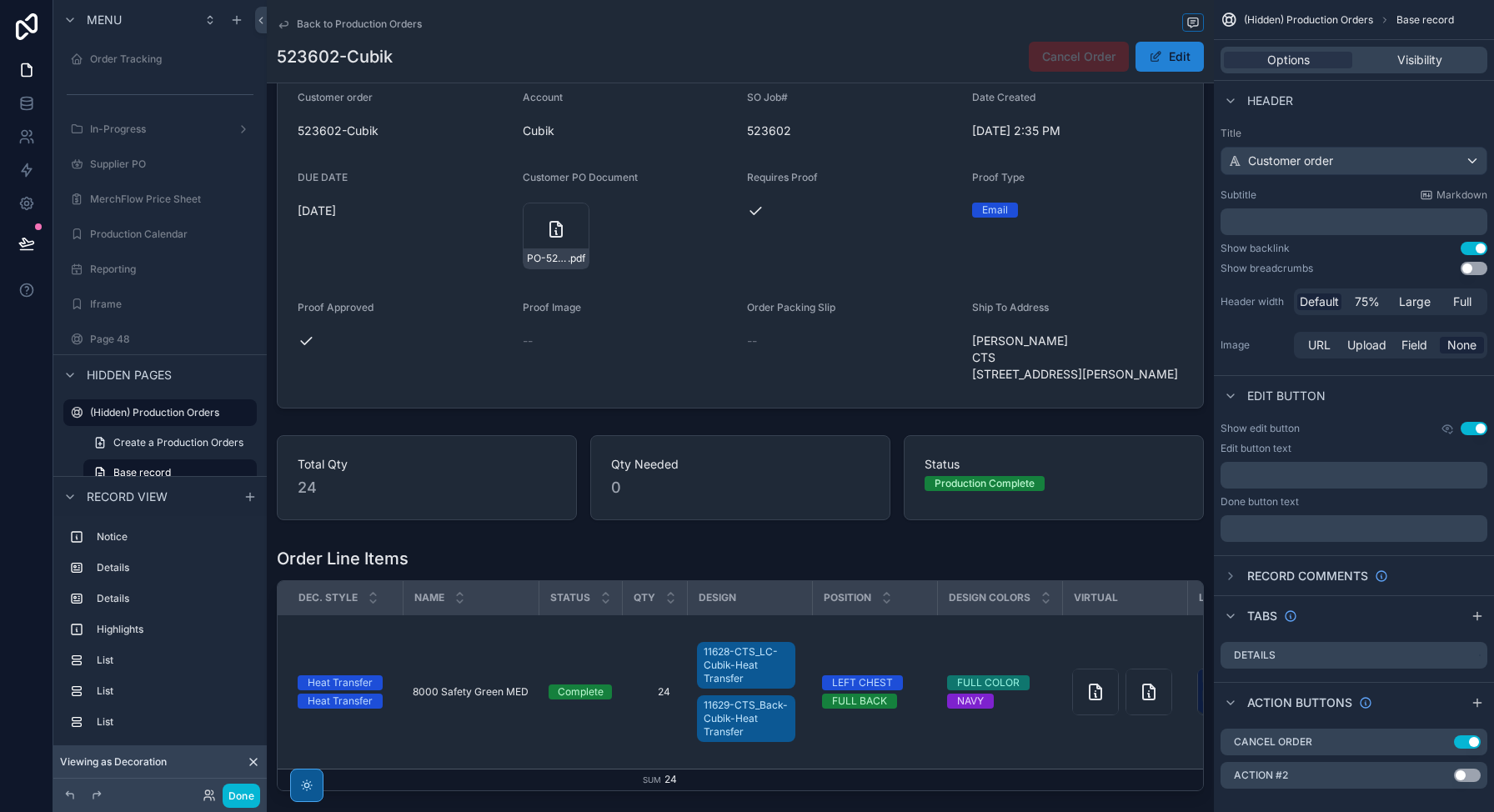
click at [1157, 56] on button "Edit" at bounding box center [1170, 56] width 69 height 30
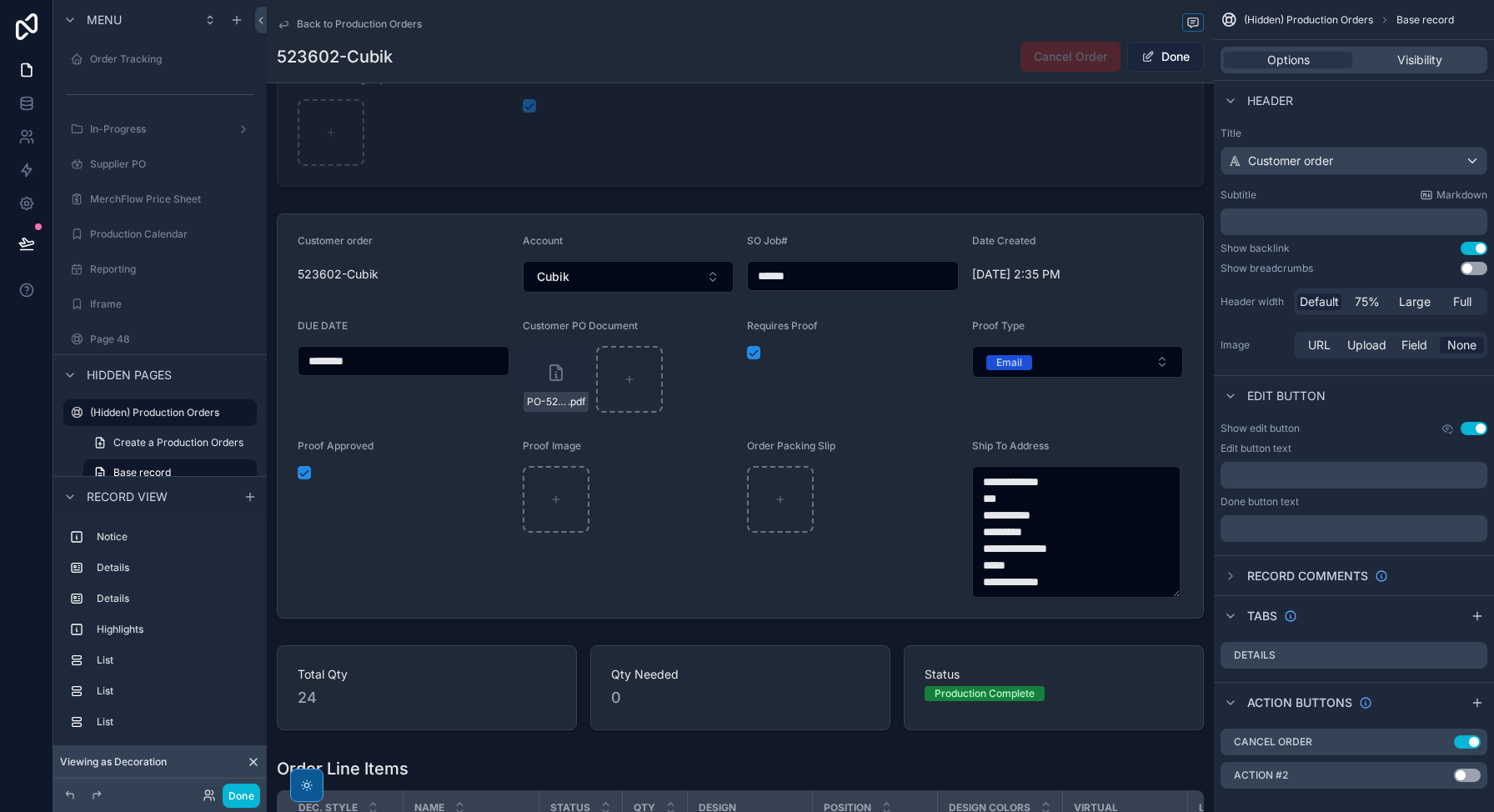
scroll to position [652, 0]
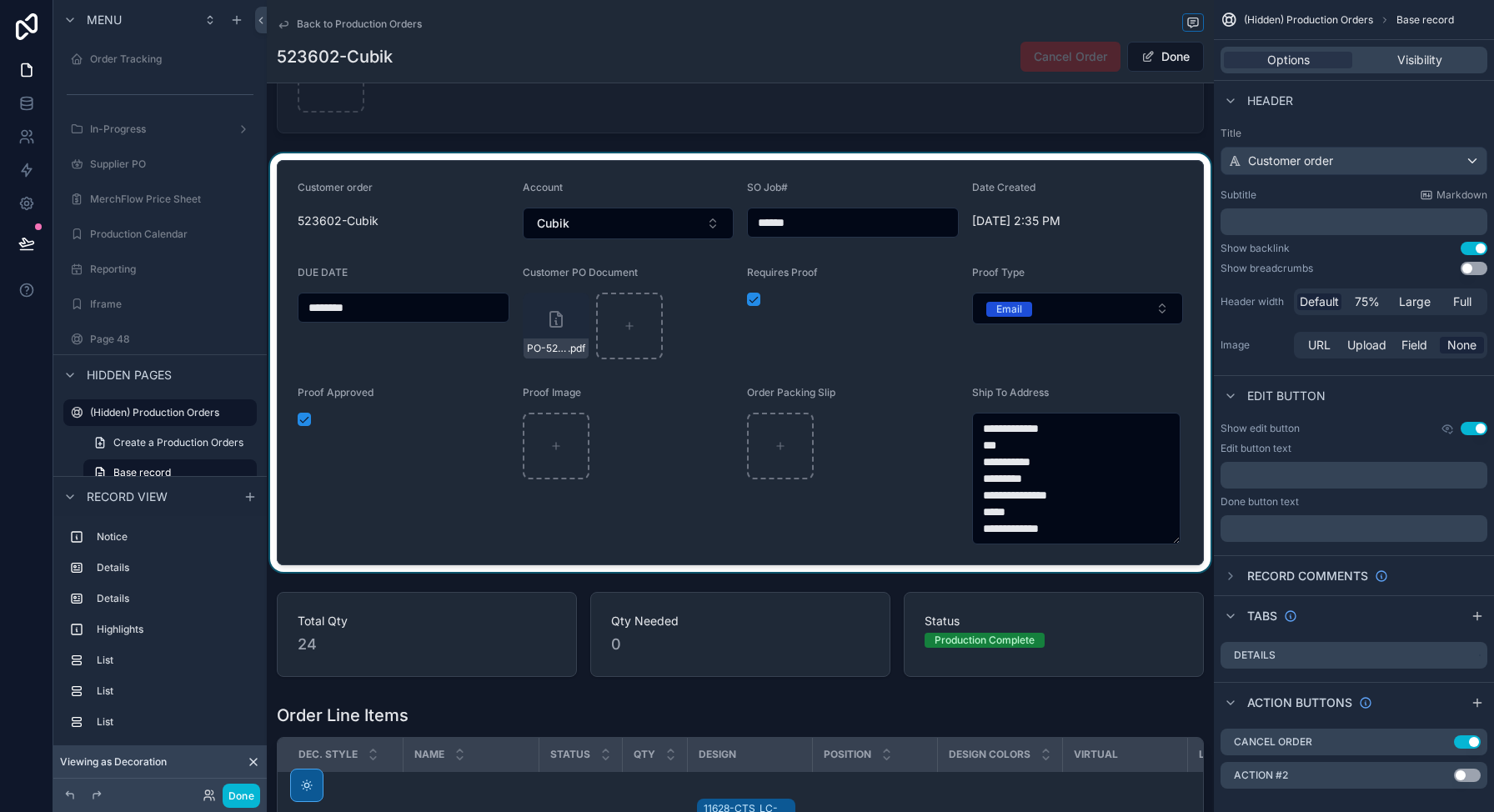
click at [1072, 533] on div "scrollable content" at bounding box center [740, 362] width 947 height 418
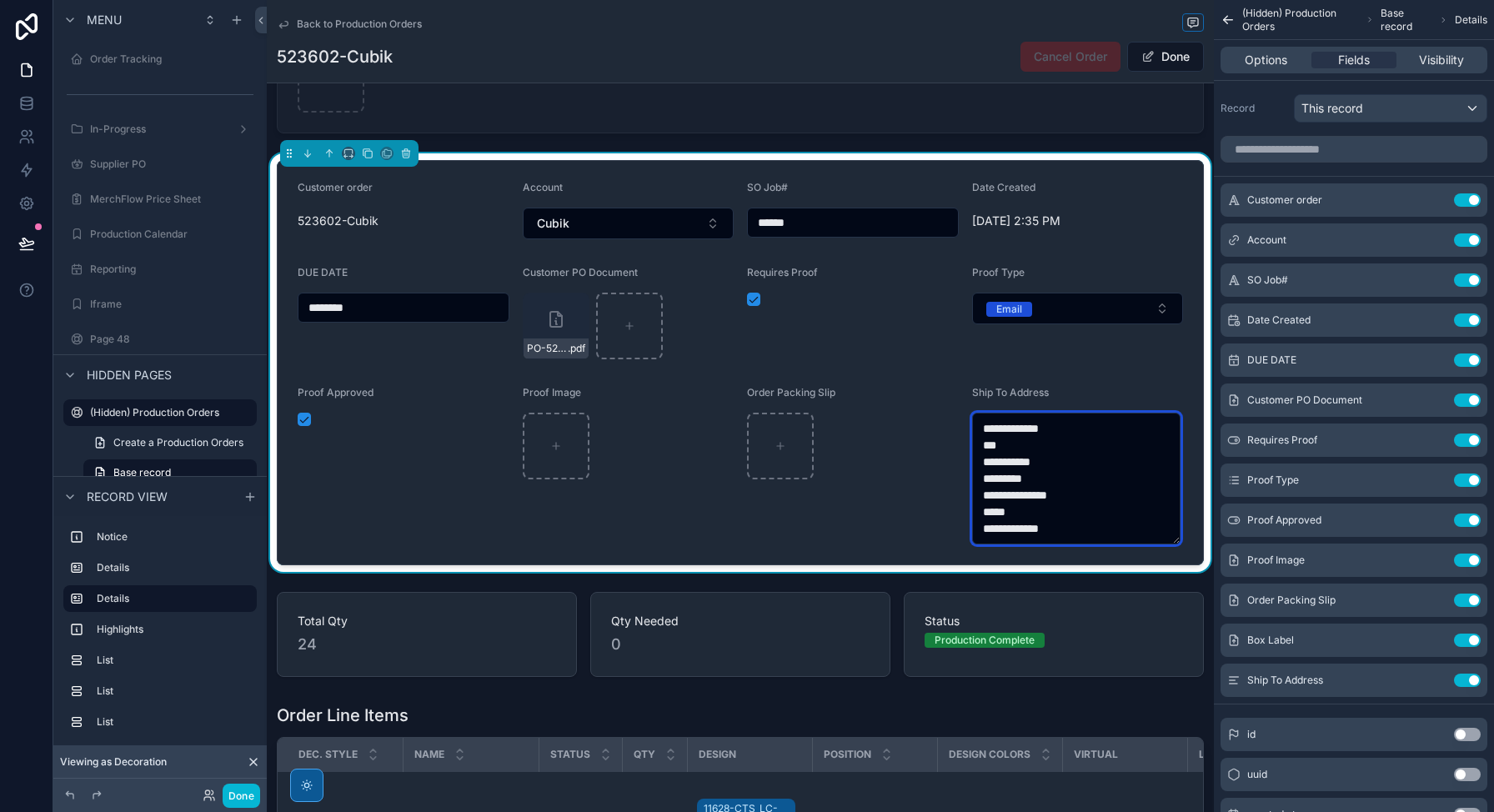
click at [1057, 527] on textarea "**********" at bounding box center [1076, 478] width 209 height 132
click at [1157, 58] on button "Done" at bounding box center [1165, 56] width 76 height 30
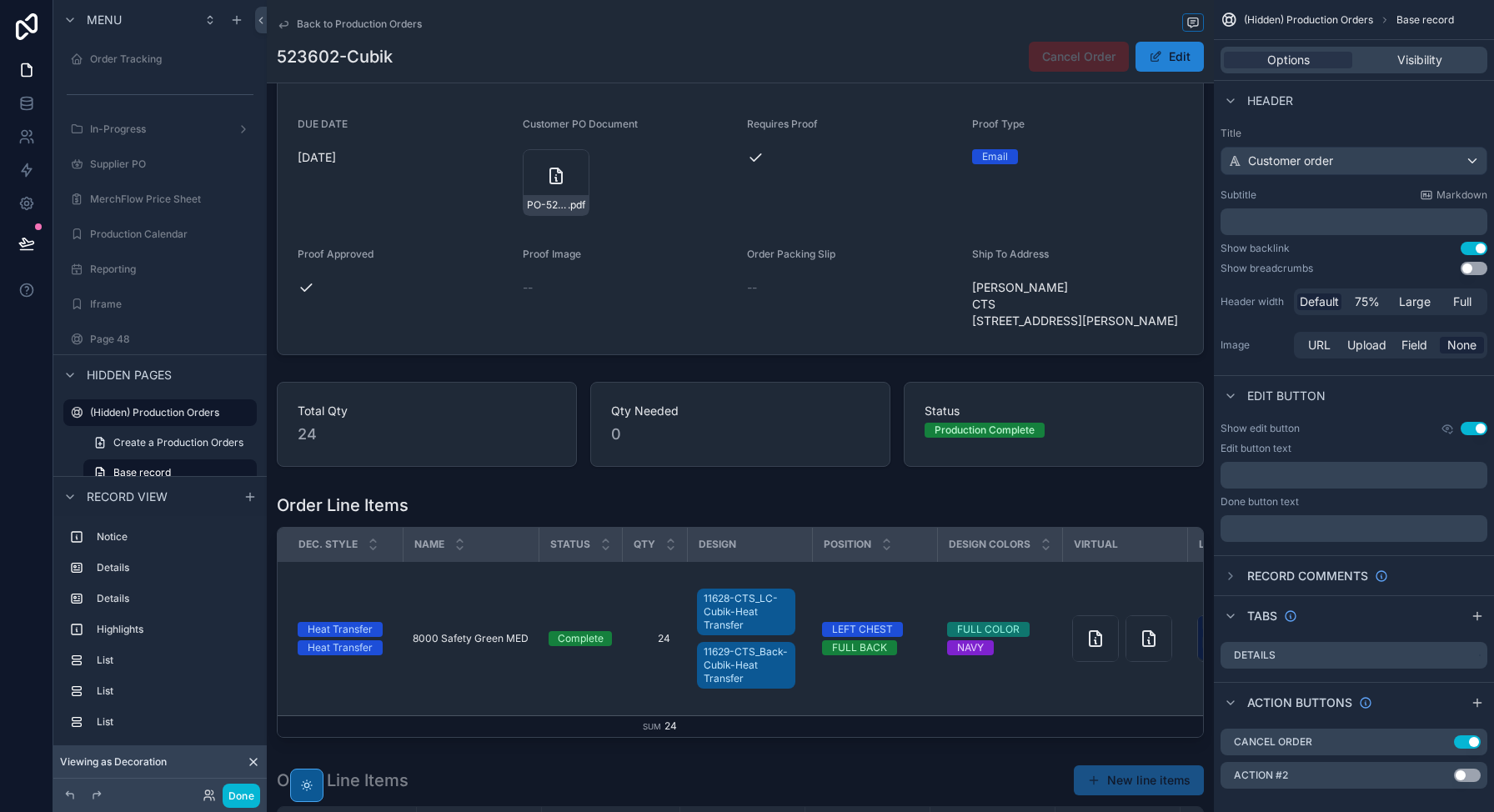
scroll to position [599, 0]
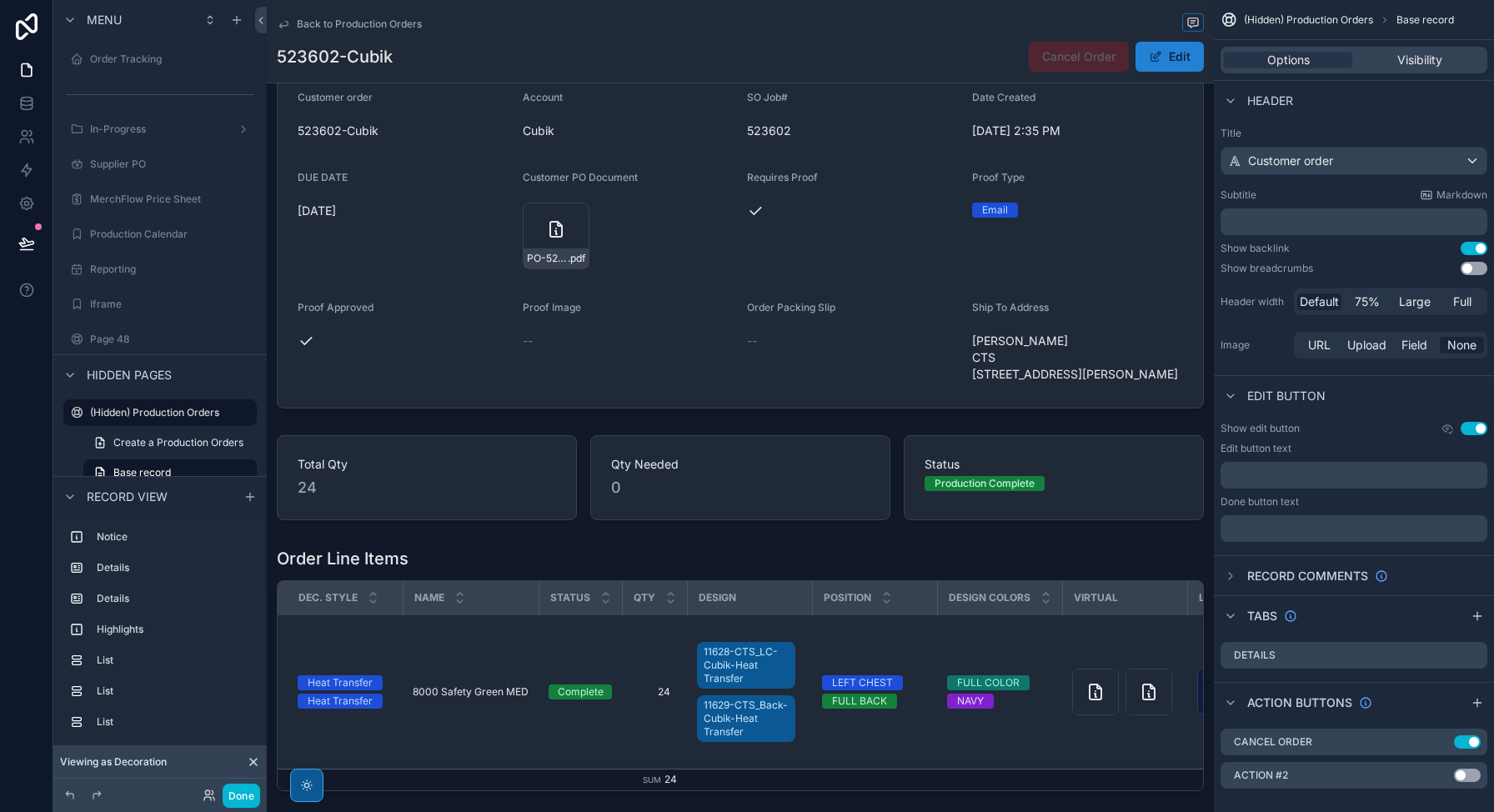
click at [1170, 57] on button "Edit" at bounding box center [1170, 56] width 69 height 30
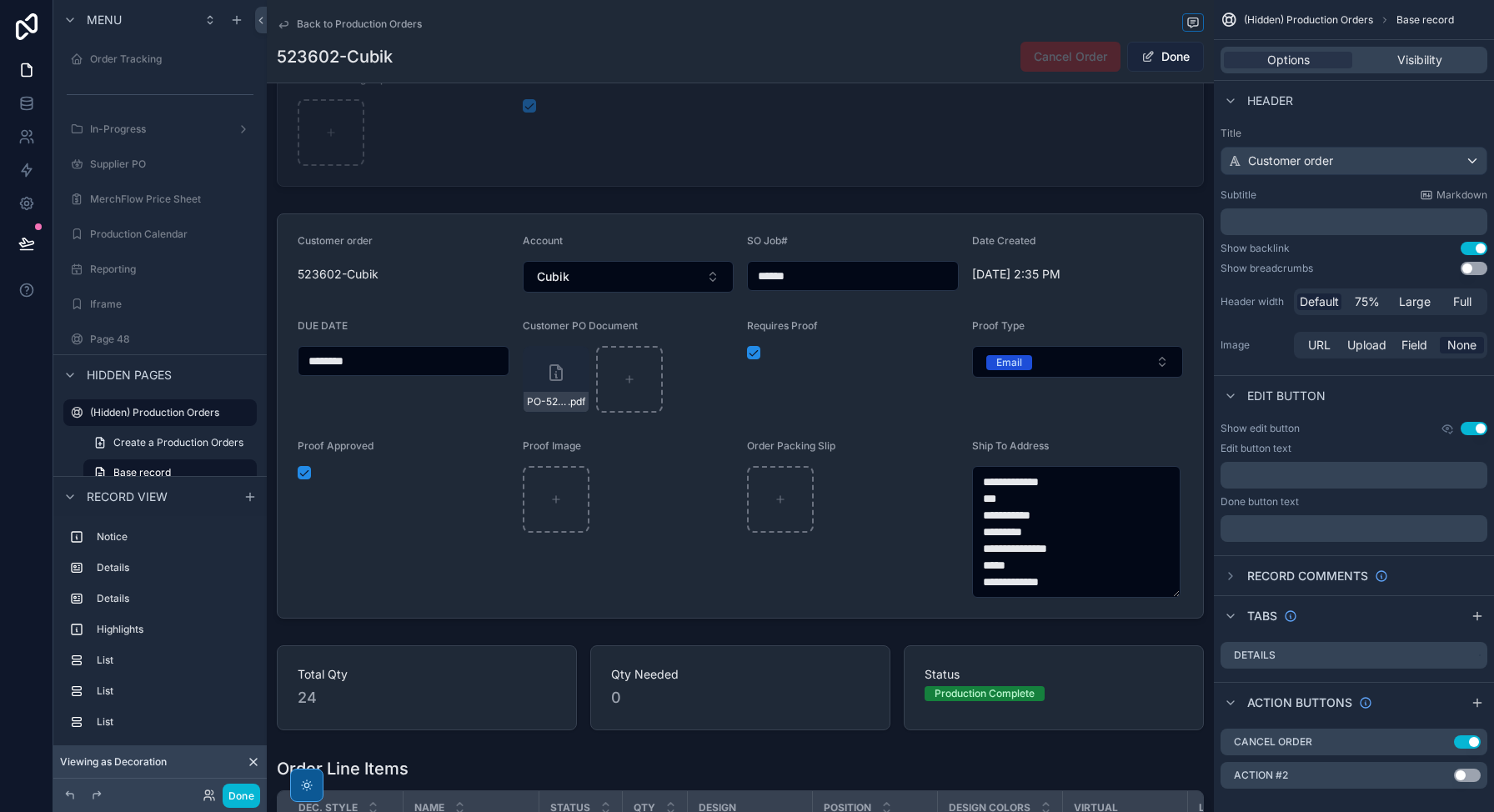
scroll to position [652, 0]
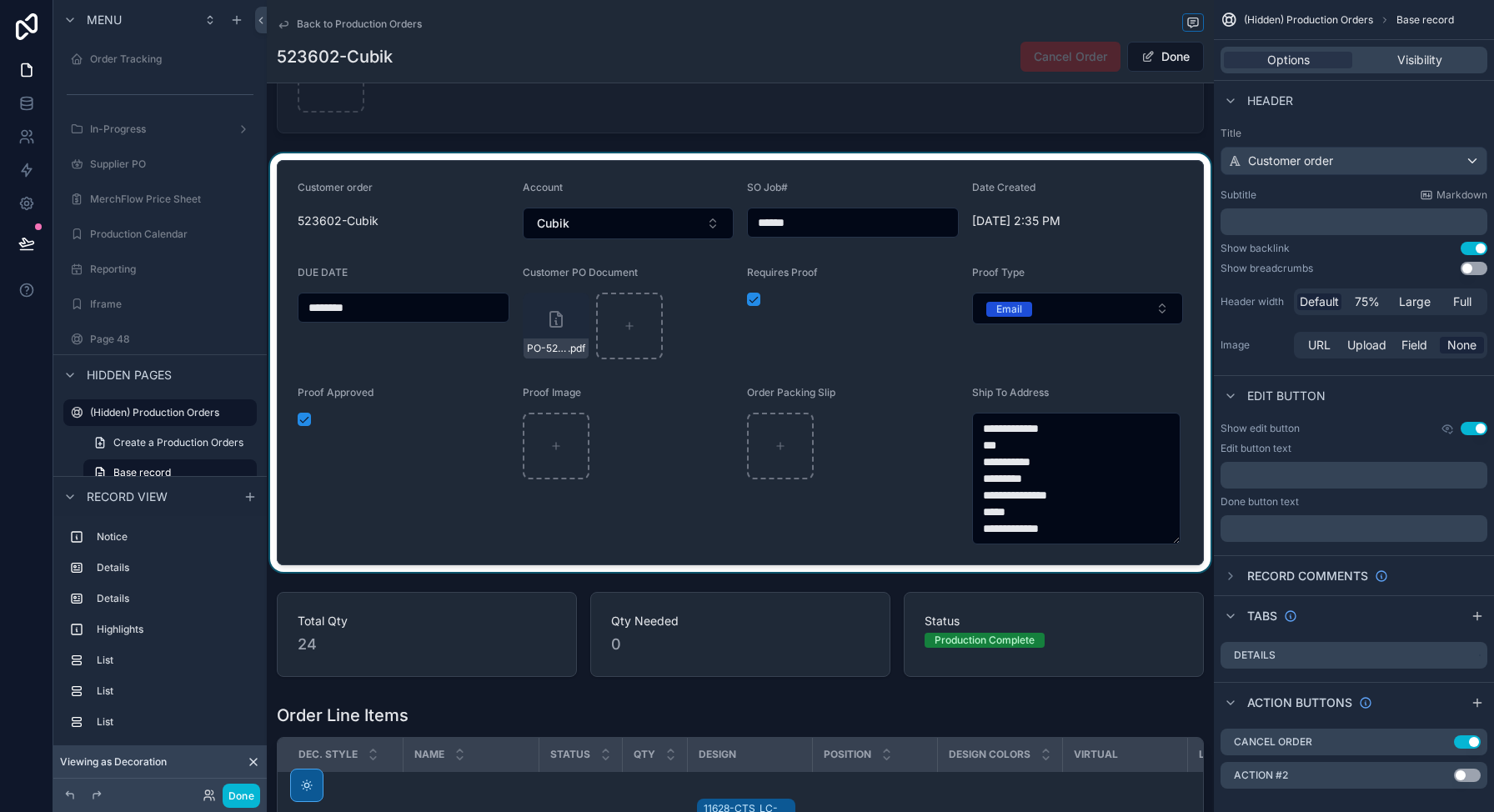
click at [1058, 519] on div "scrollable content" at bounding box center [740, 362] width 947 height 418
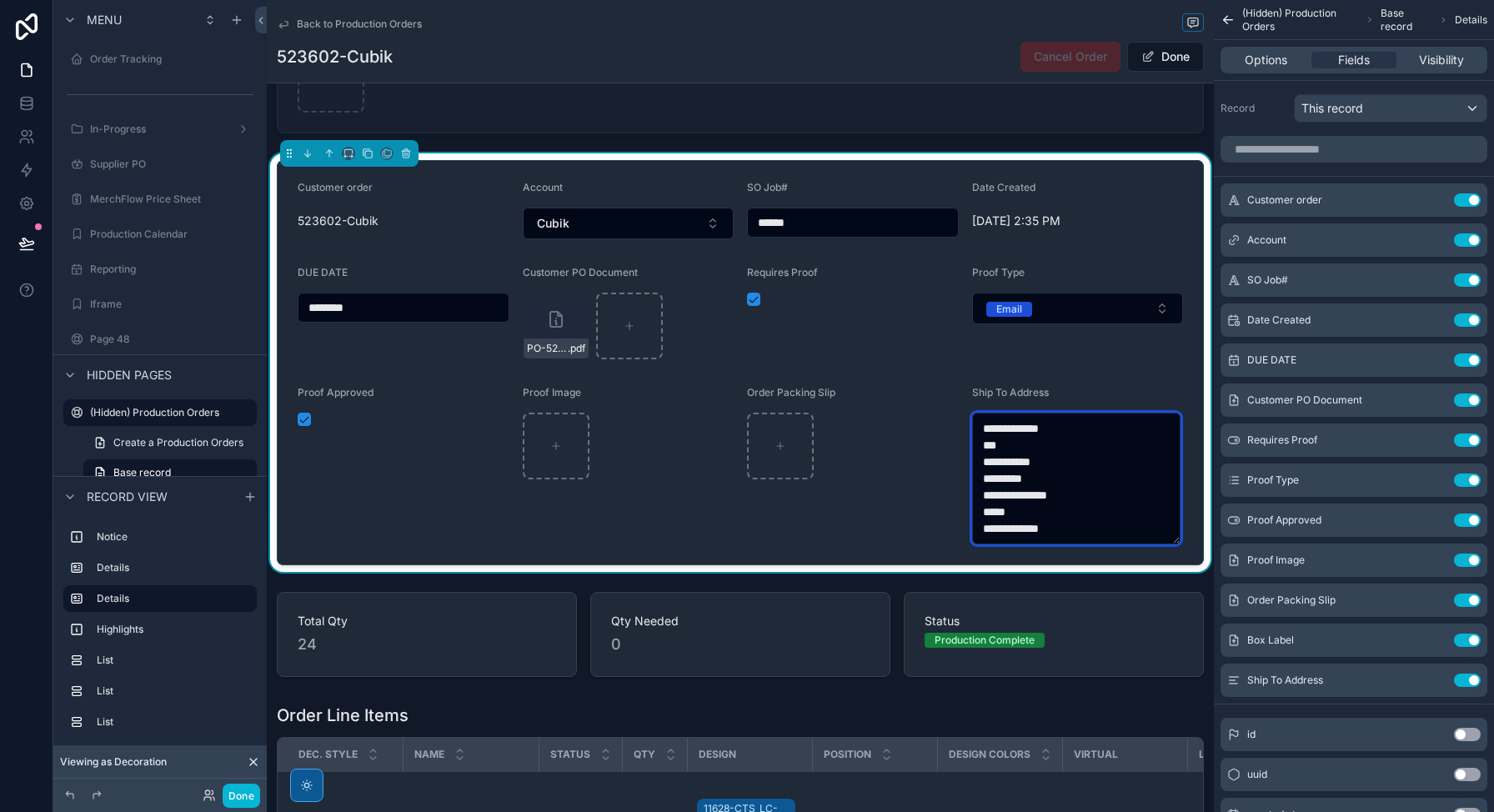
click at [1058, 528] on textarea "**********" at bounding box center [1076, 478] width 209 height 132
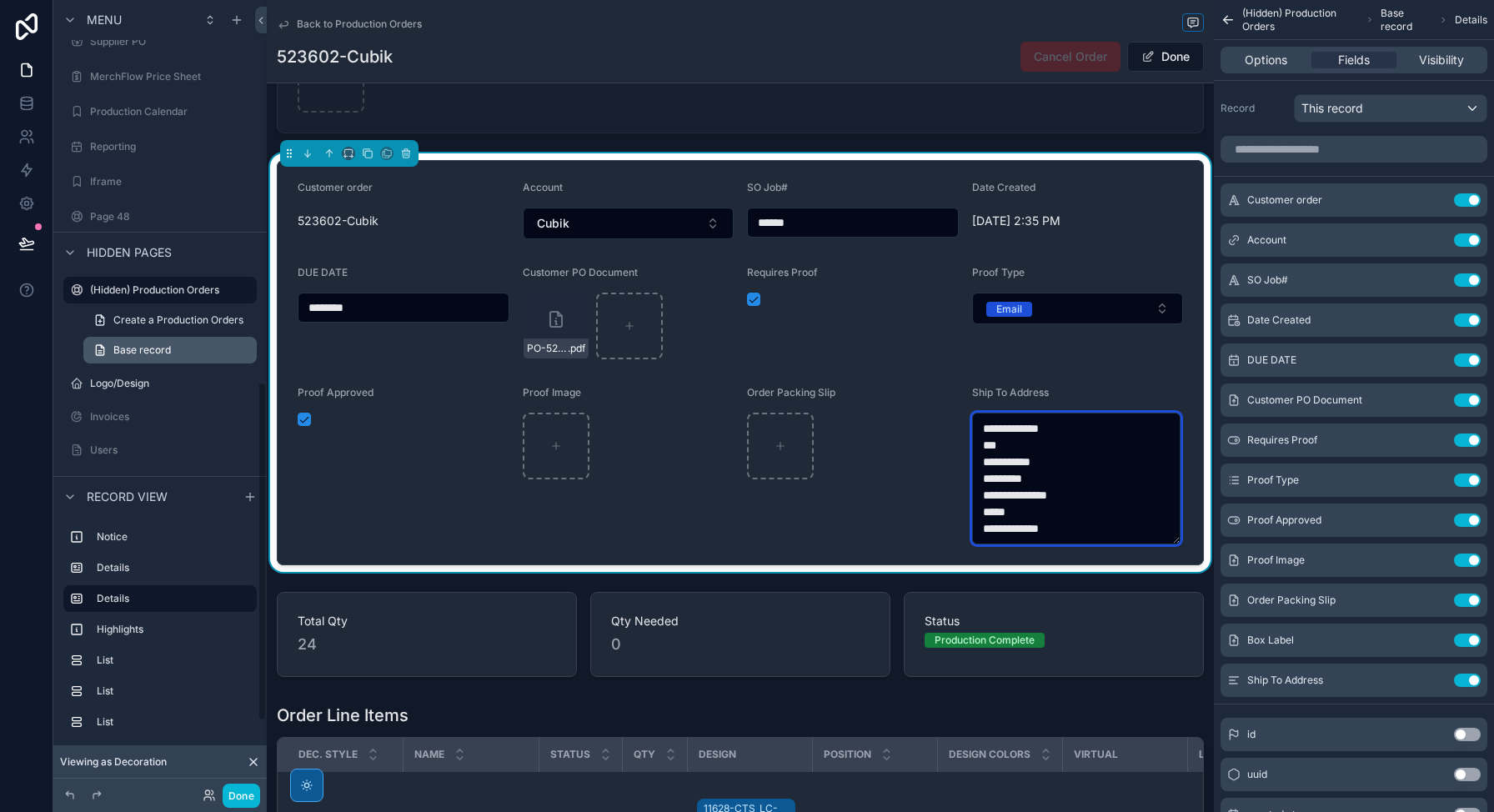
scroll to position [888, 0]
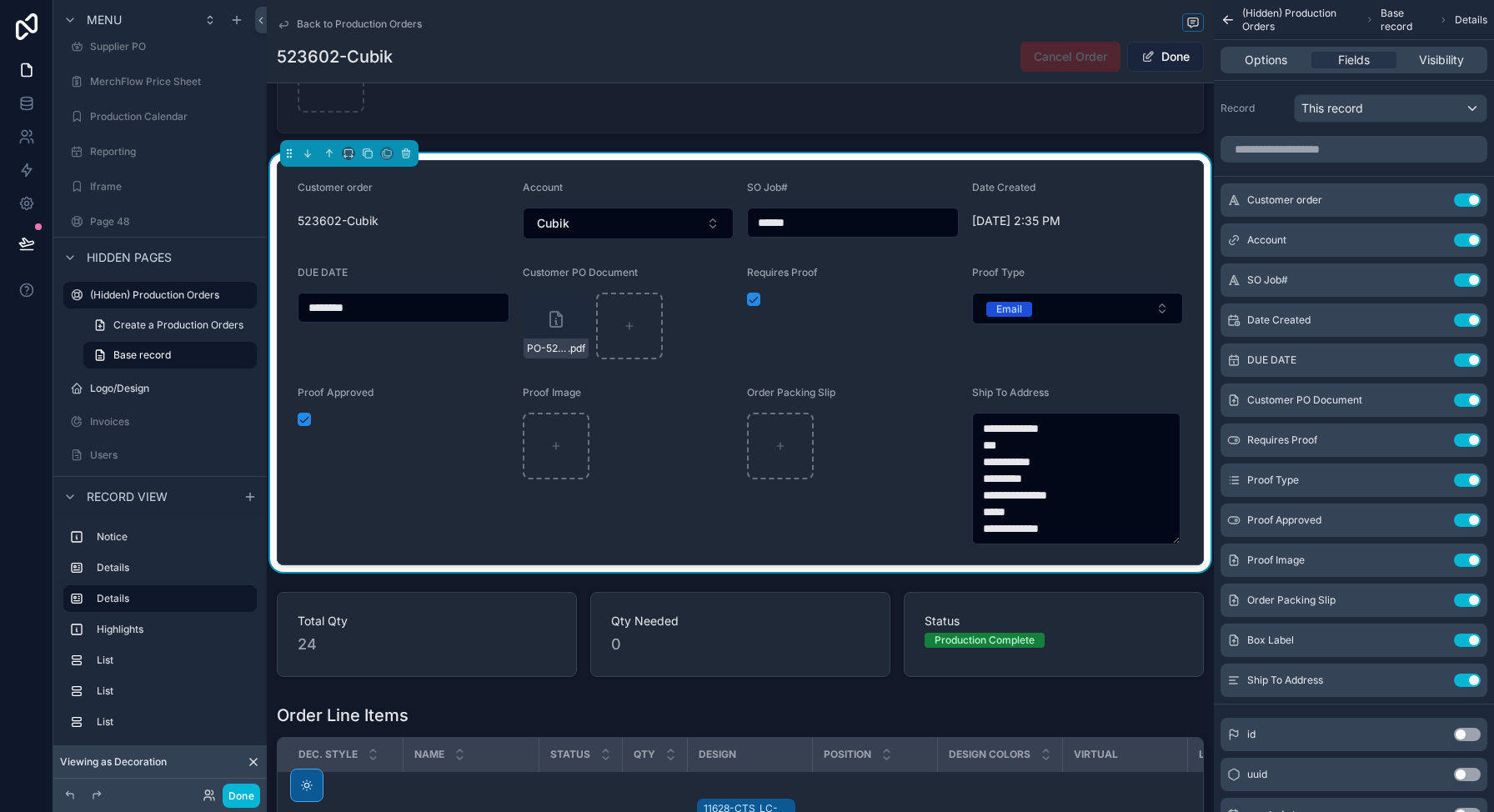
click at [1154, 56] on button "Done" at bounding box center [1165, 56] width 76 height 30
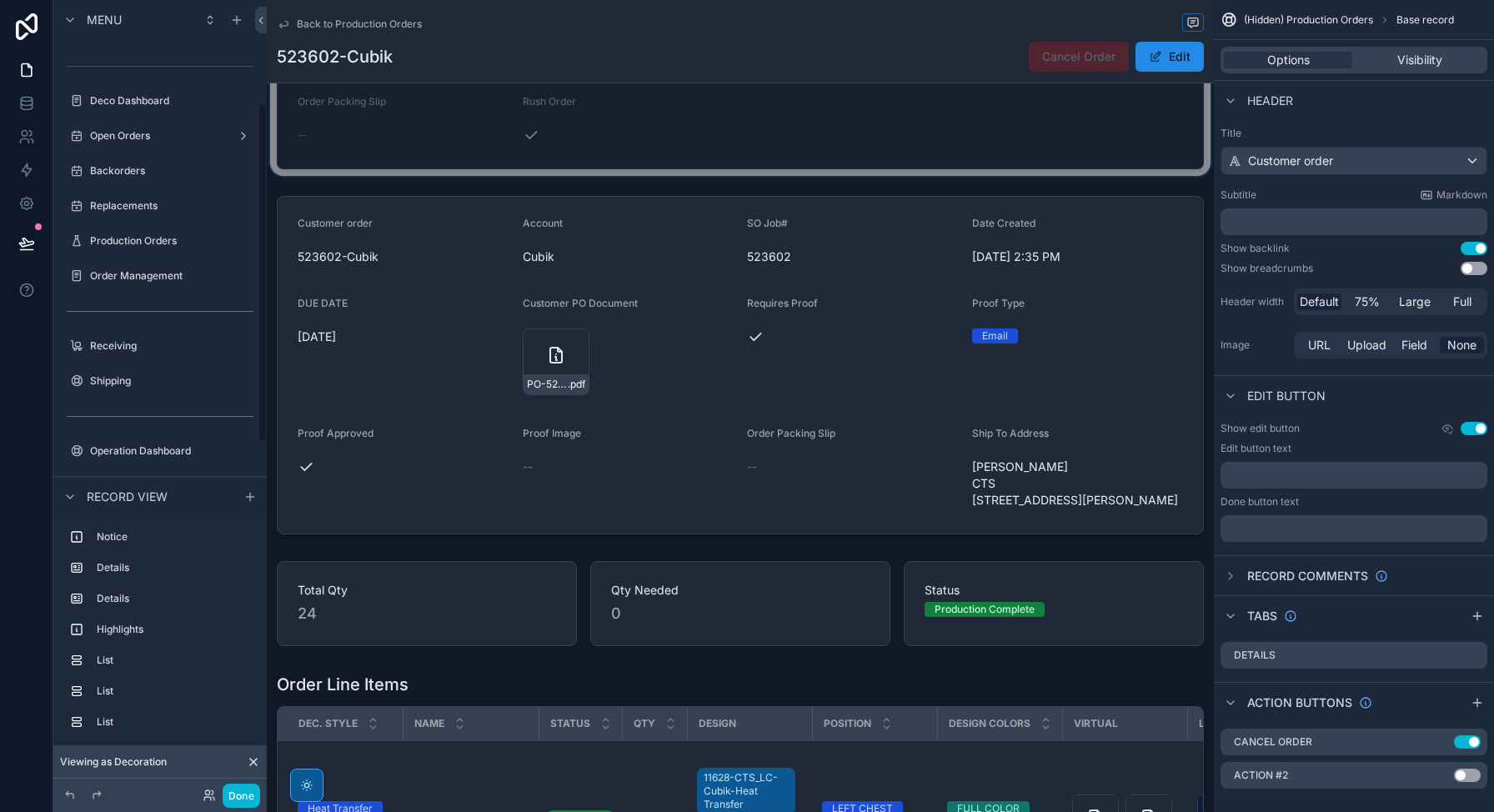
scroll to position [647, 0]
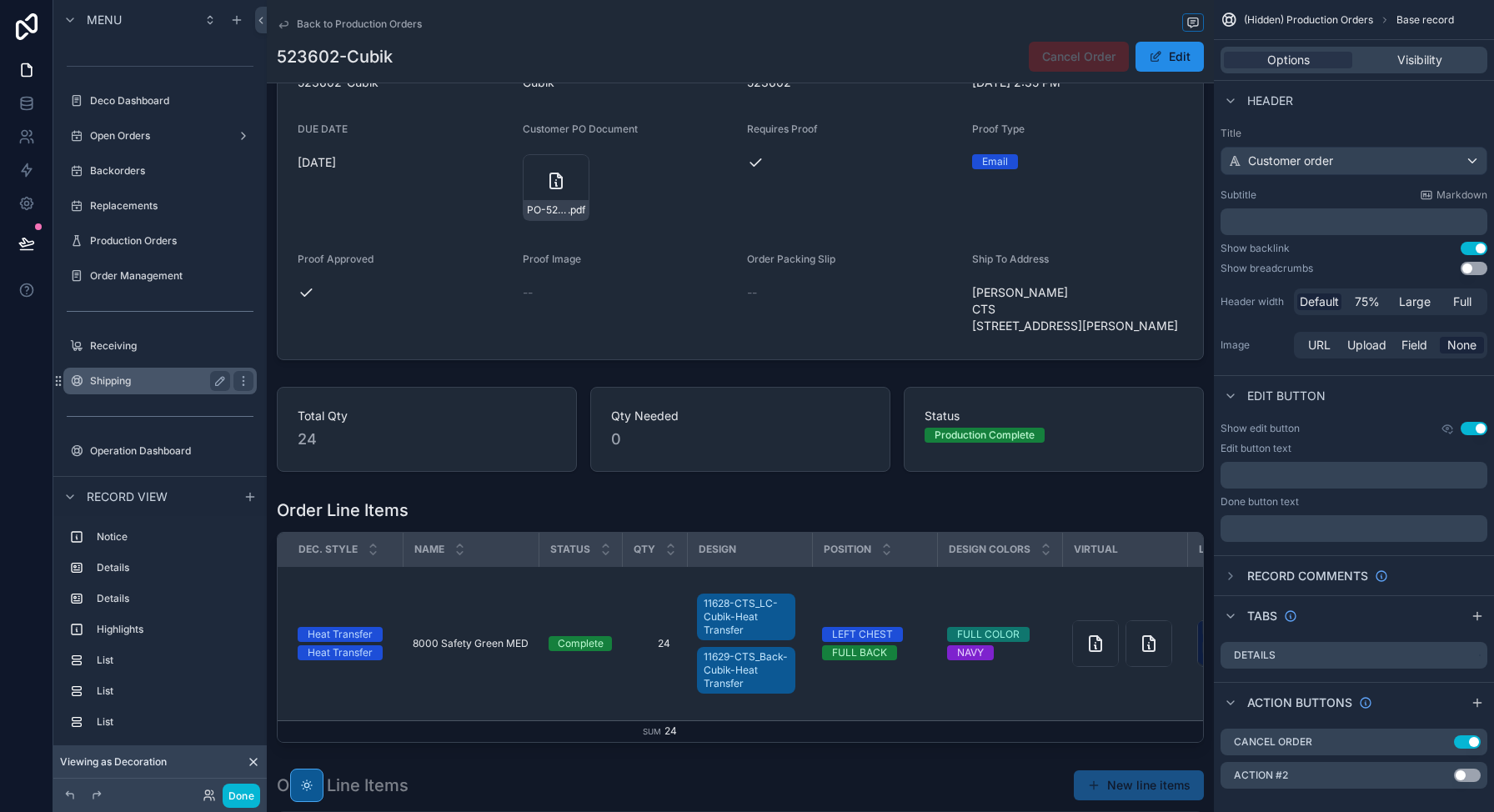
click at [135, 383] on label "Shipping" at bounding box center [156, 381] width 133 height 13
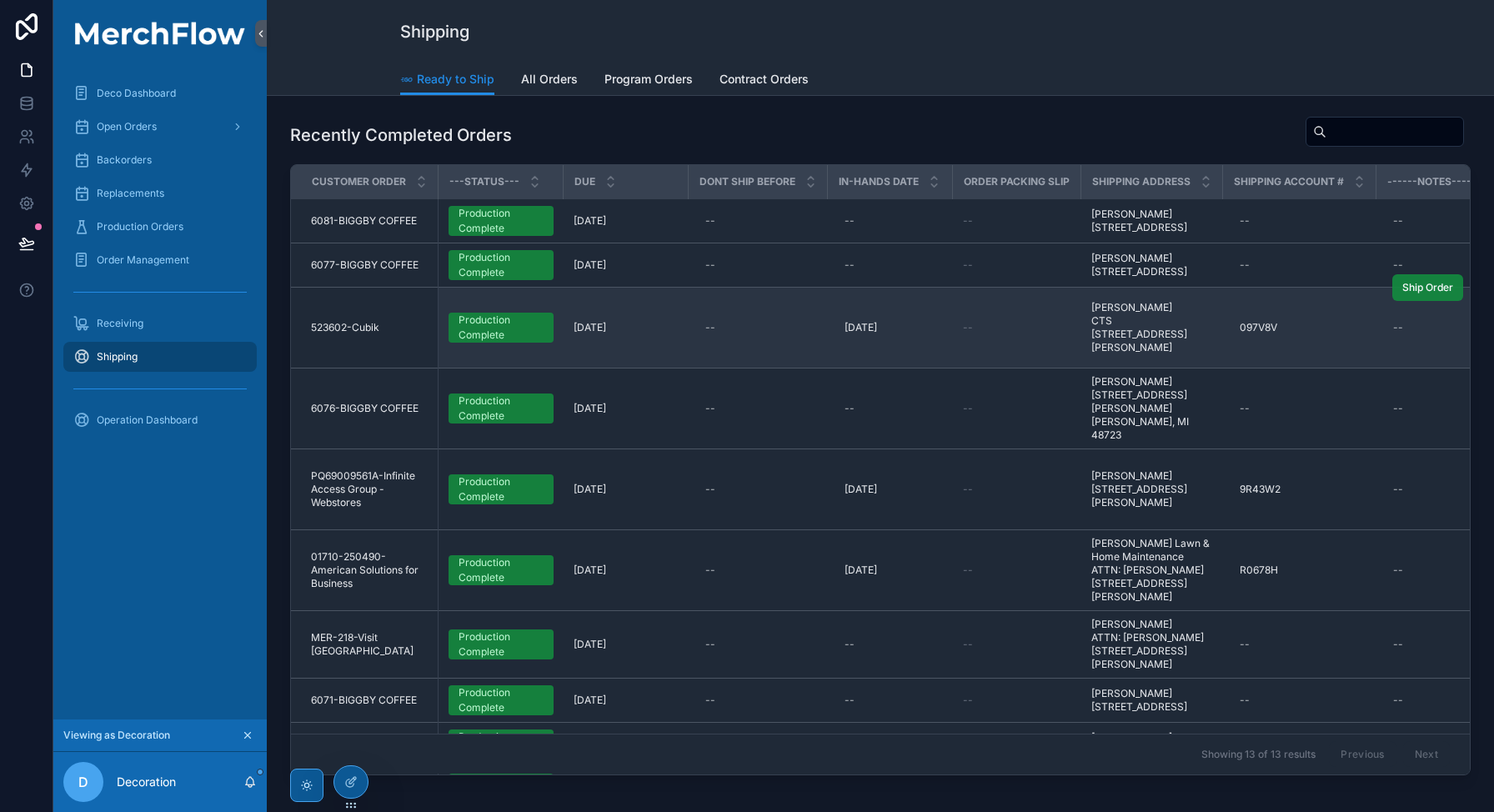
click at [1405, 294] on span "Ship Order" at bounding box center [1427, 288] width 51 height 13
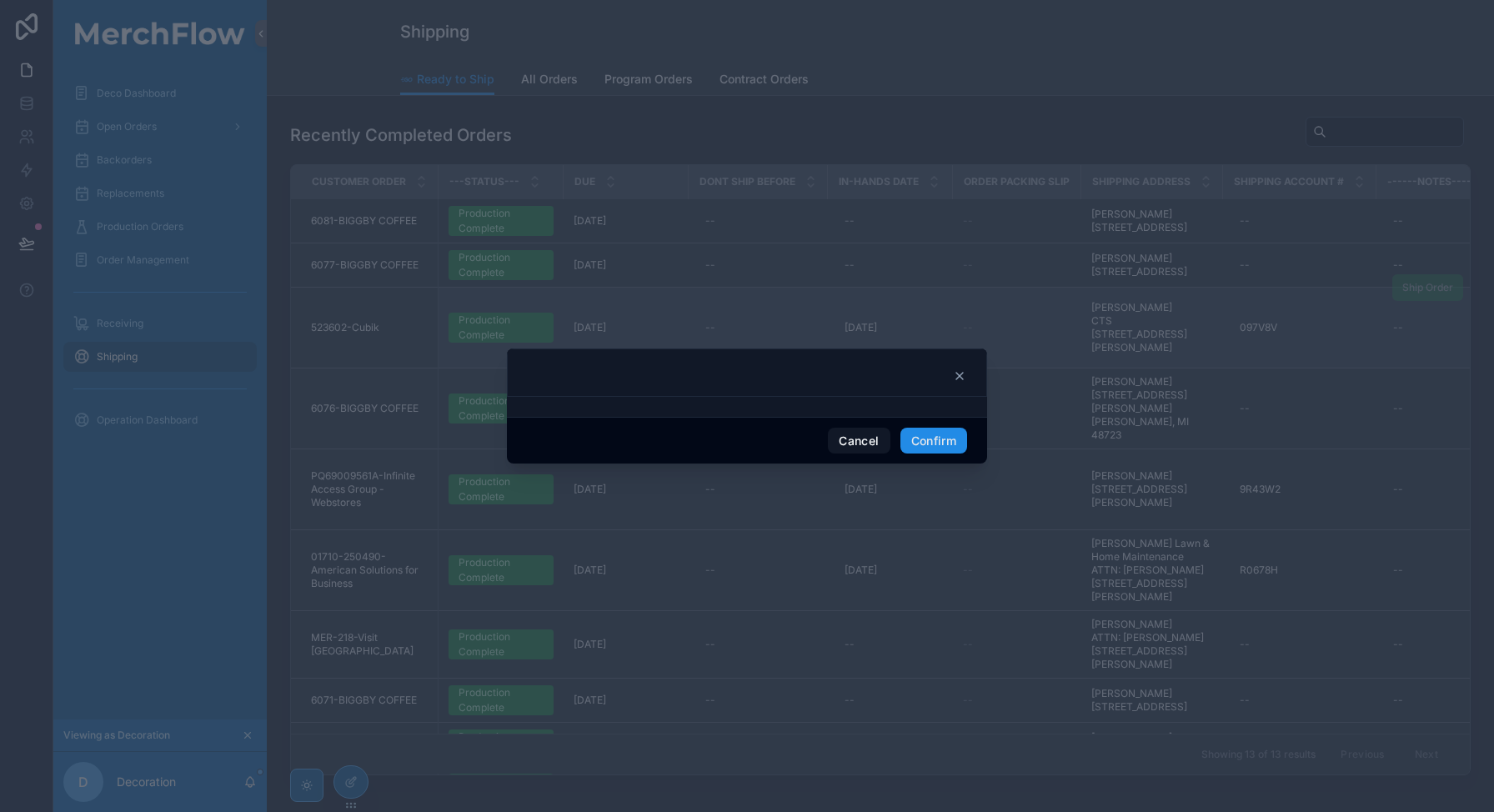
click at [960, 375] on icon at bounding box center [959, 376] width 7 height 7
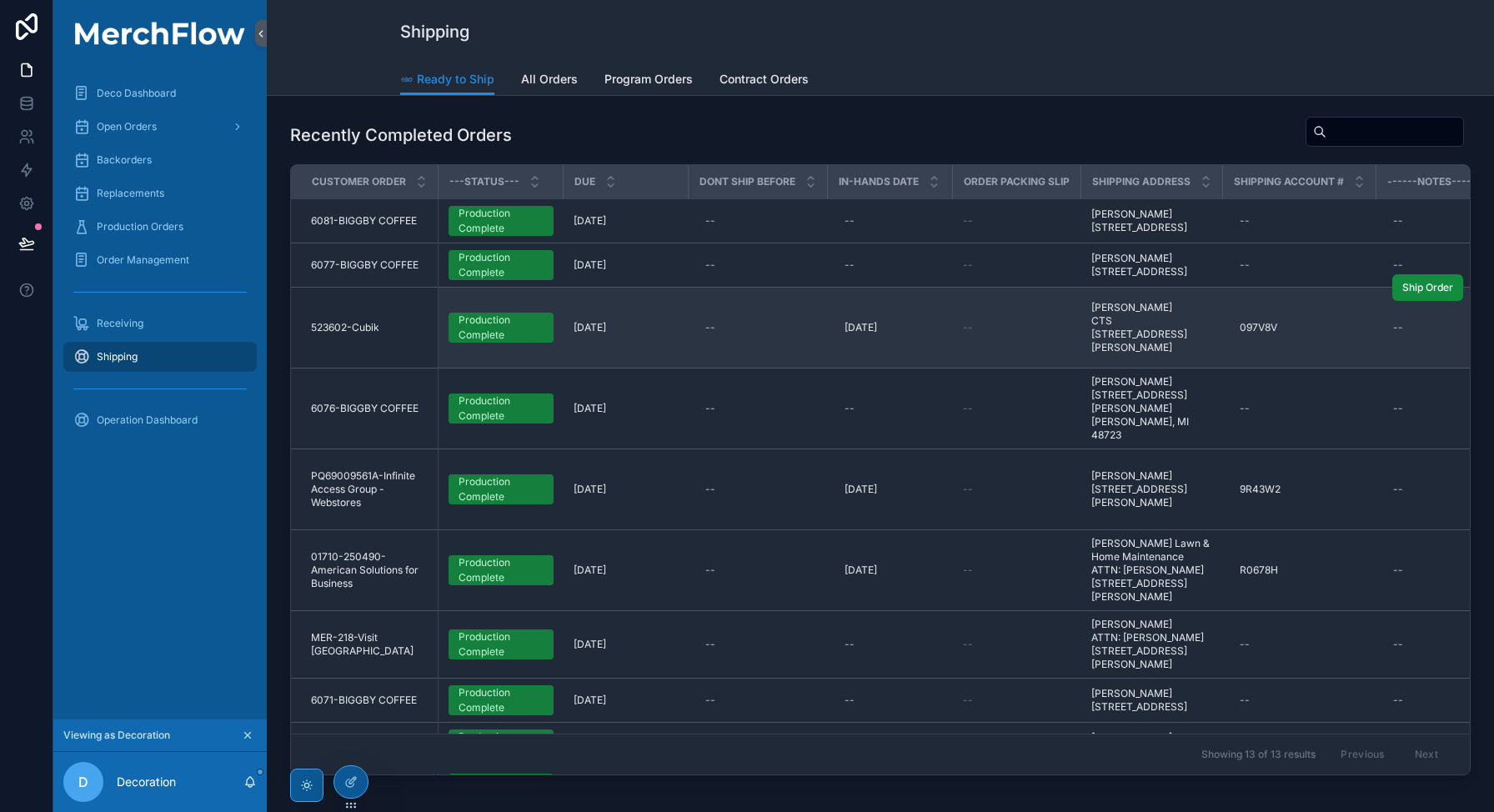
click at [349, 351] on td "523602-Cubik 523602-Cubik" at bounding box center [364, 328] width 148 height 81
click at [349, 335] on span "523602-Cubik" at bounding box center [345, 328] width 69 height 13
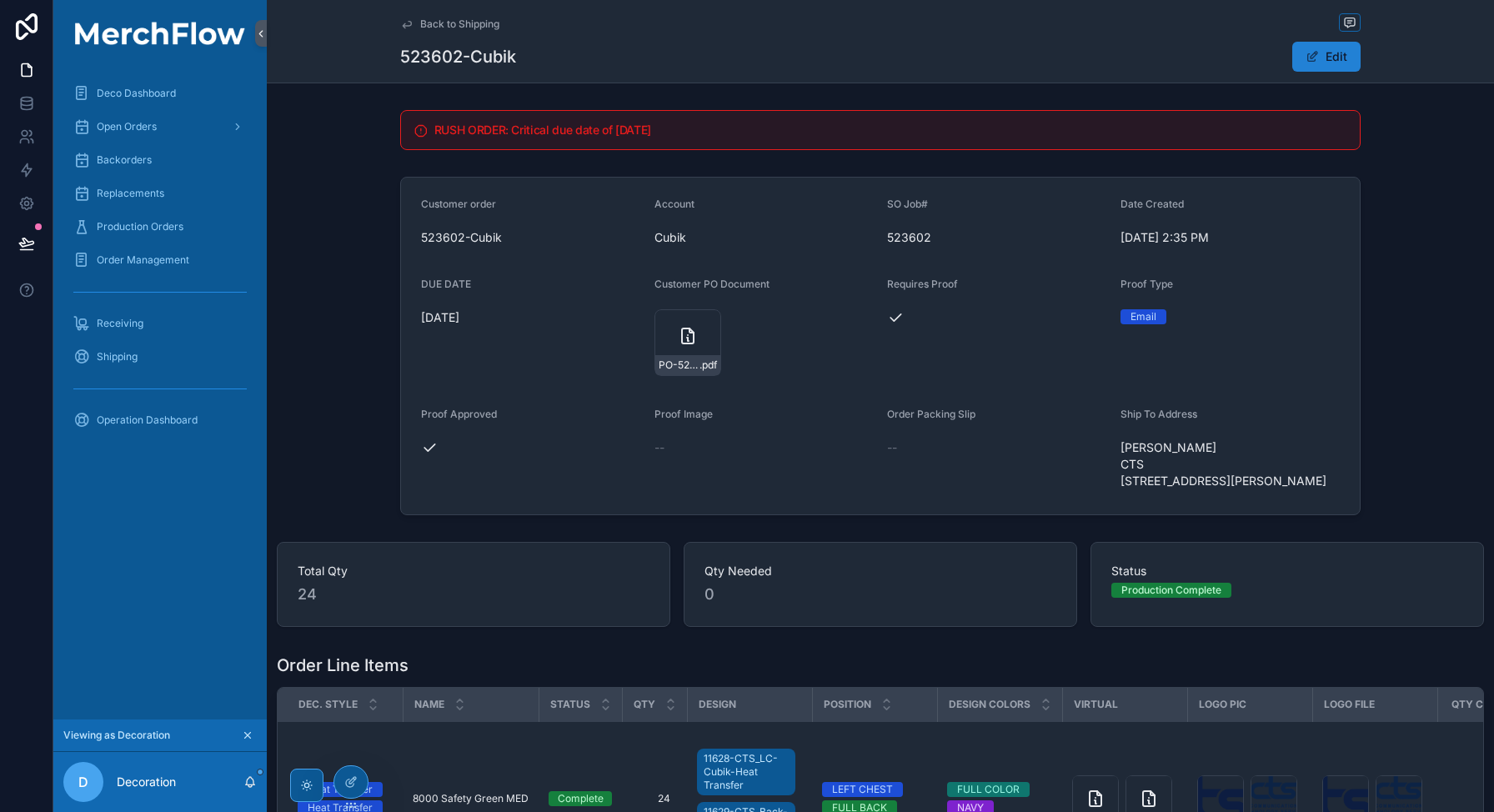
click at [1336, 63] on button "Edit" at bounding box center [1326, 56] width 69 height 30
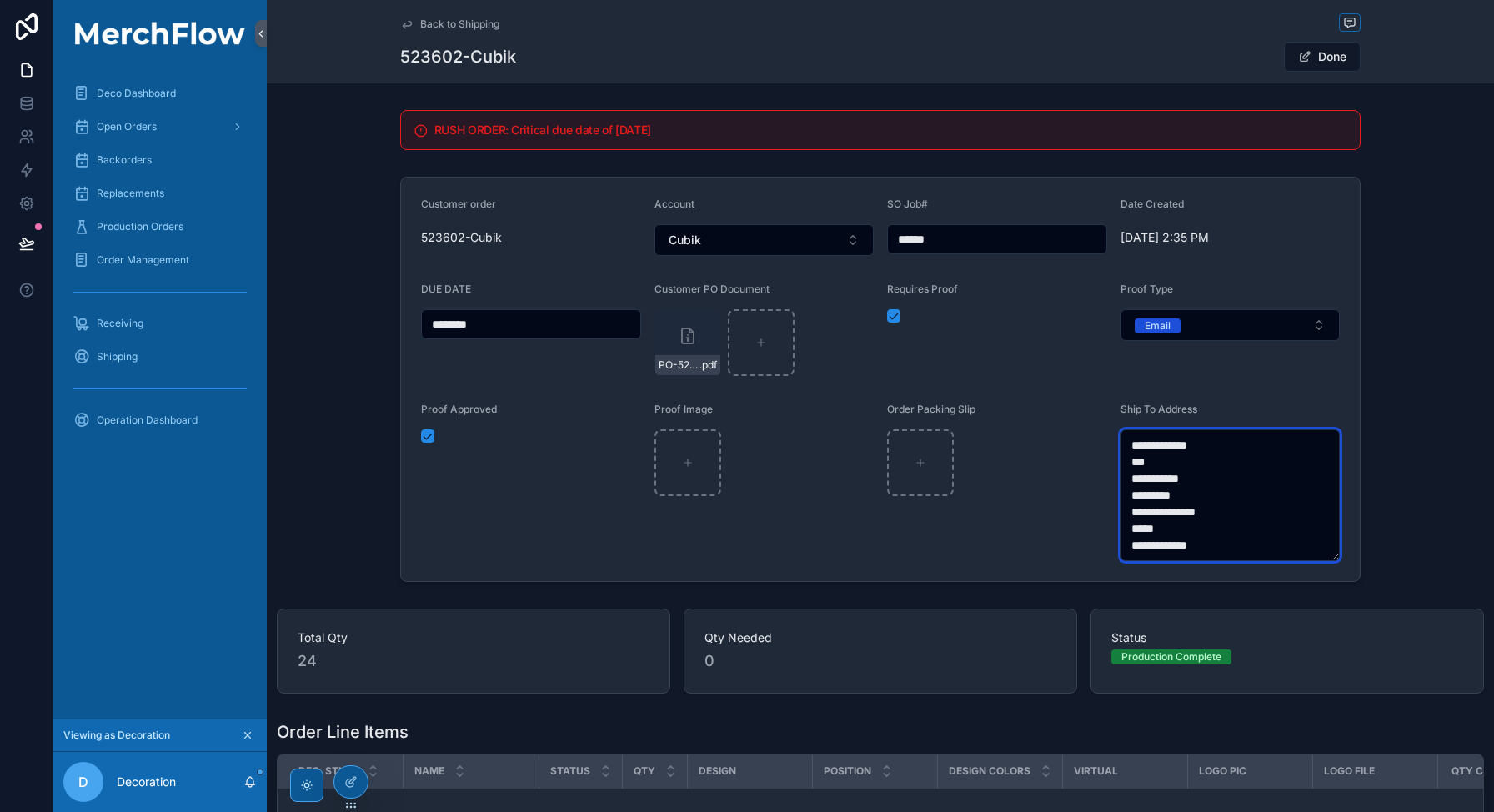
click at [1223, 550] on textarea "**********" at bounding box center [1230, 495] width 220 height 132
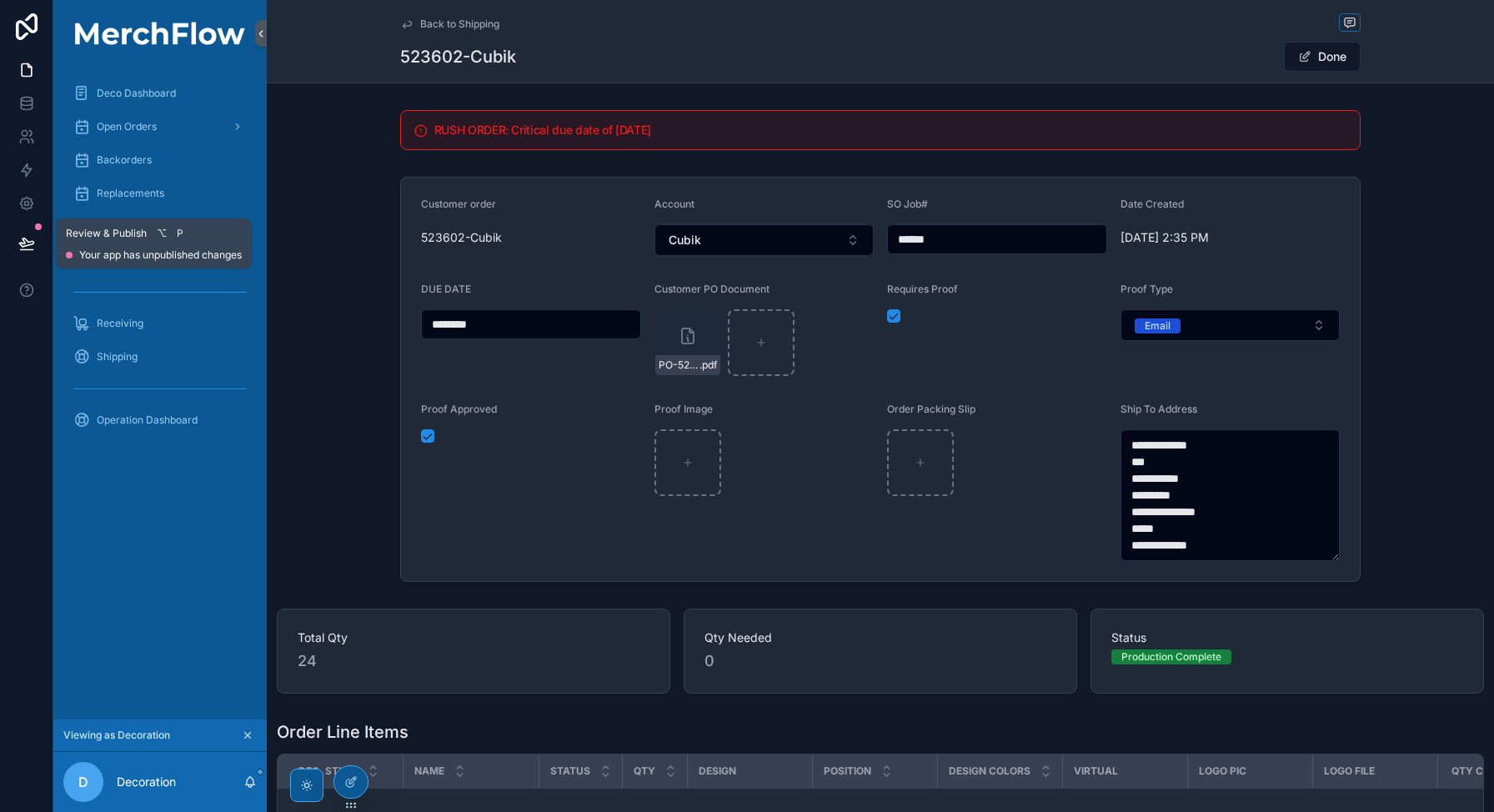
click at [35, 241] on button at bounding box center [27, 243] width 36 height 47
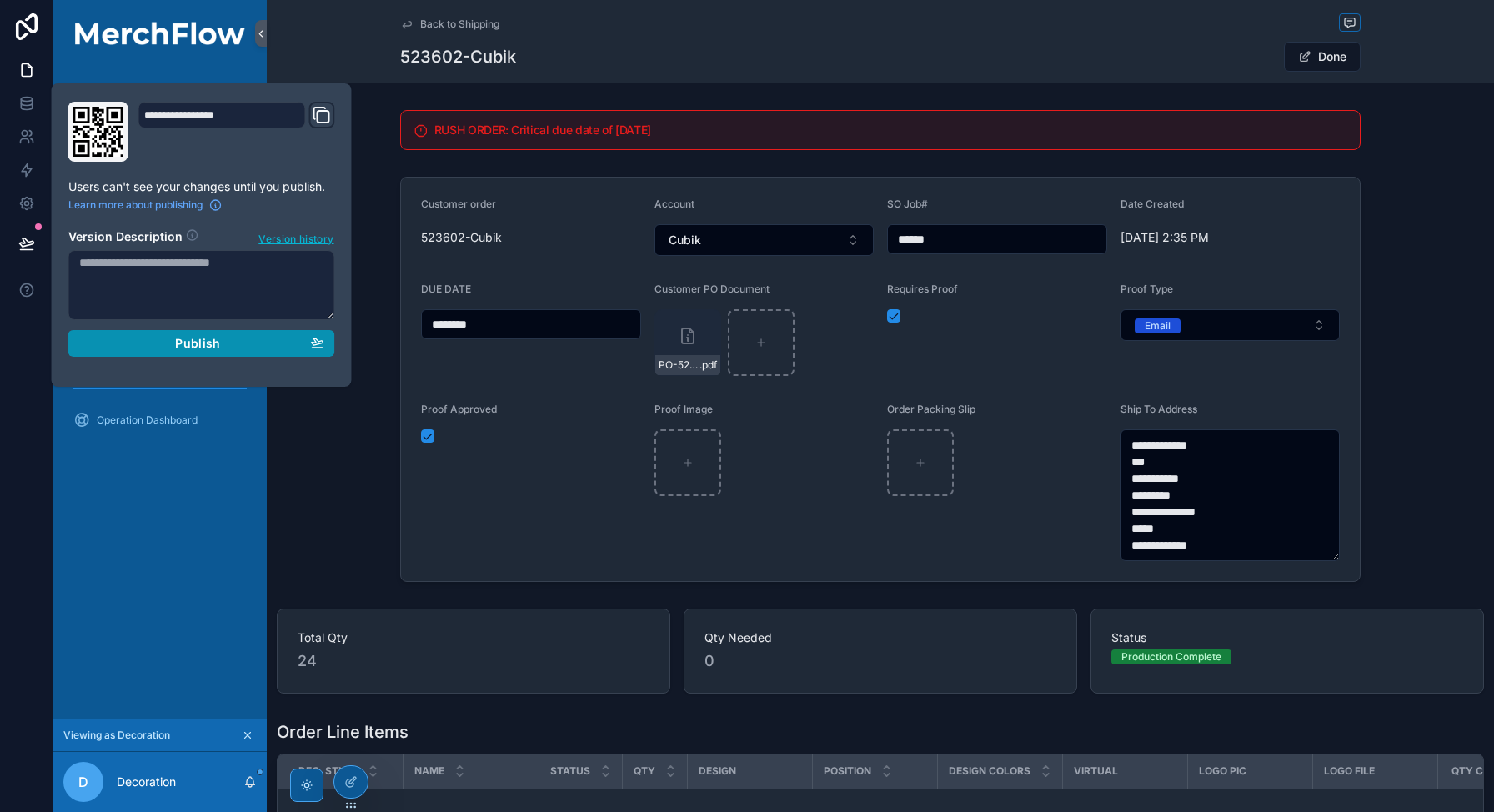
click at [224, 354] on button "Publish" at bounding box center [202, 343] width 267 height 27
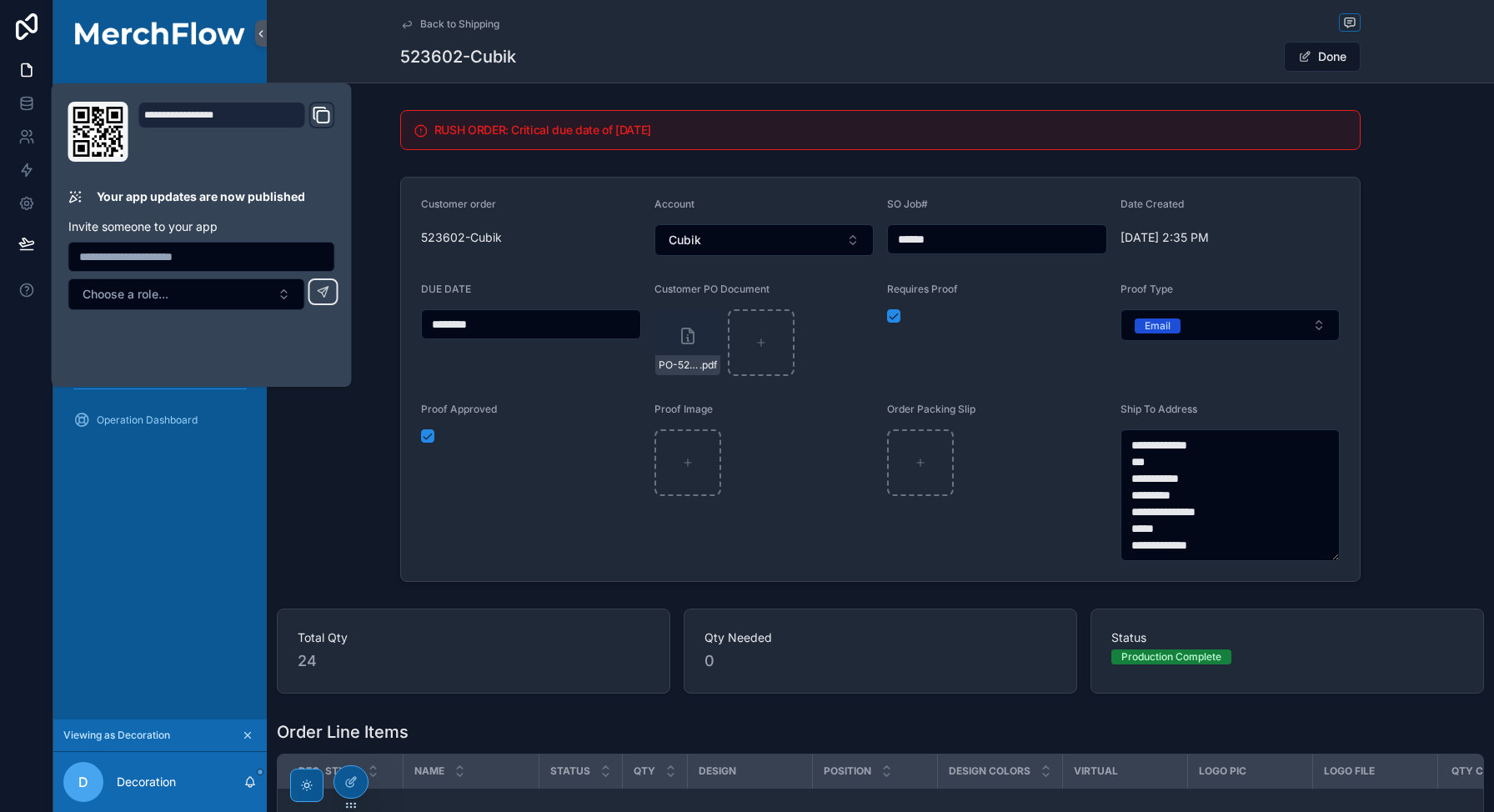
click at [965, 556] on div "Order Packing Slip" at bounding box center [996, 481] width 220 height 158
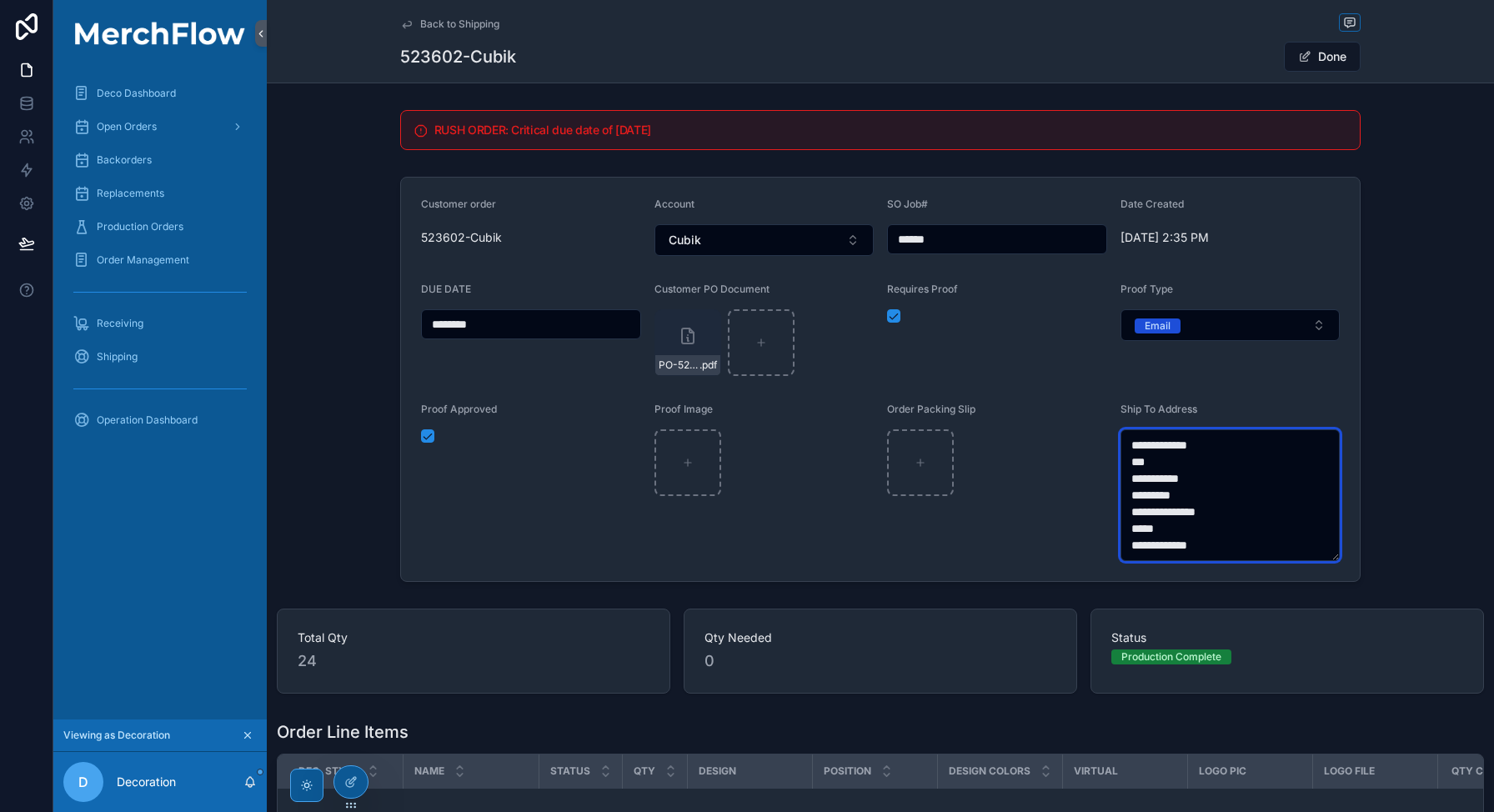
click at [1221, 536] on textarea "**********" at bounding box center [1230, 495] width 220 height 132
click at [1217, 547] on textarea "**********" at bounding box center [1230, 495] width 220 height 132
click at [1395, 358] on div "**********" at bounding box center [880, 378] width 1227 height 418
type textarea "**********"
